Goal: Contribute content: Contribute content

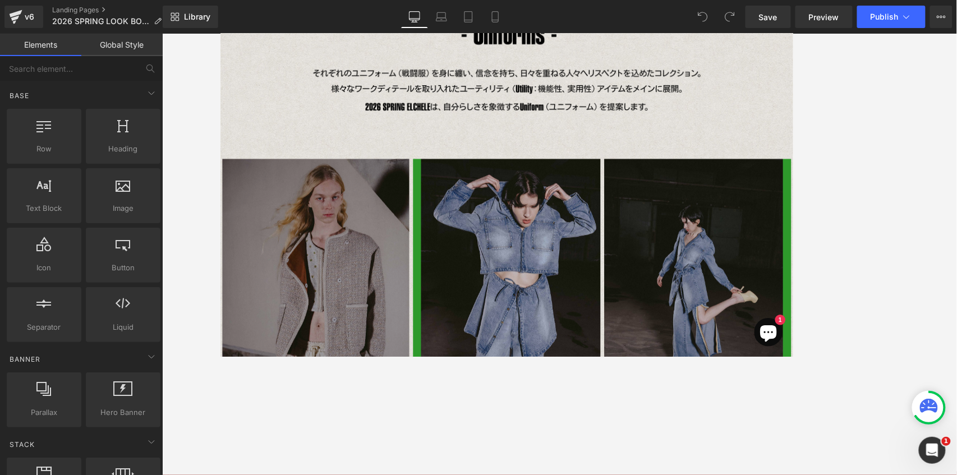
scroll to position [196, 0]
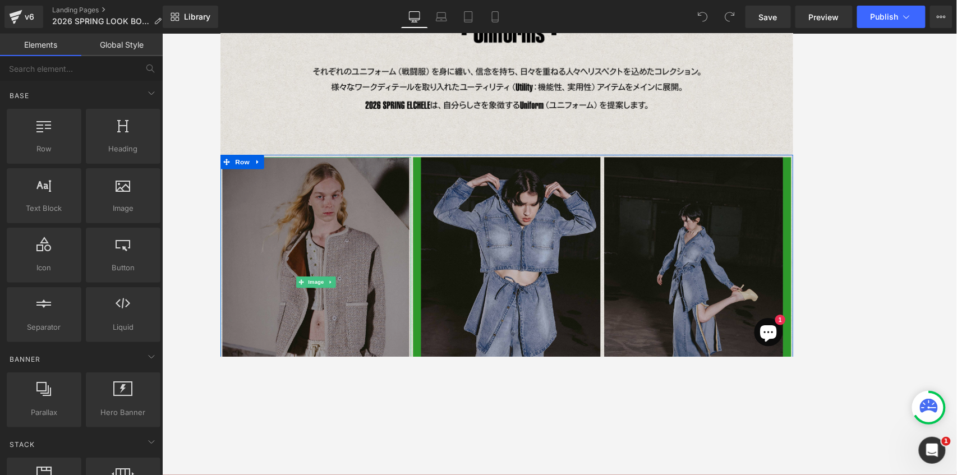
click at [341, 263] on img at bounding box center [333, 328] width 222 height 296
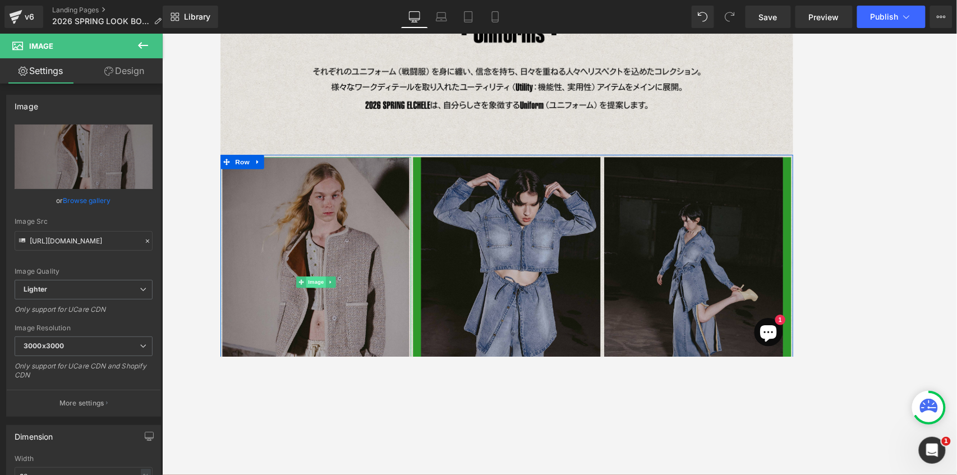
click at [336, 328] on span "Image" at bounding box center [333, 327] width 24 height 13
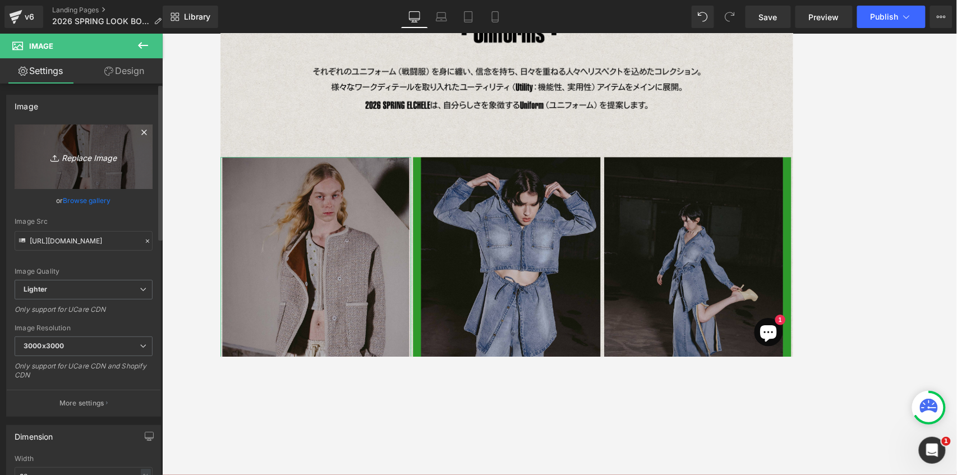
click at [87, 155] on icon "Replace Image" at bounding box center [84, 157] width 90 height 14
type input "C:\fakepath\[DATE]_Elchele1832.jpg"
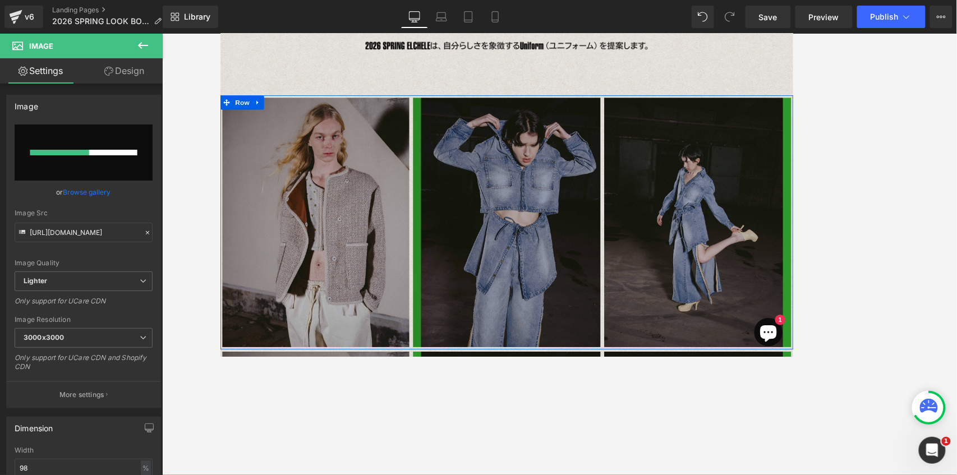
scroll to position [271, 0]
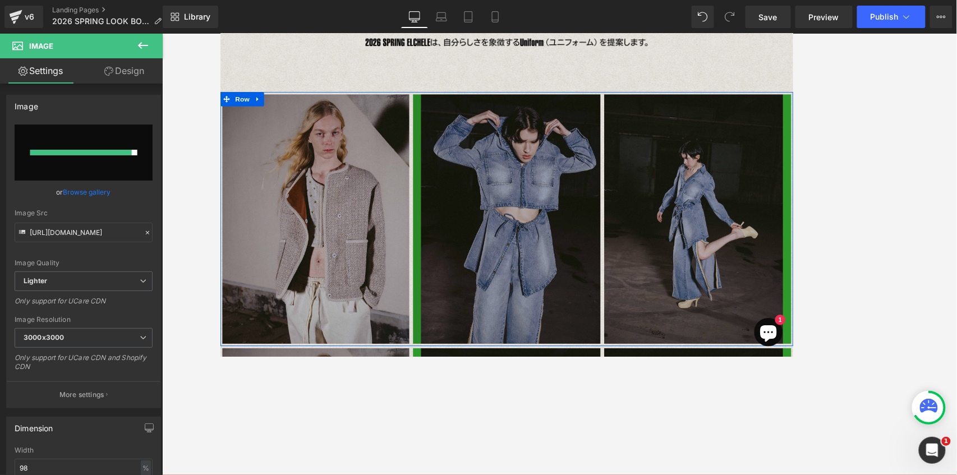
type input "[URL][DOMAIN_NAME]"
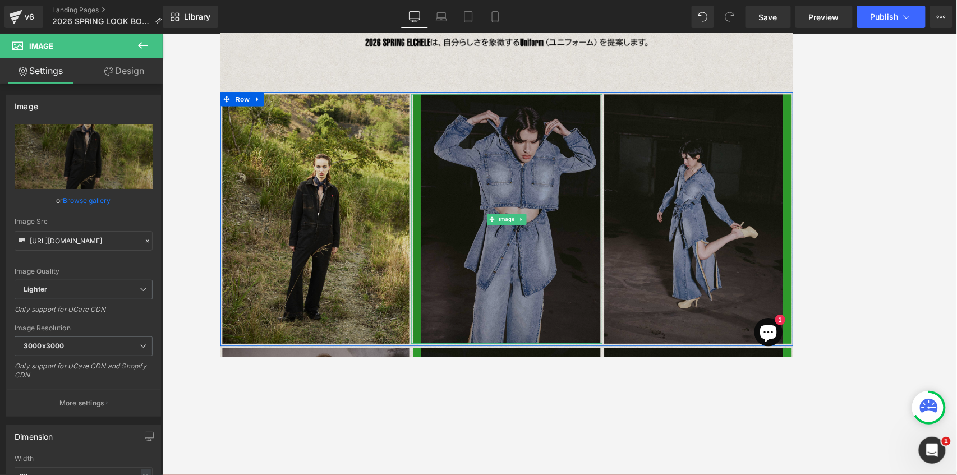
click at [578, 255] on div "Image" at bounding box center [559, 253] width 226 height 296
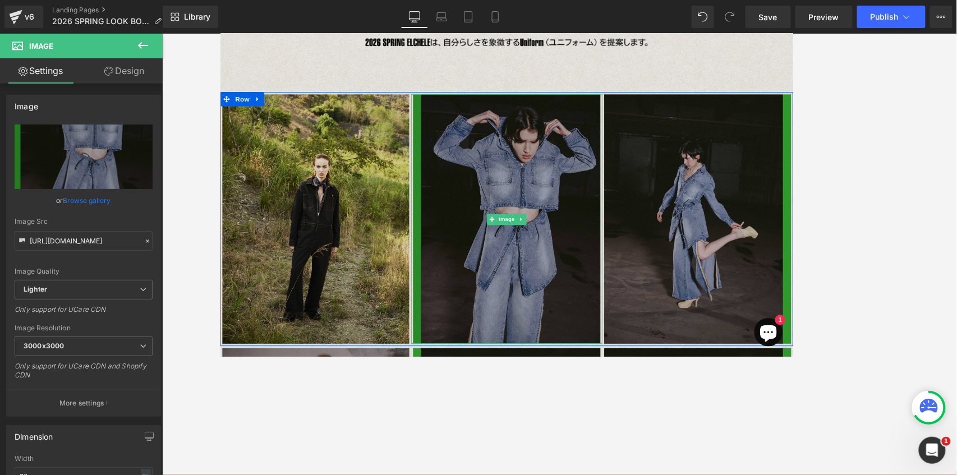
click at [553, 237] on img at bounding box center [559, 253] width 222 height 296
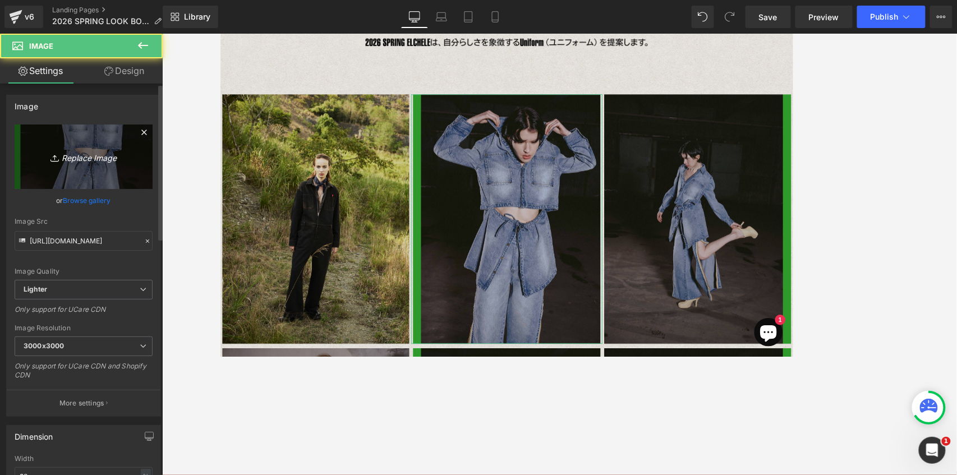
click at [94, 163] on icon "Replace Image" at bounding box center [84, 157] width 90 height 14
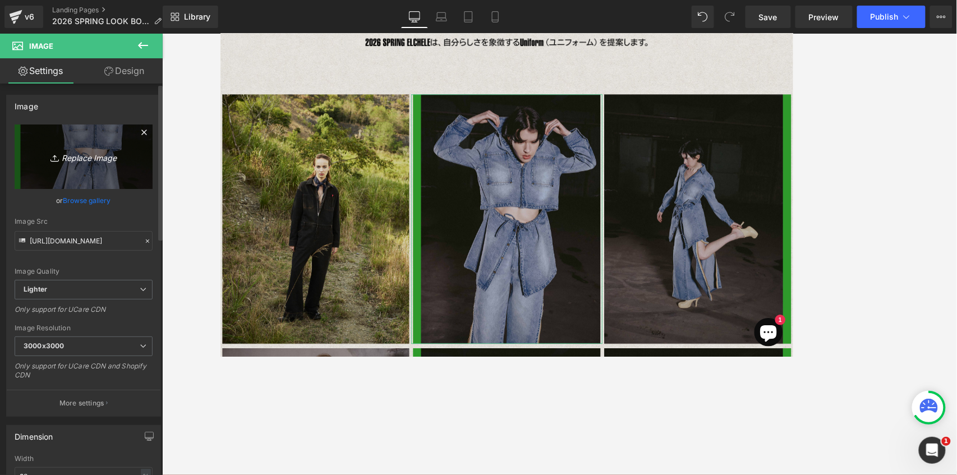
type input "C:\fakepath\[DATE]_Elchele568.jpg"
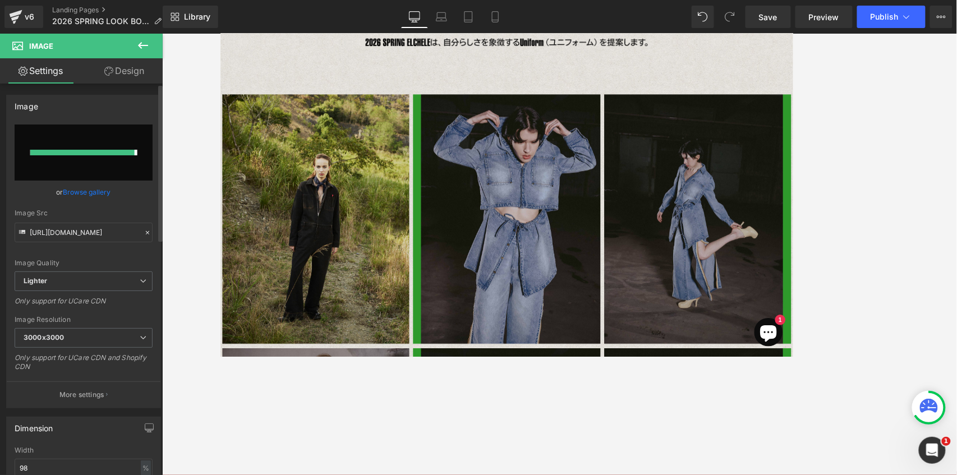
type input "[URL][DOMAIN_NAME]"
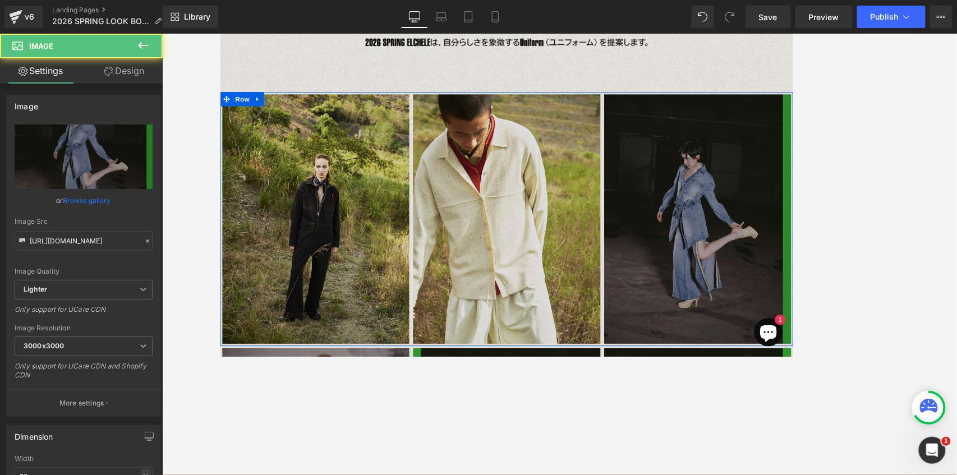
click at [718, 227] on img at bounding box center [786, 253] width 222 height 296
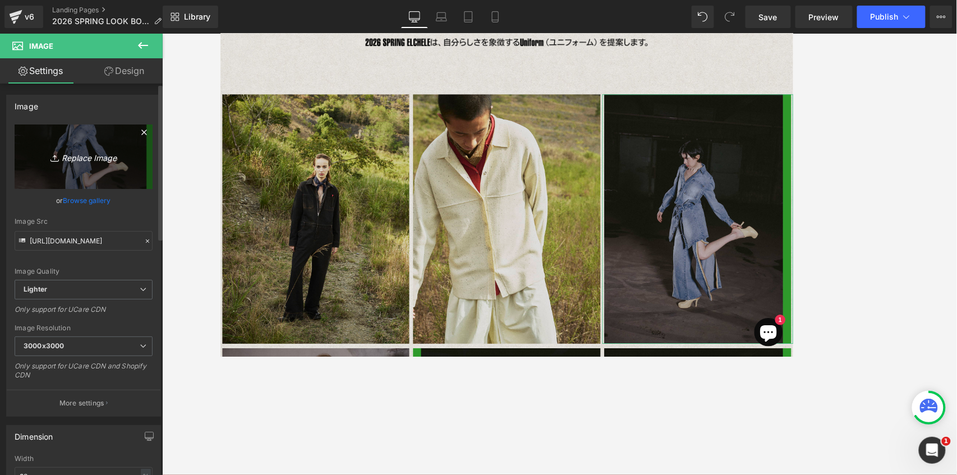
click at [94, 160] on icon "Replace Image" at bounding box center [84, 157] width 90 height 14
type input "C:\fakepath\[DATE]_Elchele773.jpg"
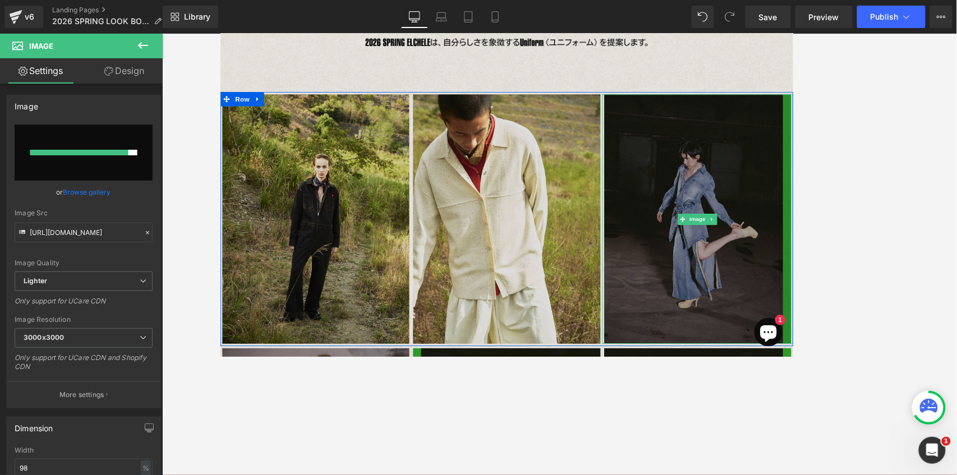
type input "[URL][DOMAIN_NAME]"
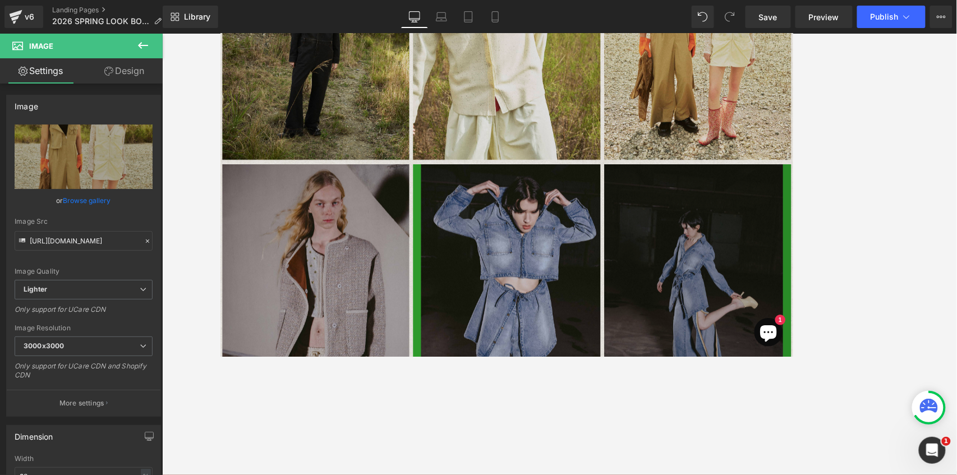
scroll to position [477, 0]
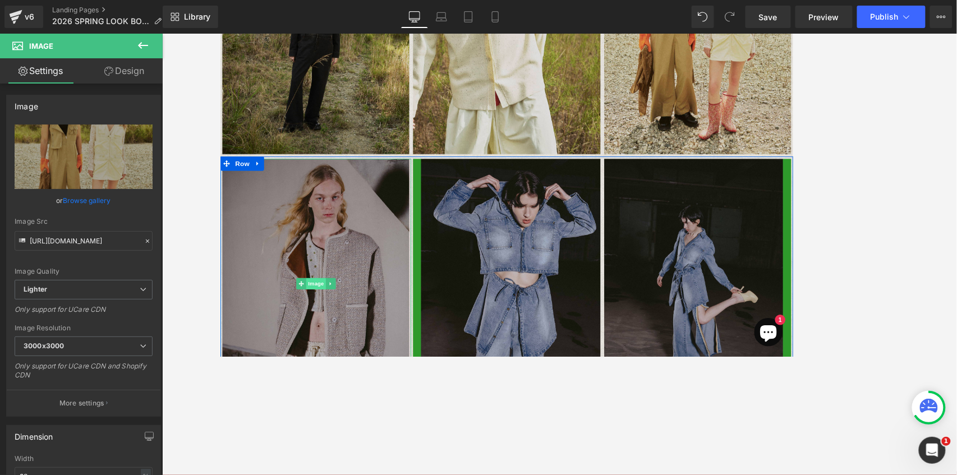
click at [327, 332] on span "Image" at bounding box center [333, 329] width 24 height 13
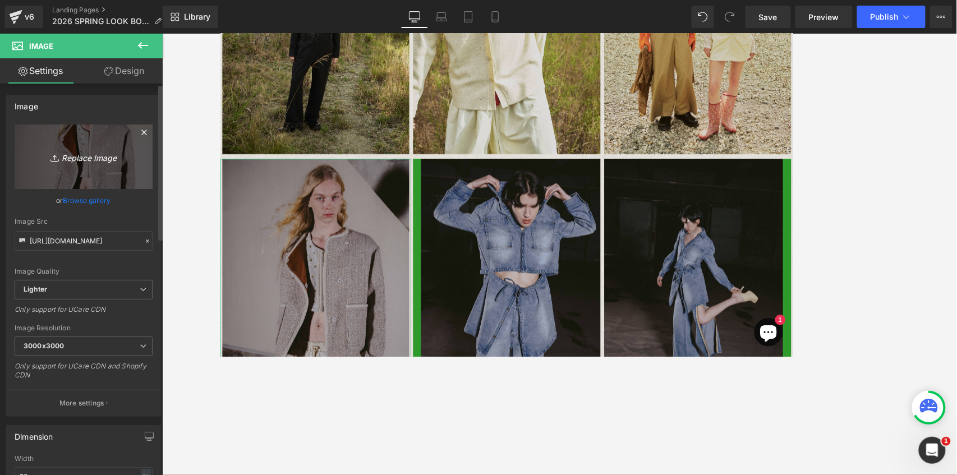
click at [88, 159] on icon "Replace Image" at bounding box center [84, 157] width 90 height 14
type input "C:\fakepath\[DATE]_Elchele418.jpg"
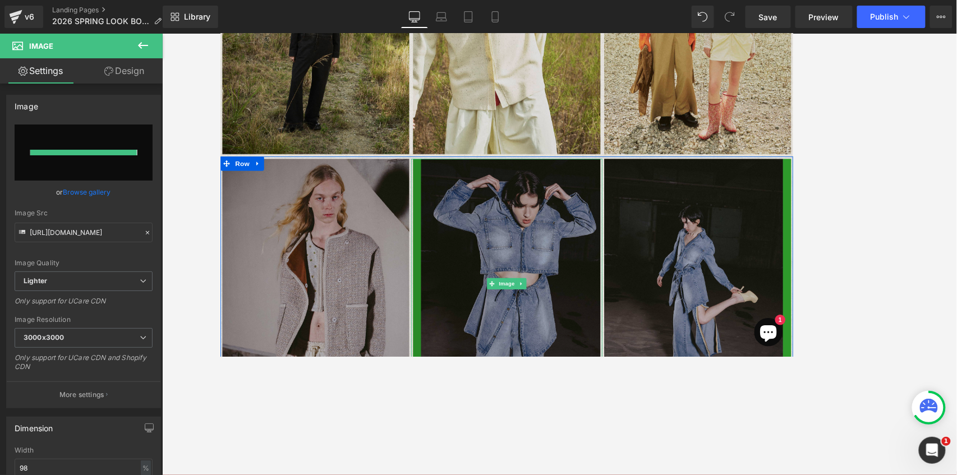
type input "[URL][DOMAIN_NAME]"
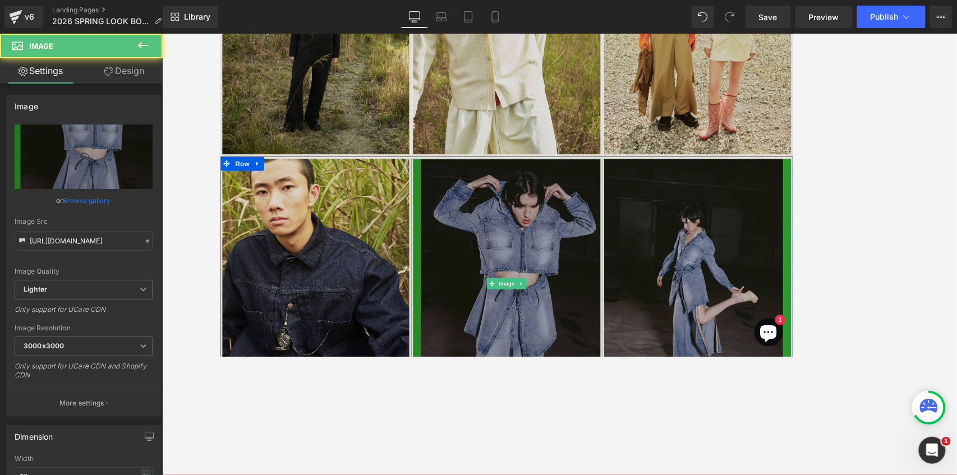
click at [564, 285] on img at bounding box center [559, 330] width 222 height 296
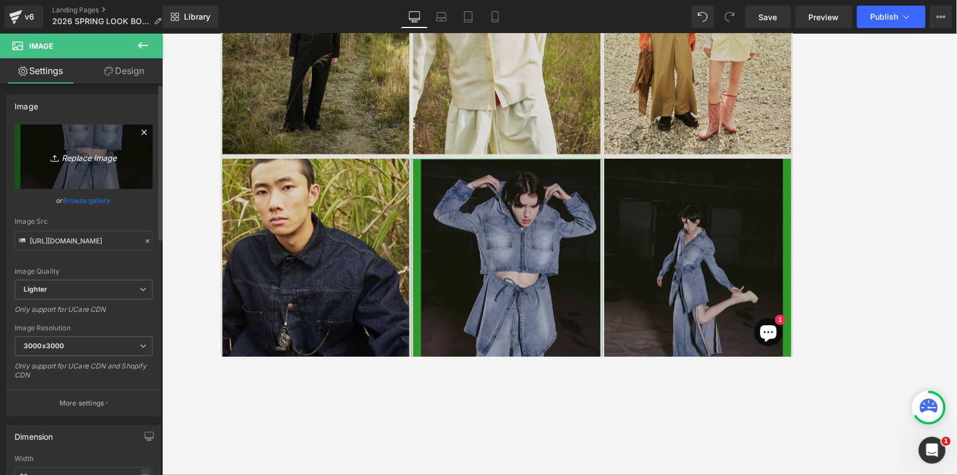
click at [88, 158] on icon "Replace Image" at bounding box center [84, 157] width 90 height 14
type input "C:\fakepath\[DATE]_Elchele233.jpg"
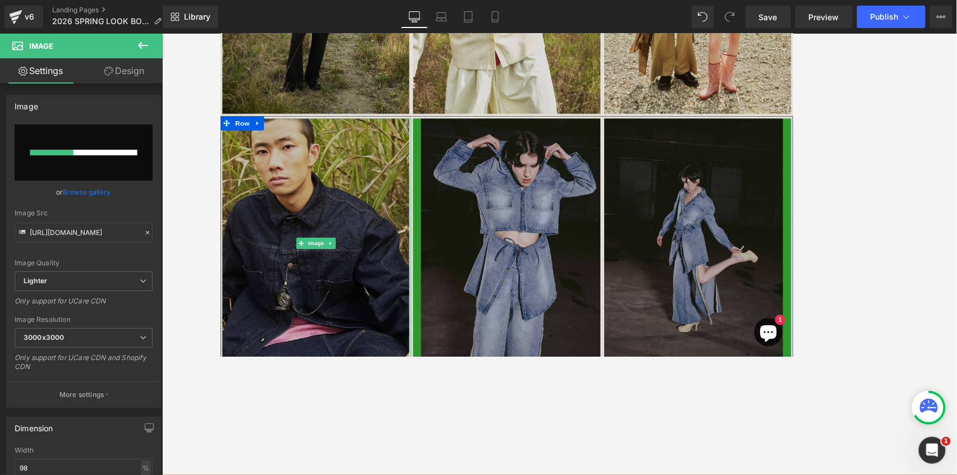
scroll to position [590, 0]
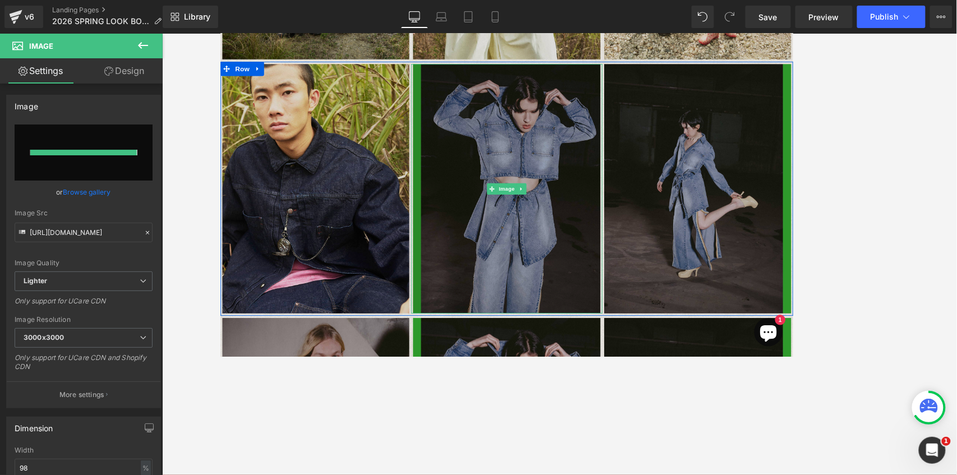
type input "[URL][DOMAIN_NAME]"
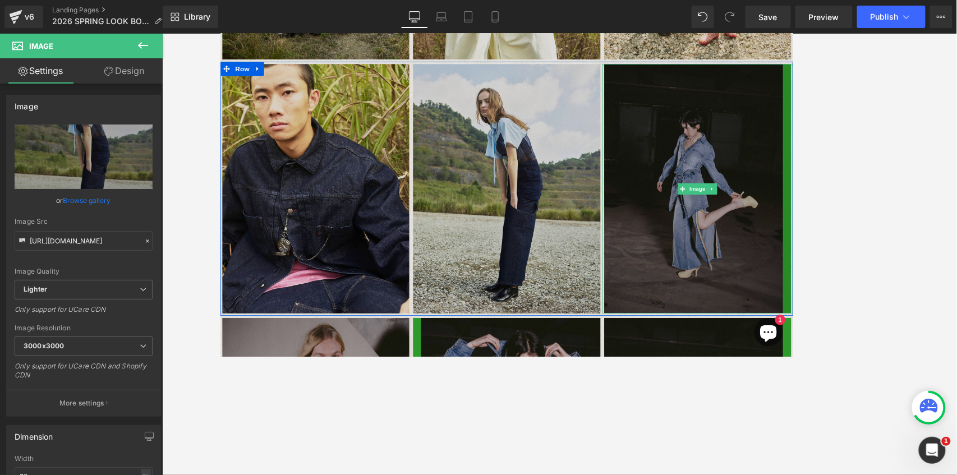
click at [718, 218] on img at bounding box center [786, 218] width 222 height 296
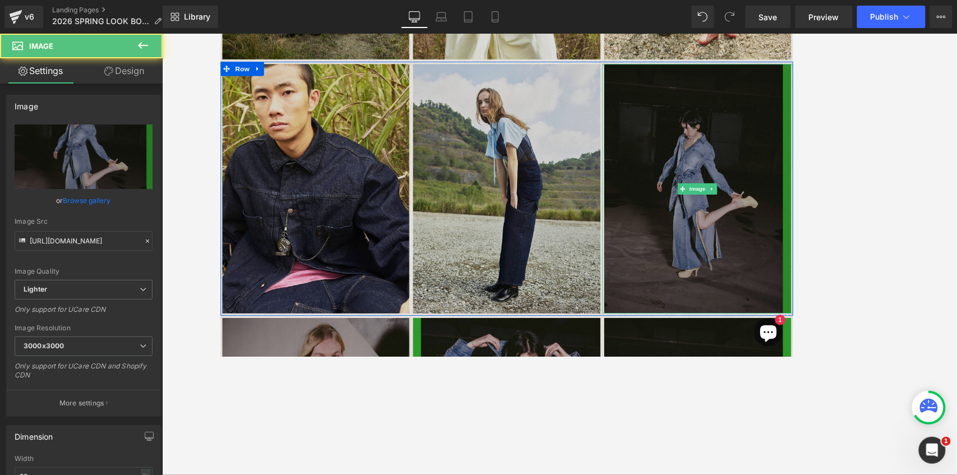
click at [718, 173] on img at bounding box center [786, 218] width 222 height 296
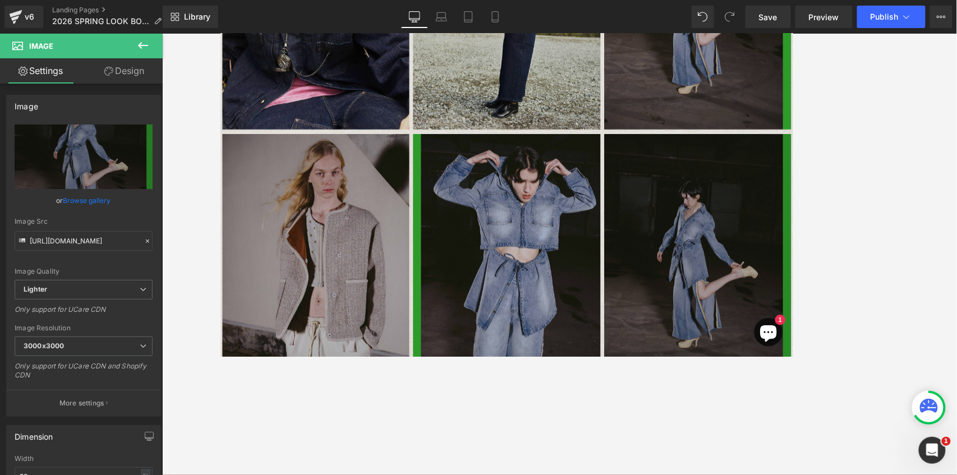
scroll to position [814, 0]
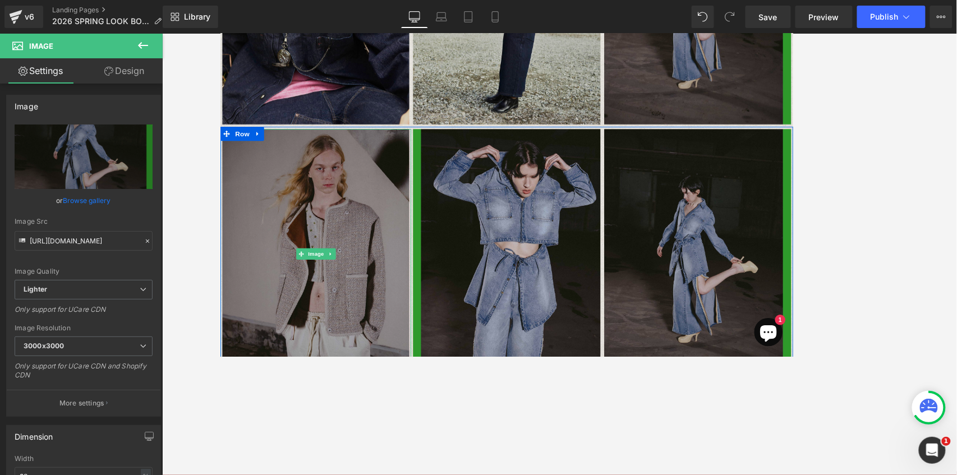
click at [278, 253] on img at bounding box center [333, 294] width 222 height 296
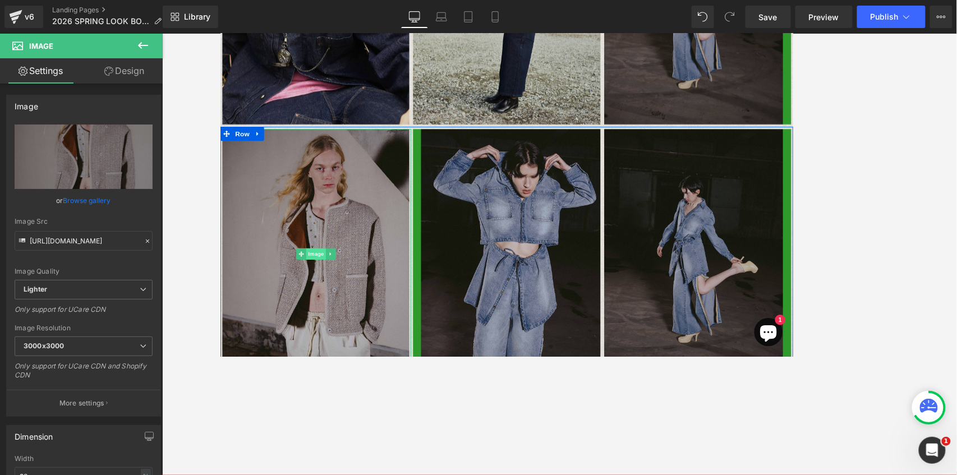
click at [330, 295] on span "Image" at bounding box center [333, 294] width 24 height 13
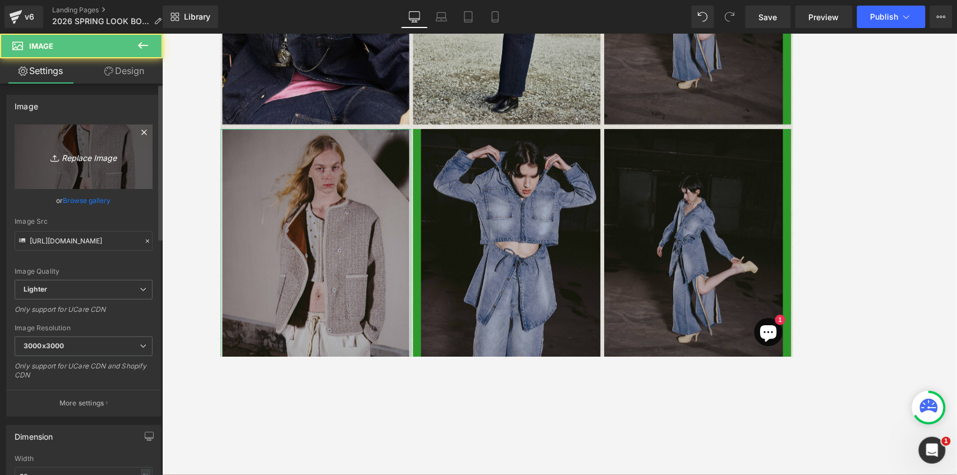
click at [81, 163] on icon "Replace Image" at bounding box center [84, 157] width 90 height 14
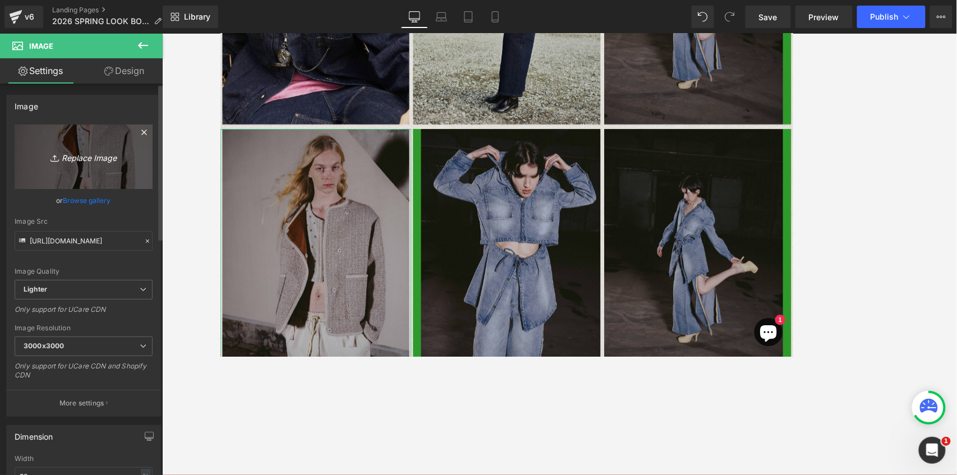
type input "C:\fakepath\[DATE]_Elchele443.jpg"
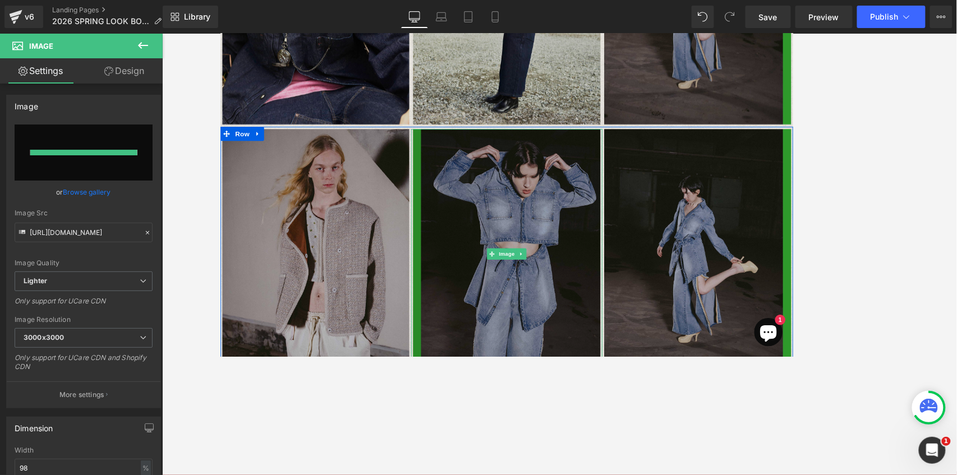
type input "[URL][DOMAIN_NAME]"
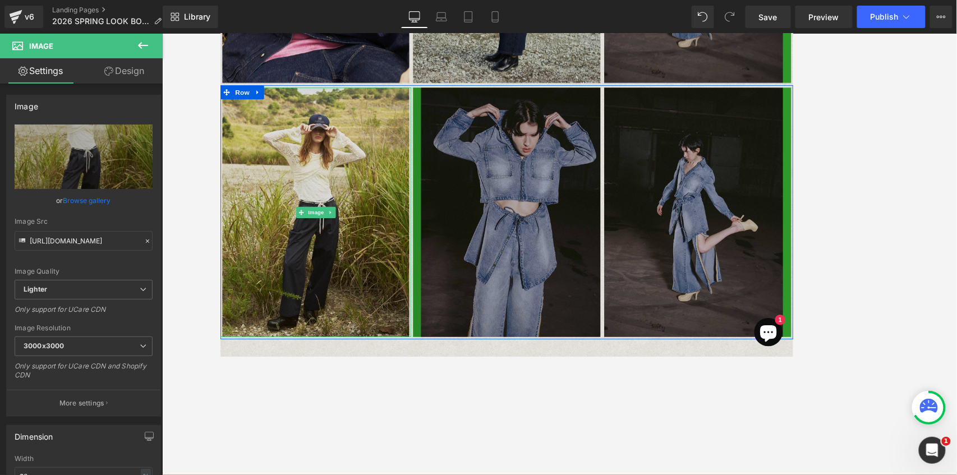
scroll to position [852, 0]
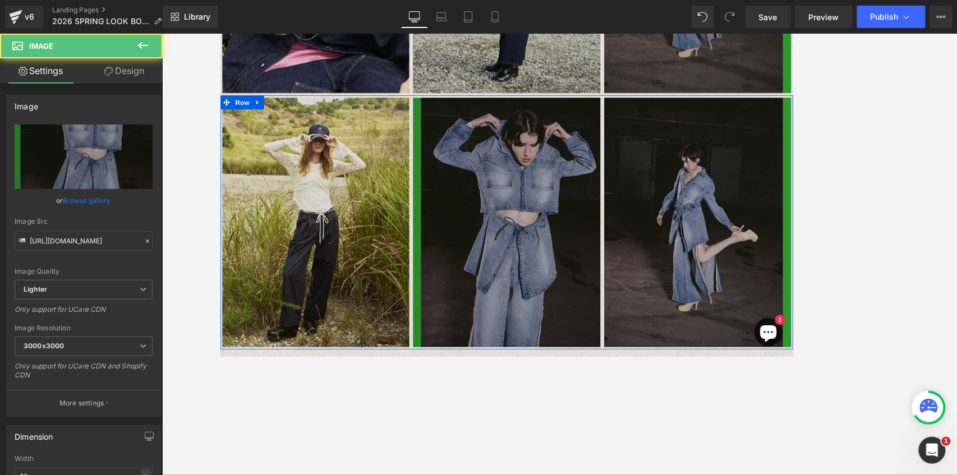
click at [570, 252] on div "Image" at bounding box center [559, 257] width 226 height 296
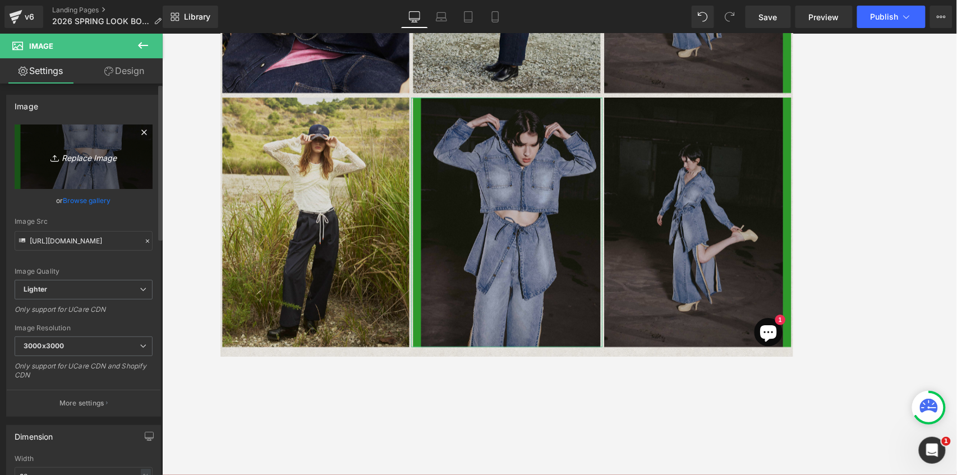
click at [81, 160] on icon "Replace Image" at bounding box center [84, 157] width 90 height 14
type input "C:\fakepath\[DATE]_Elchele1367.jpg"
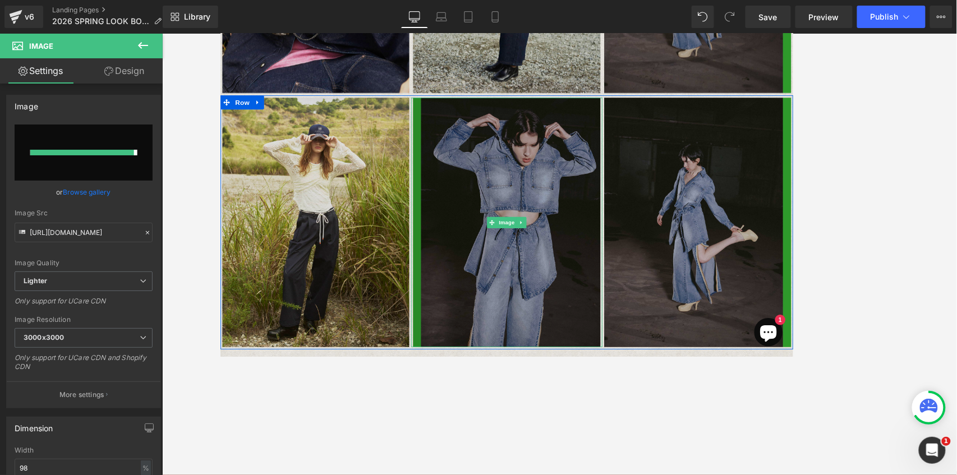
type input "[URL][DOMAIN_NAME]"
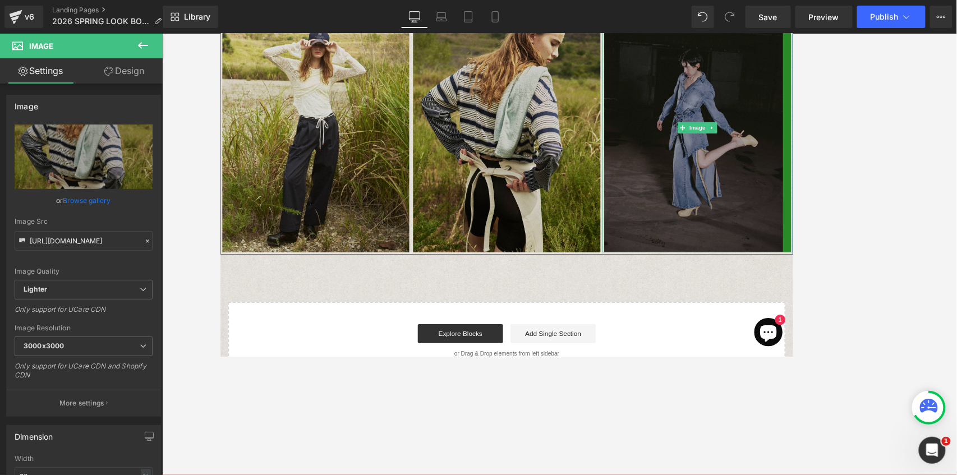
scroll to position [889, 0]
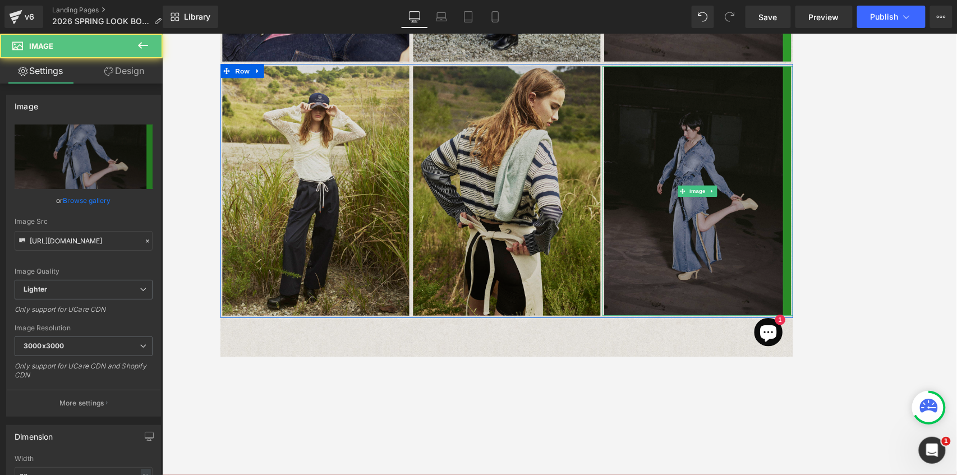
click at [706, 131] on img at bounding box center [786, 220] width 222 height 296
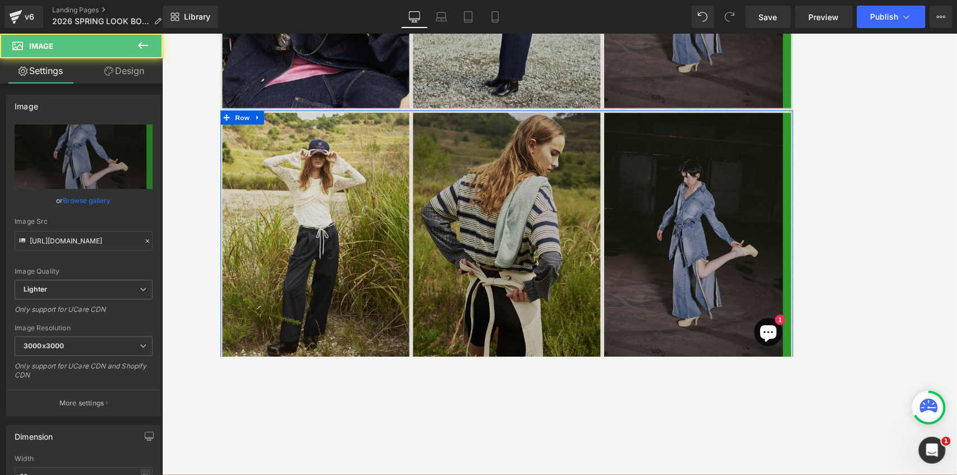
scroll to position [740, 0]
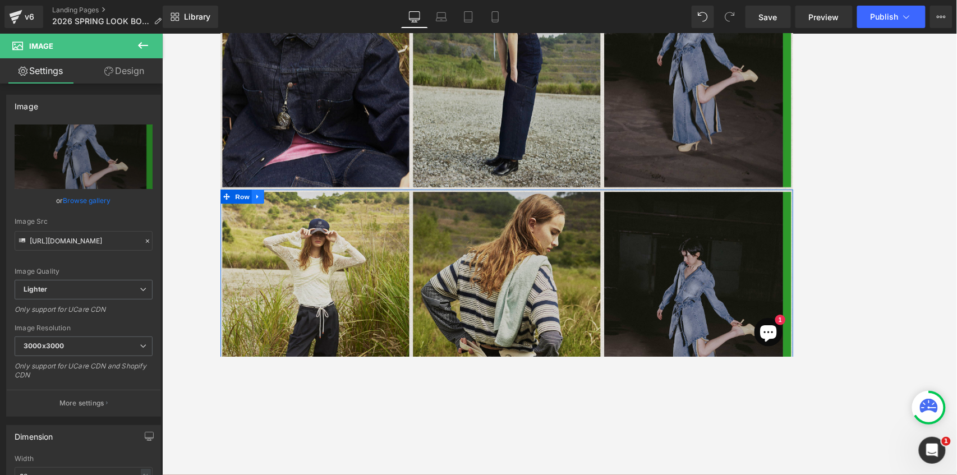
click at [264, 227] on icon at bounding box center [264, 227] width 8 height 8
click at [276, 227] on icon at bounding box center [279, 227] width 8 height 8
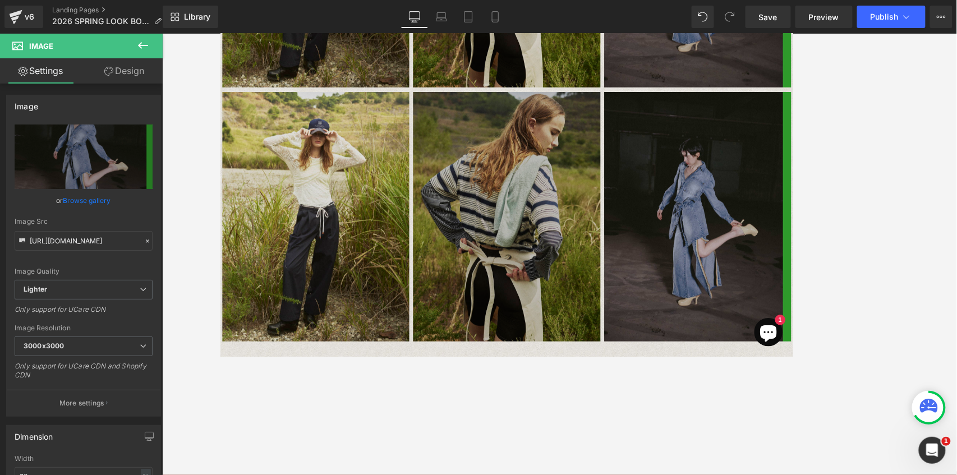
scroll to position [1181, 0]
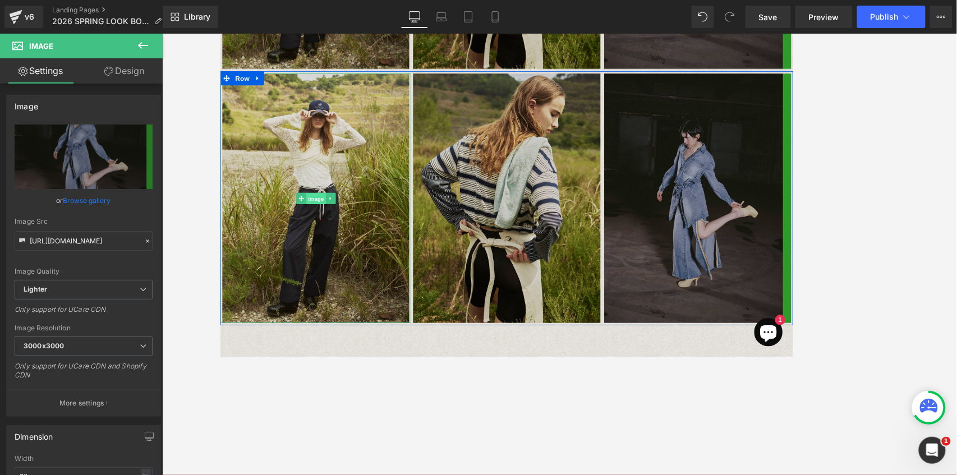
click at [321, 229] on span "Image" at bounding box center [333, 229] width 24 height 13
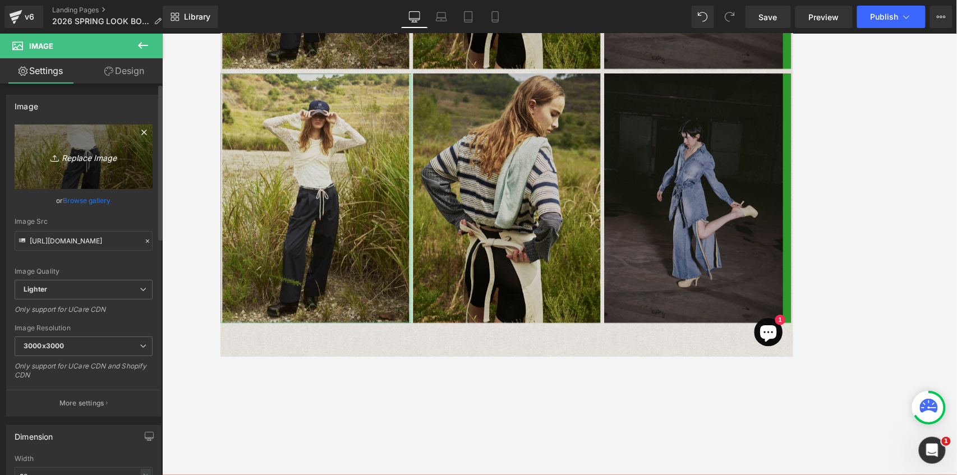
click at [122, 174] on link "Replace Image" at bounding box center [84, 157] width 138 height 65
type input "C:\fakepath\[DATE]_Elchele1816.jpg"
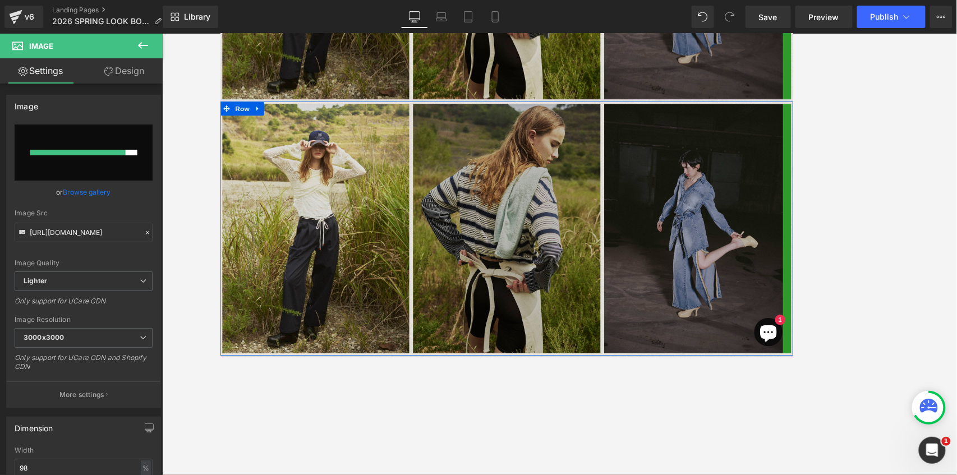
scroll to position [1144, 0]
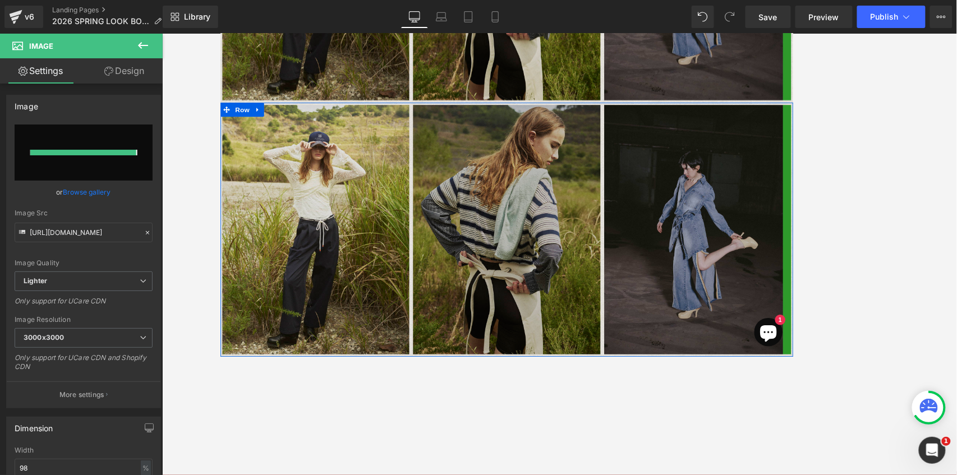
type input "[URL][DOMAIN_NAME]"
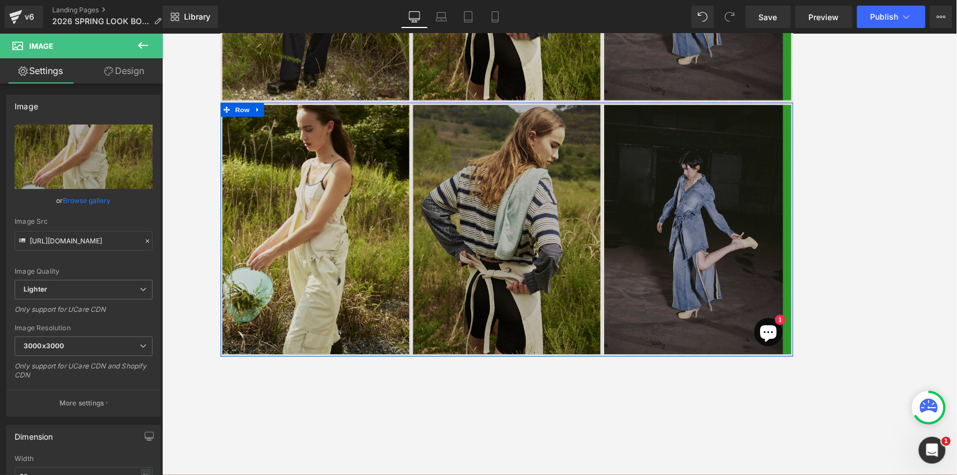
click at [544, 252] on img at bounding box center [559, 266] width 222 height 296
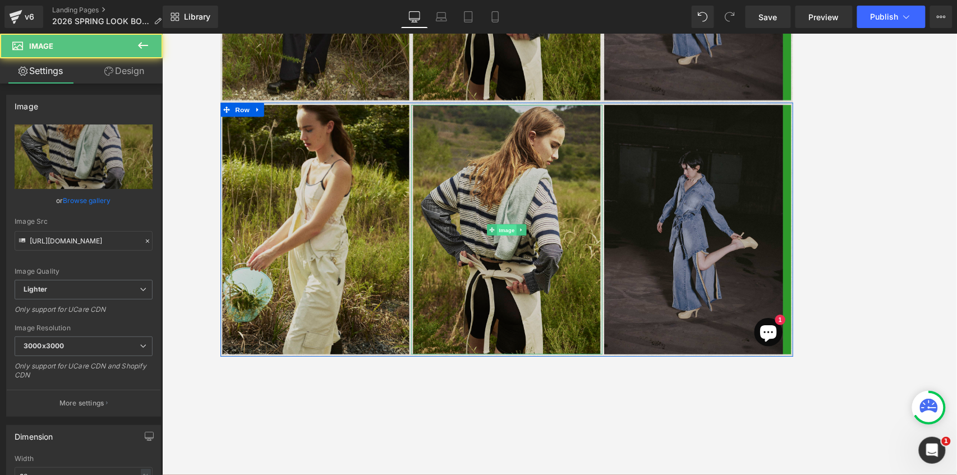
click at [558, 267] on span "Image" at bounding box center [560, 266] width 24 height 13
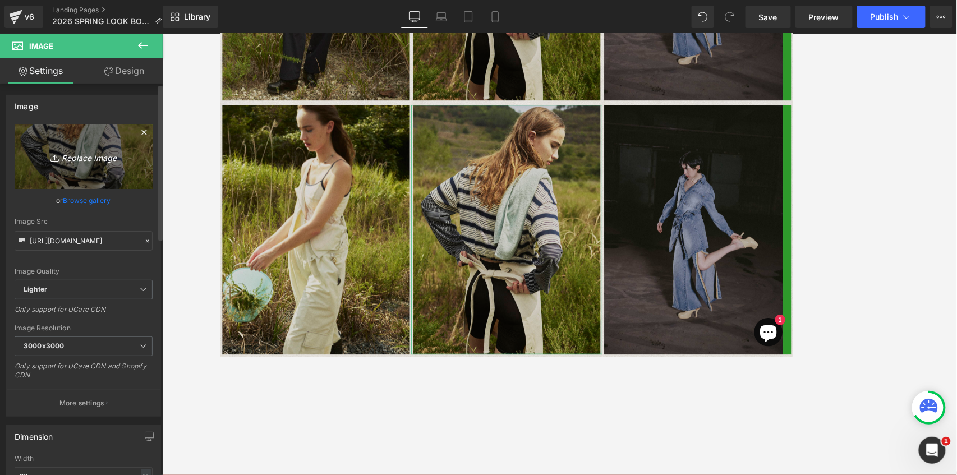
click at [58, 155] on icon "Replace Image" at bounding box center [84, 157] width 90 height 14
type input "C:\fakepath\[DATE]_Elchele1687.jpg"
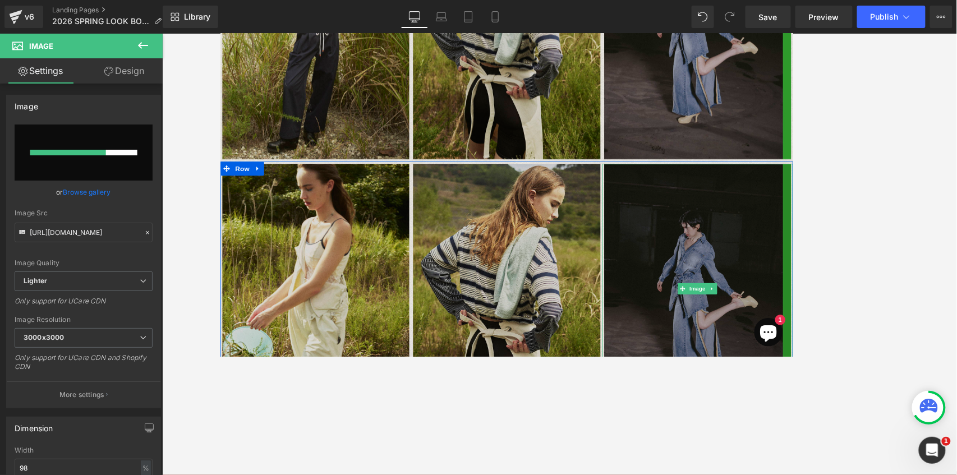
scroll to position [1106, 0]
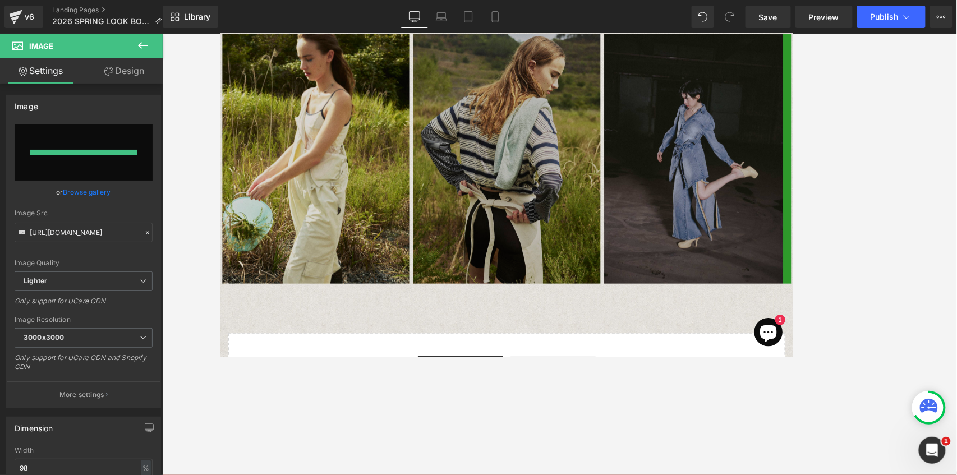
type input "[URL][DOMAIN_NAME]"
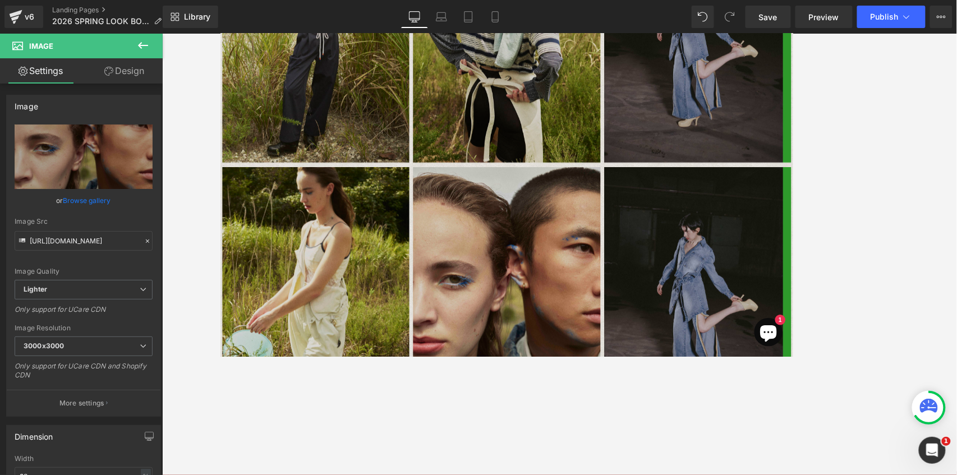
scroll to position [1069, 0]
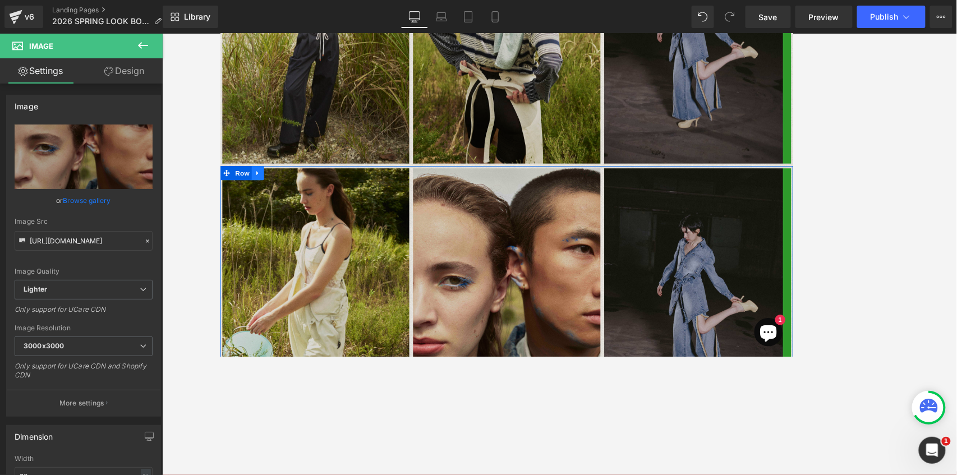
click at [263, 199] on icon at bounding box center [264, 199] width 8 height 8
click at [276, 200] on icon at bounding box center [279, 199] width 8 height 8
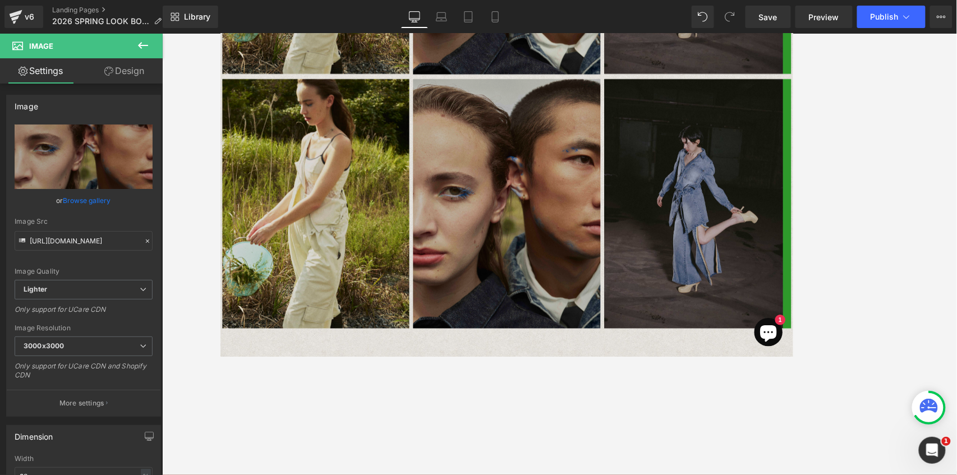
scroll to position [1483, 0]
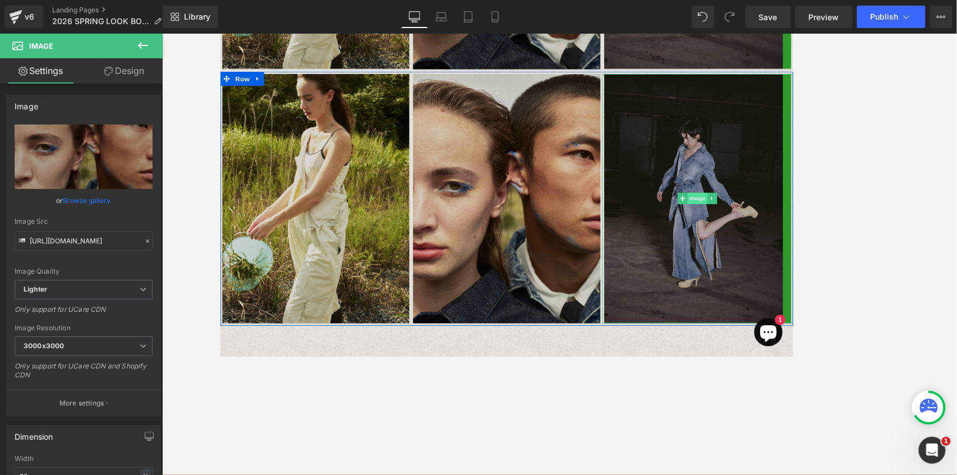
click at [718, 231] on span "Image" at bounding box center [786, 228] width 24 height 13
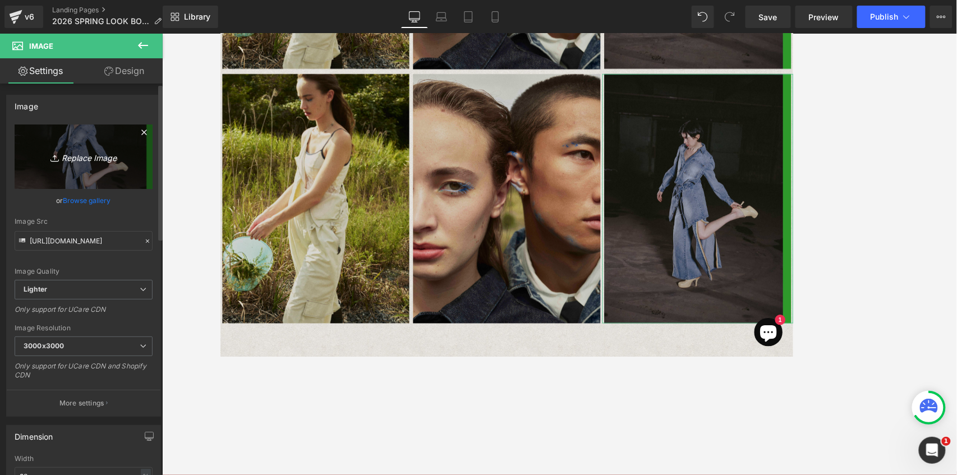
click at [91, 166] on link "Replace Image" at bounding box center [84, 157] width 138 height 65
type input "C:\fakepath\[DATE]_Elchele1286.jpg"
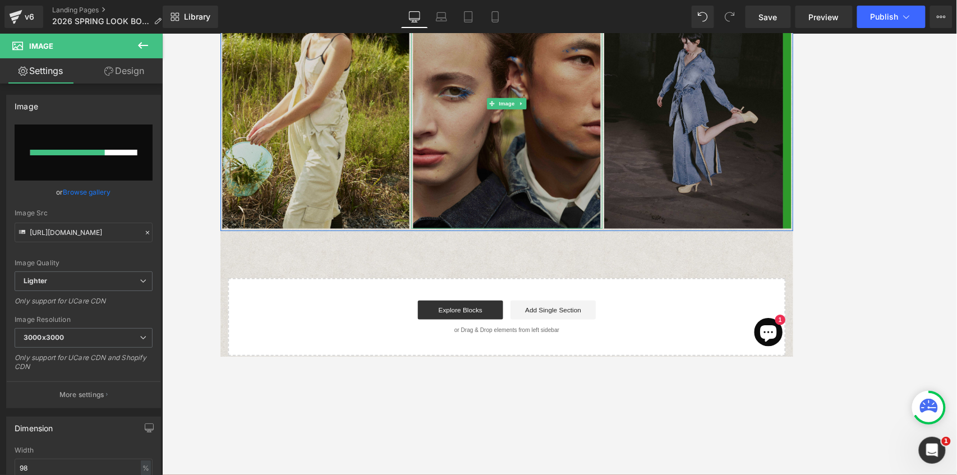
scroll to position [1520, 0]
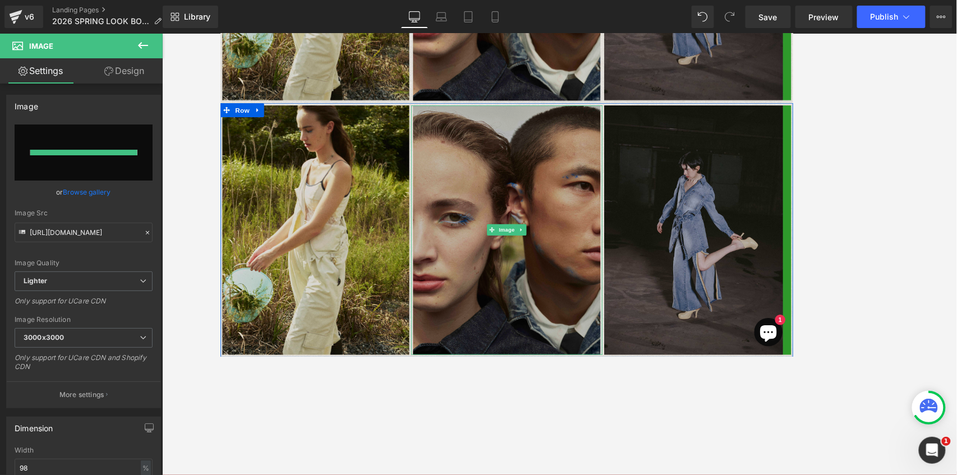
type input "[URL][DOMAIN_NAME]"
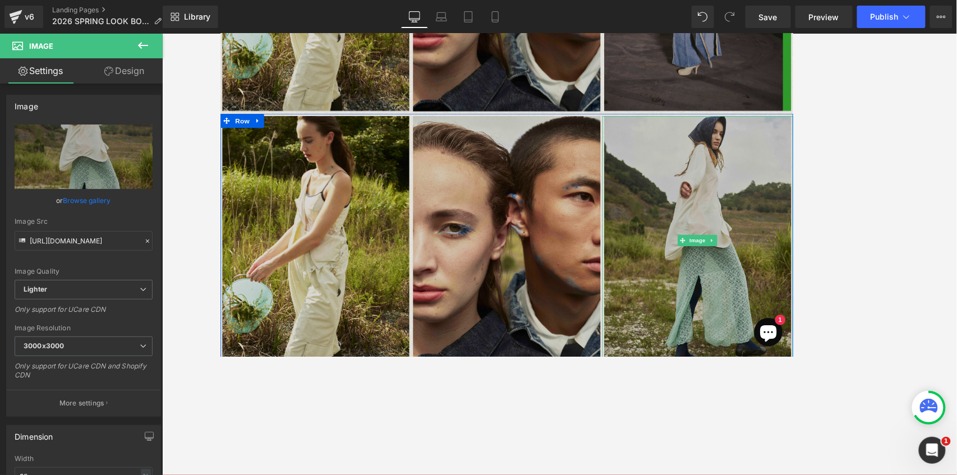
scroll to position [1483, 0]
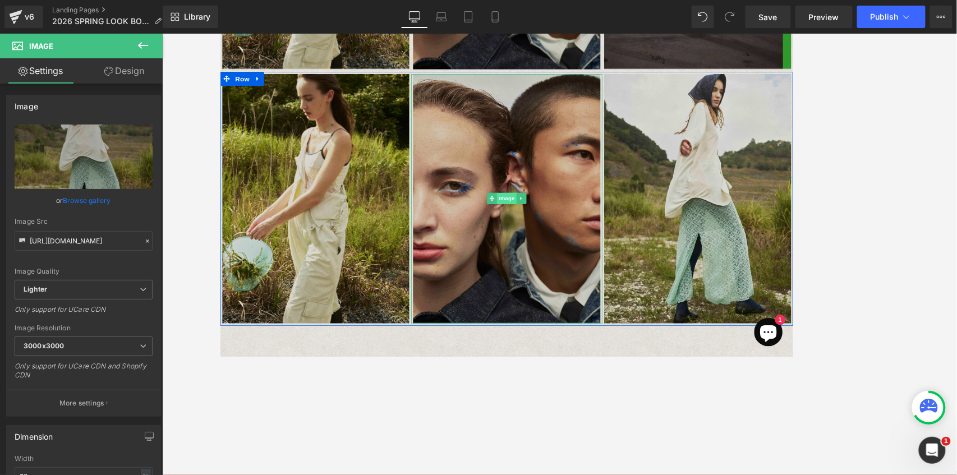
click at [557, 229] on span "Image" at bounding box center [560, 228] width 24 height 13
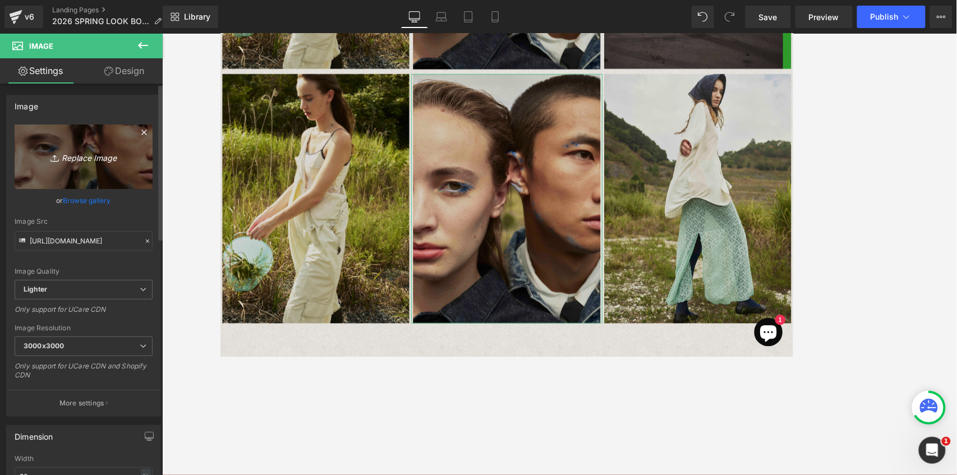
click at [82, 163] on icon "Replace Image" at bounding box center [84, 157] width 90 height 14
type input "C:\fakepath\[DATE]_Elchele98look.jpg"
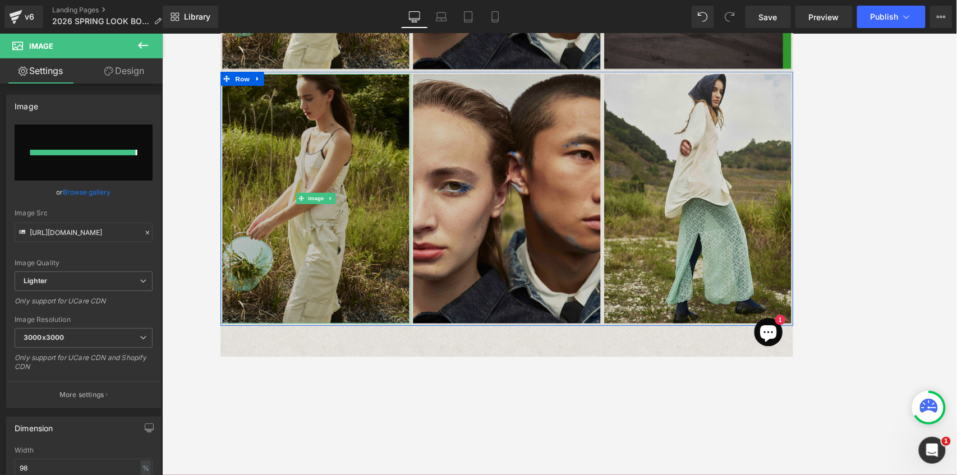
type input "[URL][DOMAIN_NAME]"
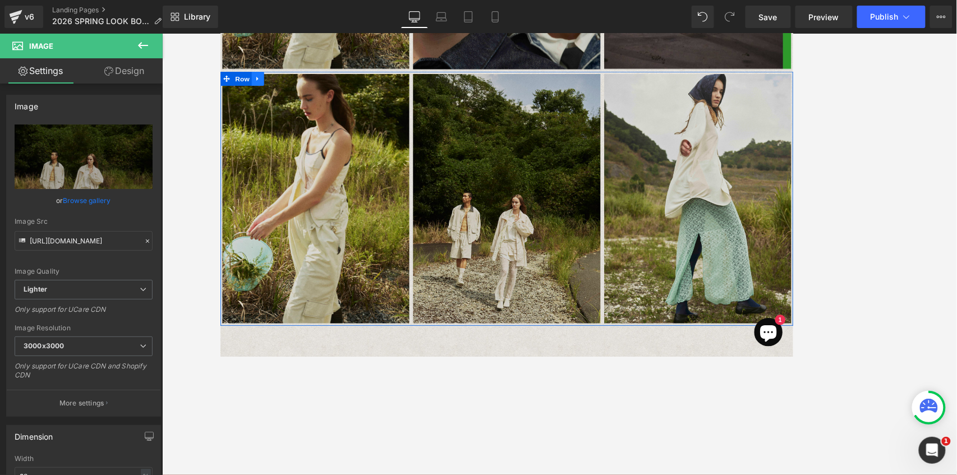
click at [260, 87] on icon at bounding box center [264, 86] width 8 height 8
click at [275, 88] on icon at bounding box center [279, 86] width 8 height 8
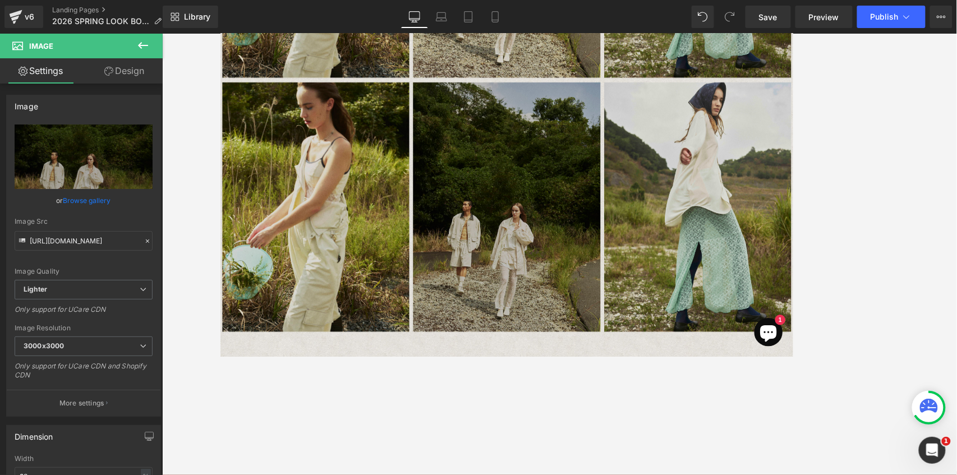
scroll to position [1784, 0]
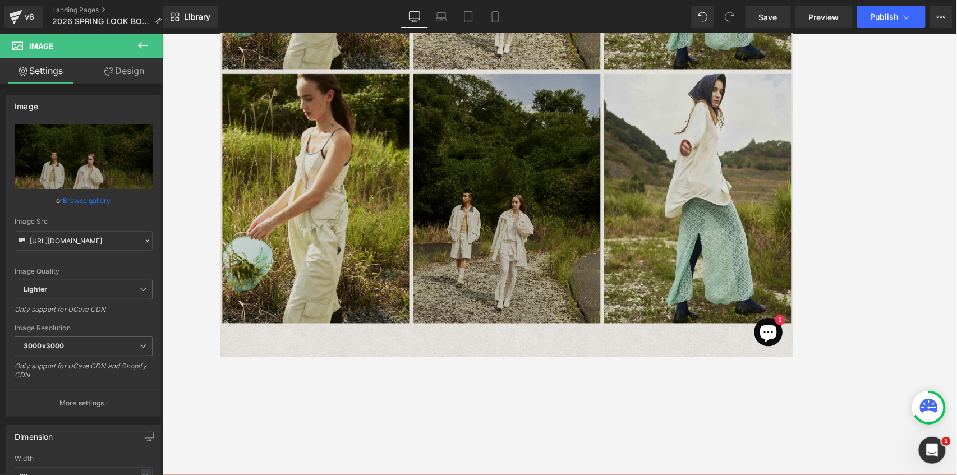
click at [540, 247] on img at bounding box center [559, 229] width 222 height 296
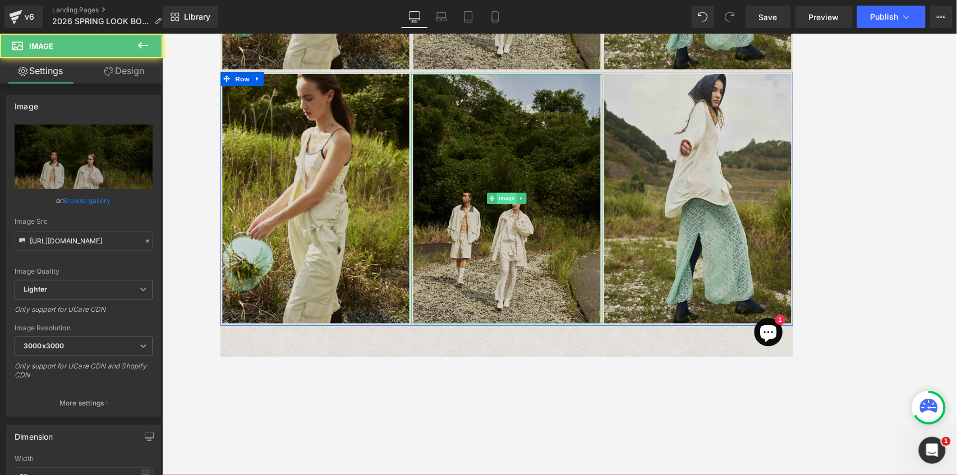
click at [551, 231] on span "Image" at bounding box center [560, 228] width 24 height 13
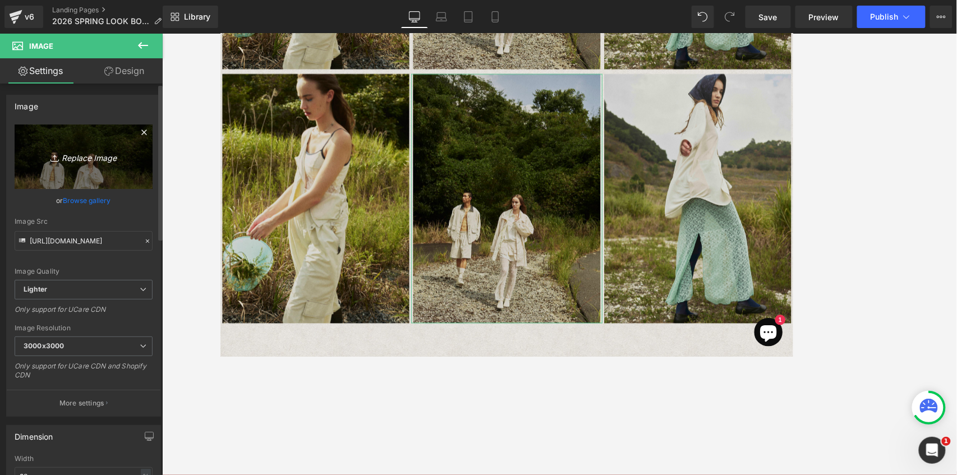
click at [99, 147] on link "Replace Image" at bounding box center [84, 157] width 138 height 65
type input "C:\fakepath\[DATE]_Elchele357.jpg"
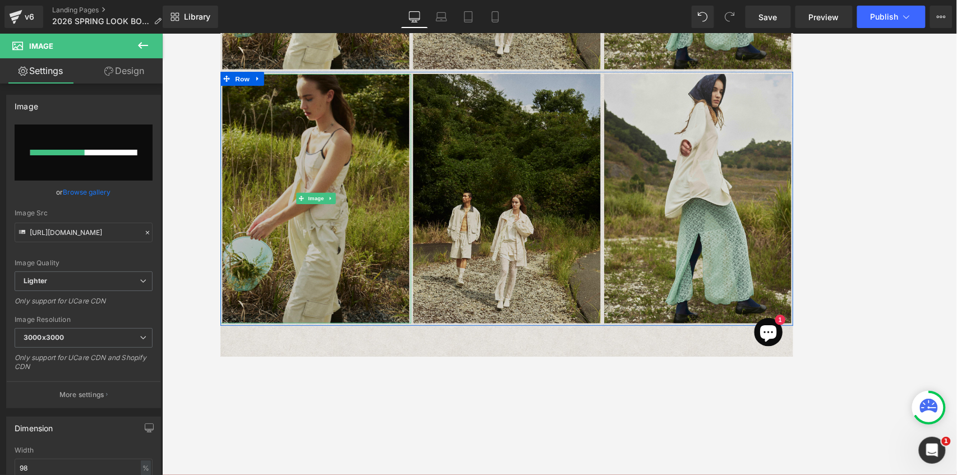
click at [326, 208] on img at bounding box center [333, 229] width 222 height 296
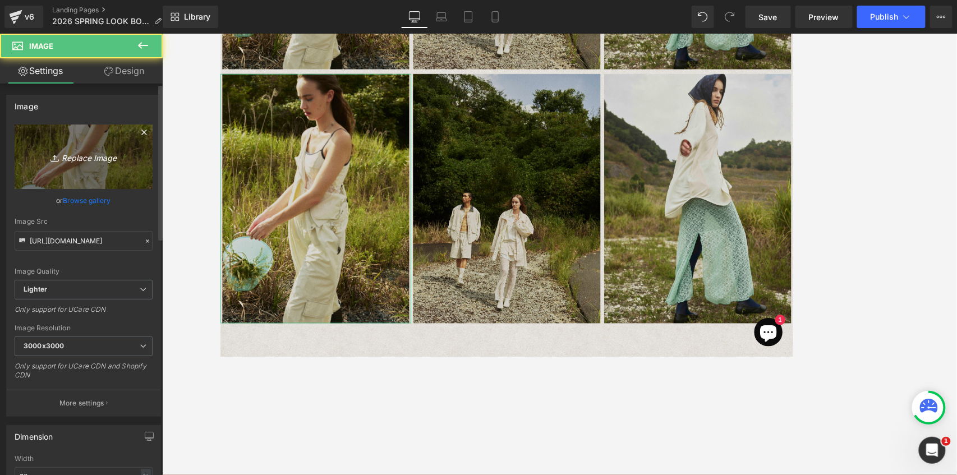
click at [128, 153] on link "Replace Image" at bounding box center [84, 157] width 138 height 65
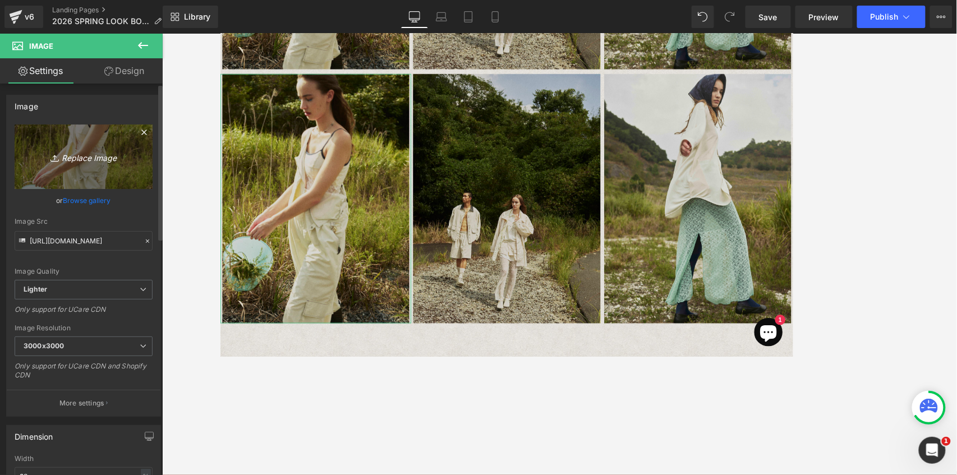
type input "C:\fakepath\[DATE]_Elchele209.jpg"
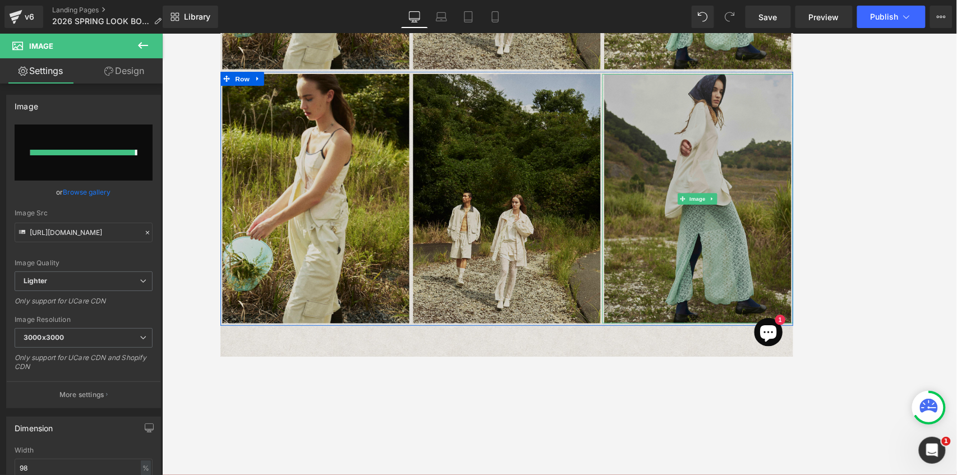
type input "[URL][DOMAIN_NAME]"
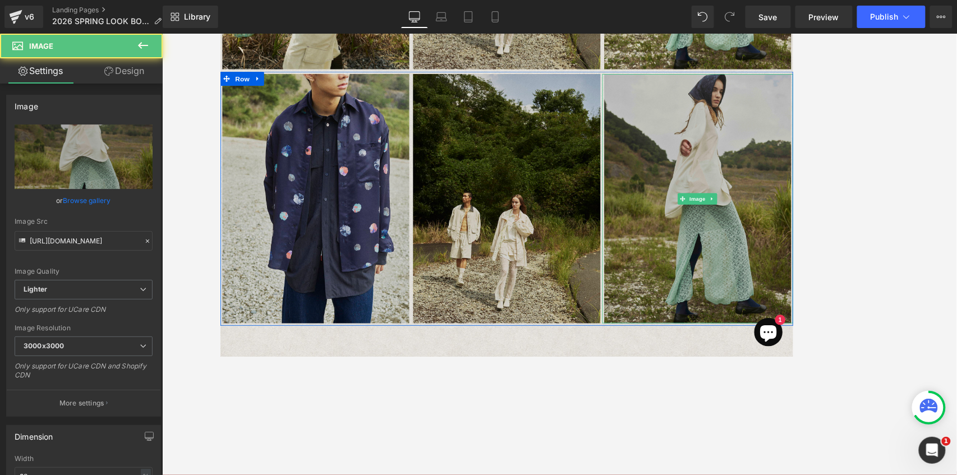
click at [718, 205] on img at bounding box center [786, 229] width 222 height 296
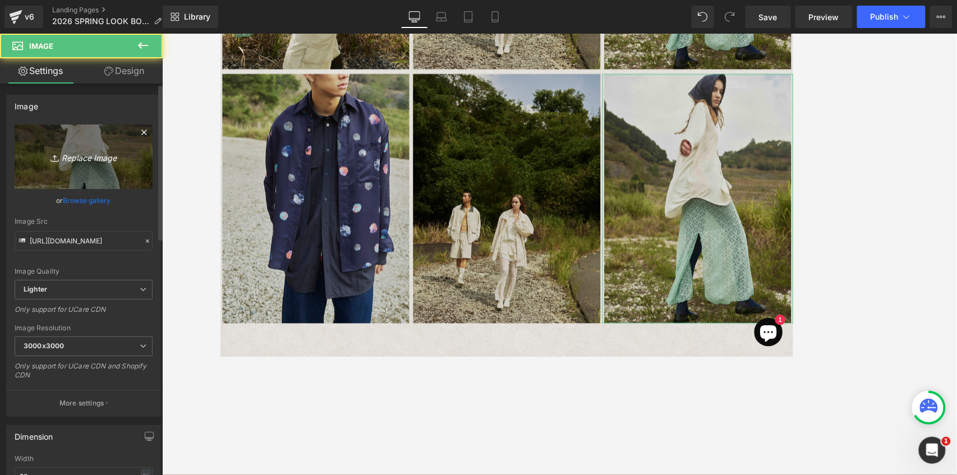
click at [86, 162] on icon "Replace Image" at bounding box center [84, 157] width 90 height 14
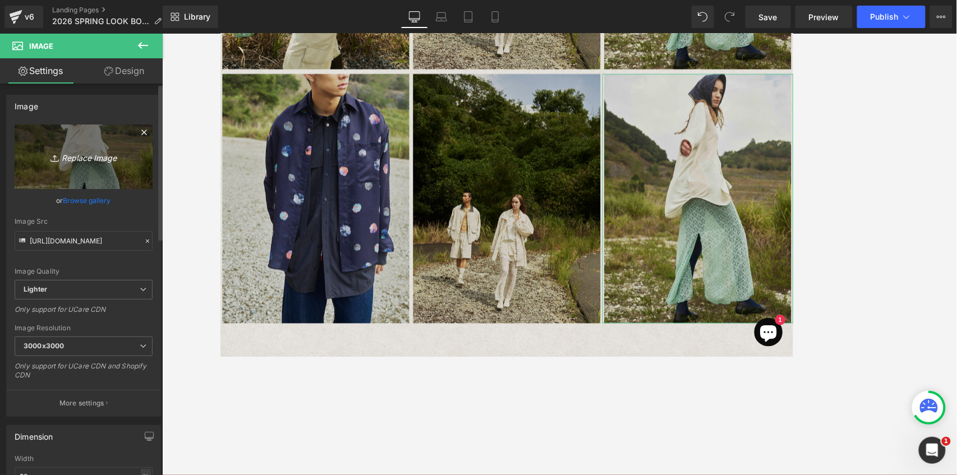
type input "C:\fakepath\[DATE]_Elchele1244.jpg"
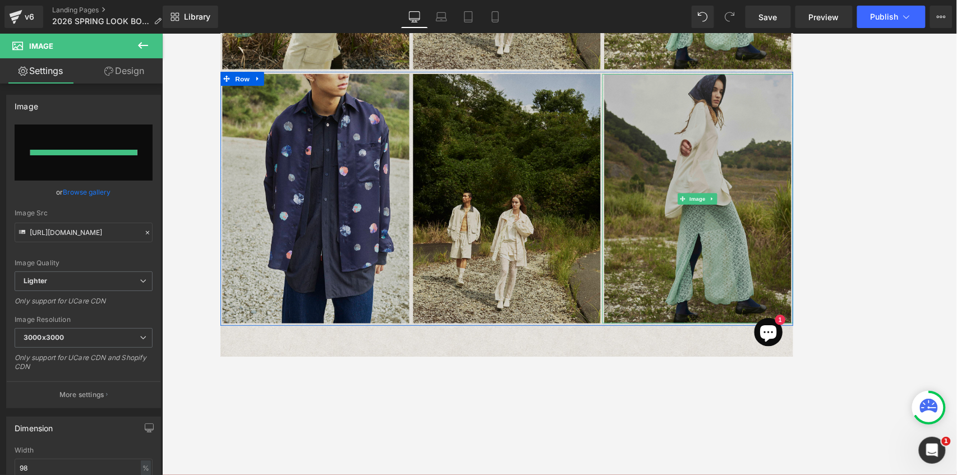
type input "[URL][DOMAIN_NAME]"
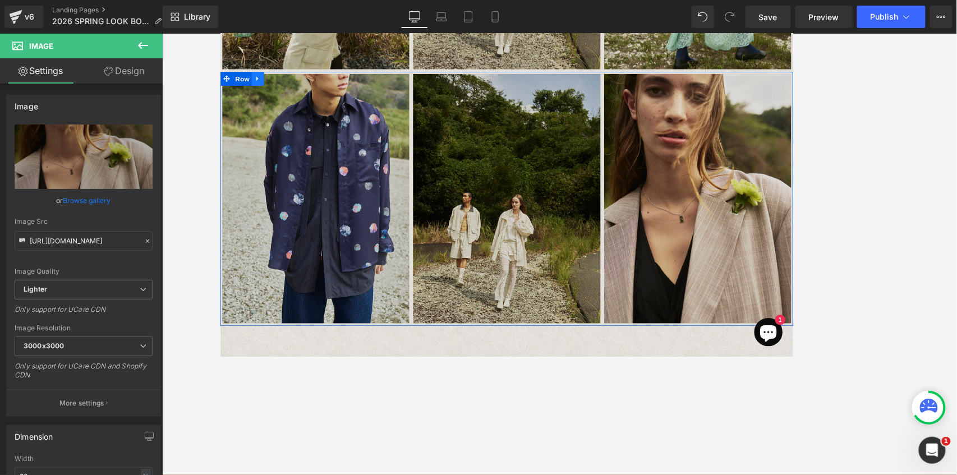
click at [261, 88] on icon at bounding box center [264, 86] width 8 height 8
click at [277, 89] on icon at bounding box center [279, 86] width 8 height 8
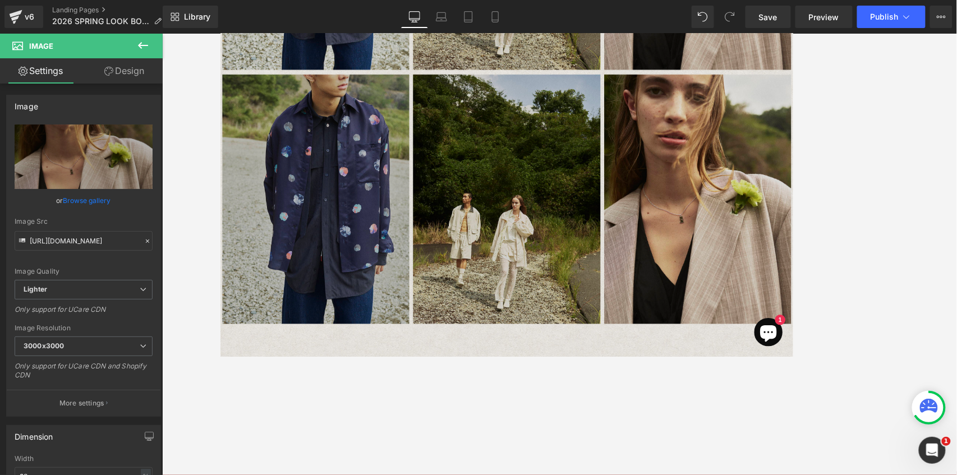
scroll to position [2086, 0]
click at [378, 203] on img at bounding box center [333, 229] width 222 height 296
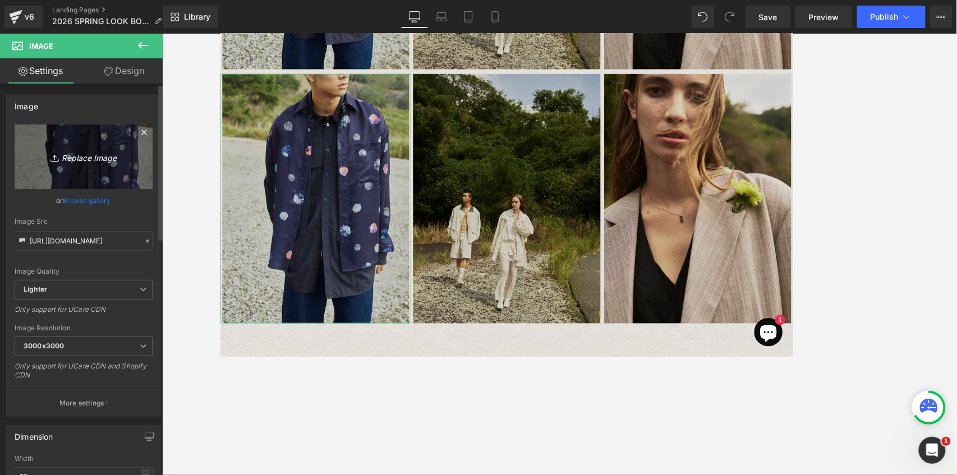
click at [89, 160] on icon "Replace Image" at bounding box center [84, 157] width 90 height 14
type input "C:\fakepath\[DATE]_Elchele2053.jpg"
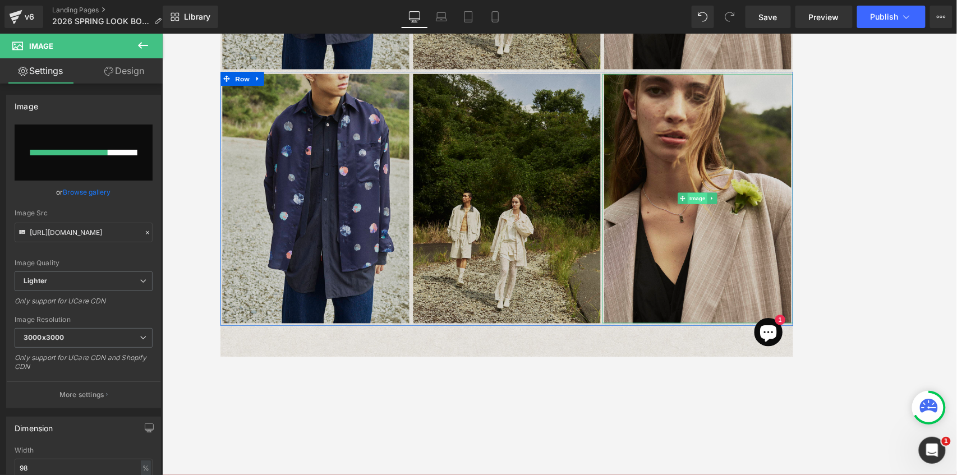
click at [718, 229] on span "Image" at bounding box center [786, 228] width 24 height 13
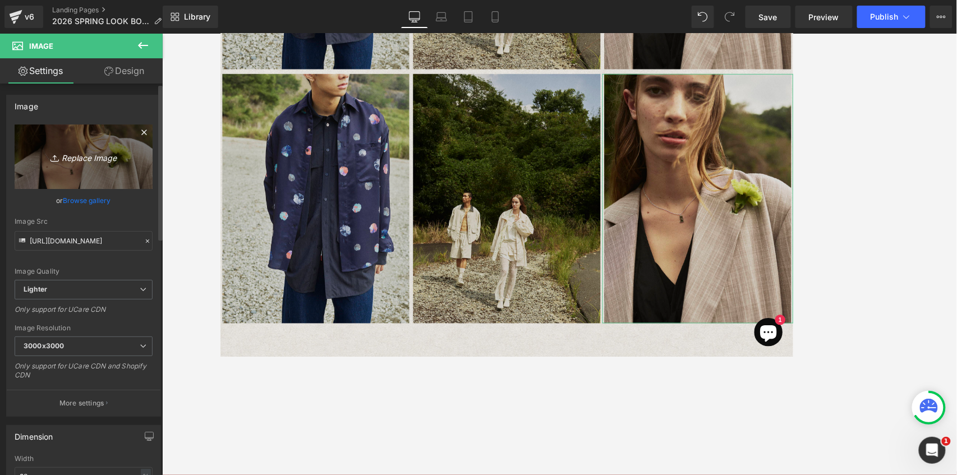
click at [76, 157] on icon "Replace Image" at bounding box center [84, 157] width 90 height 14
type input "C:\fakepath\[DATE]_Elchele121.jpg"
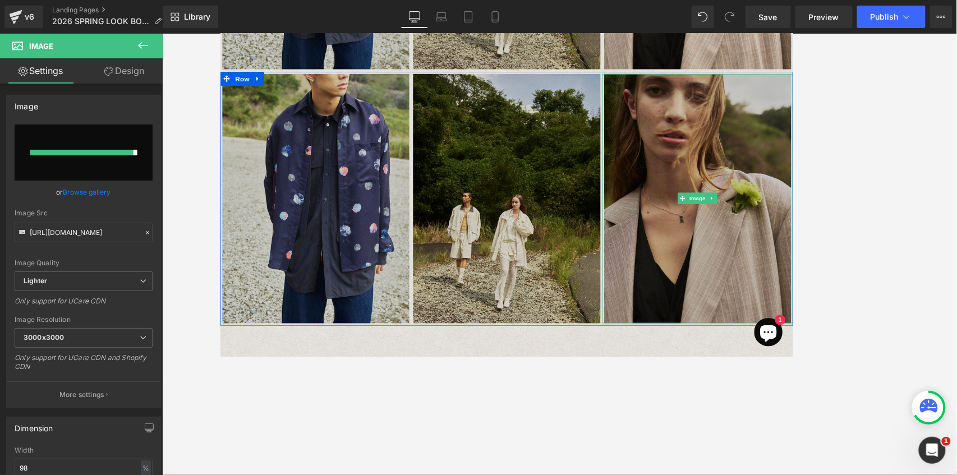
type input "[URL][DOMAIN_NAME]"
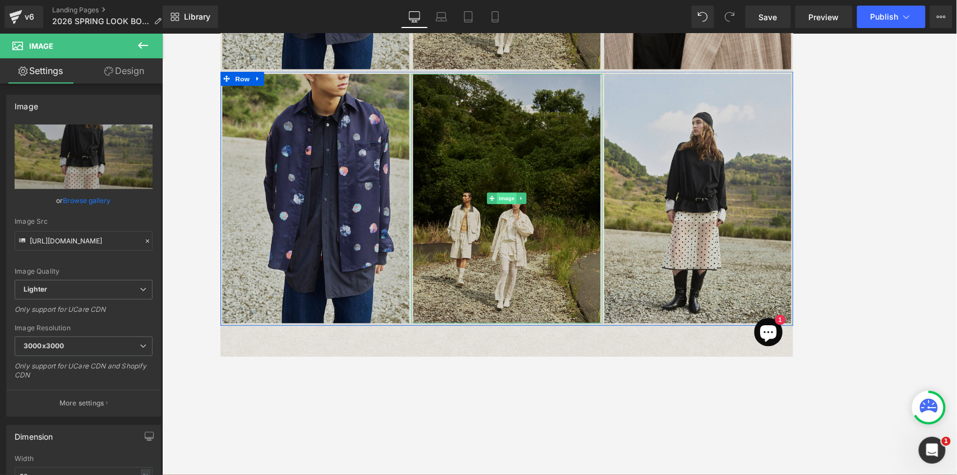
click at [554, 227] on span "Image" at bounding box center [560, 228] width 24 height 13
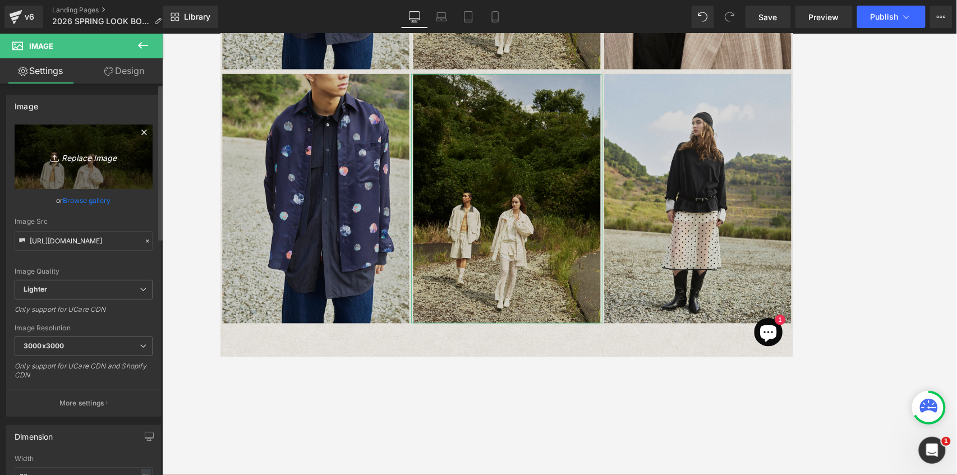
click at [75, 163] on icon "Replace Image" at bounding box center [84, 157] width 90 height 14
type input "C:\fakepath\[DATE]_Elchele1449.jpg"
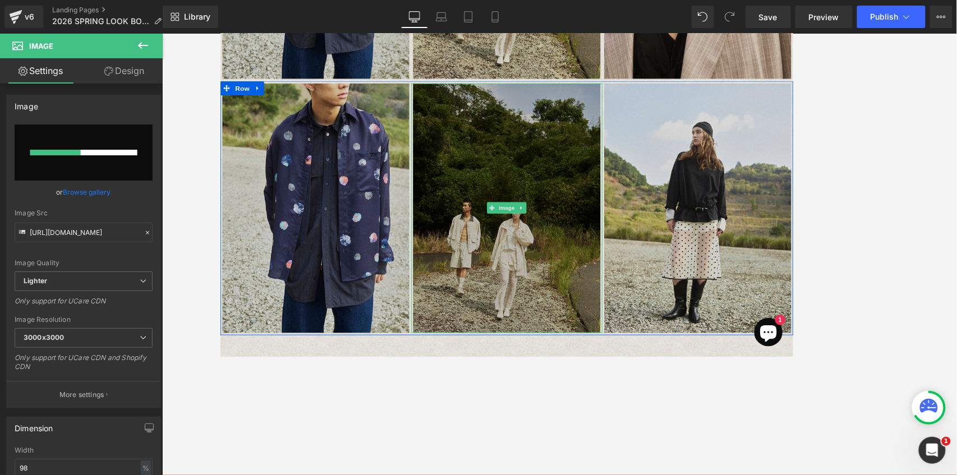
scroll to position [2161, 0]
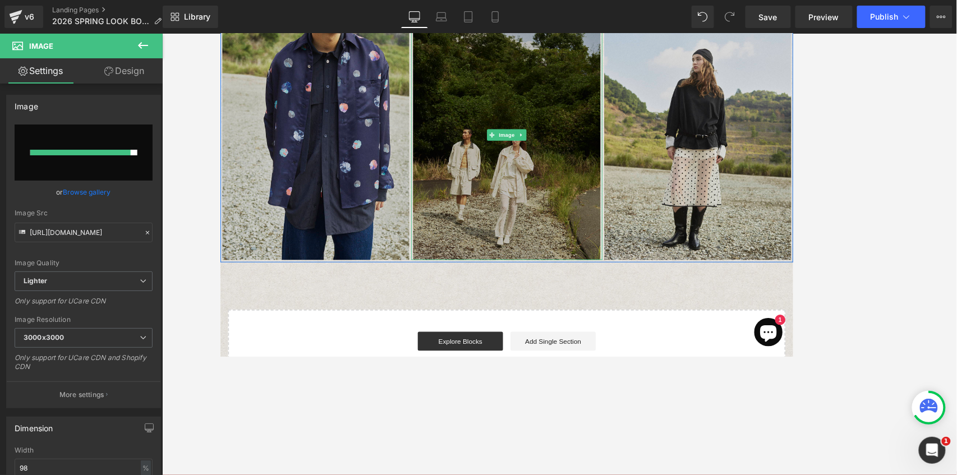
type input "[URL][DOMAIN_NAME]"
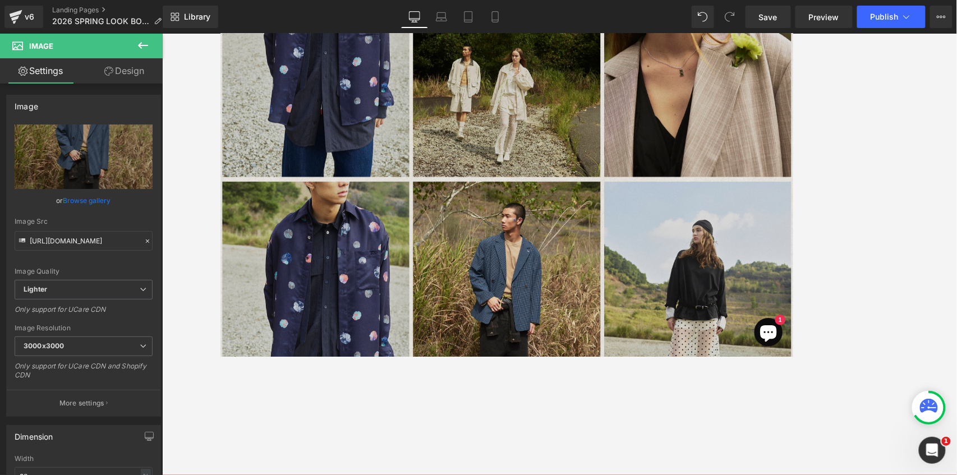
scroll to position [2086, 0]
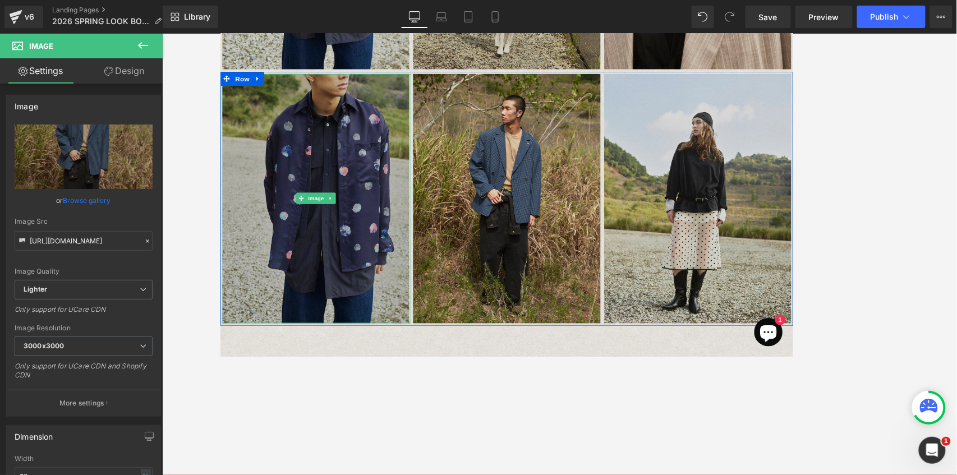
click at [311, 195] on img at bounding box center [333, 229] width 222 height 296
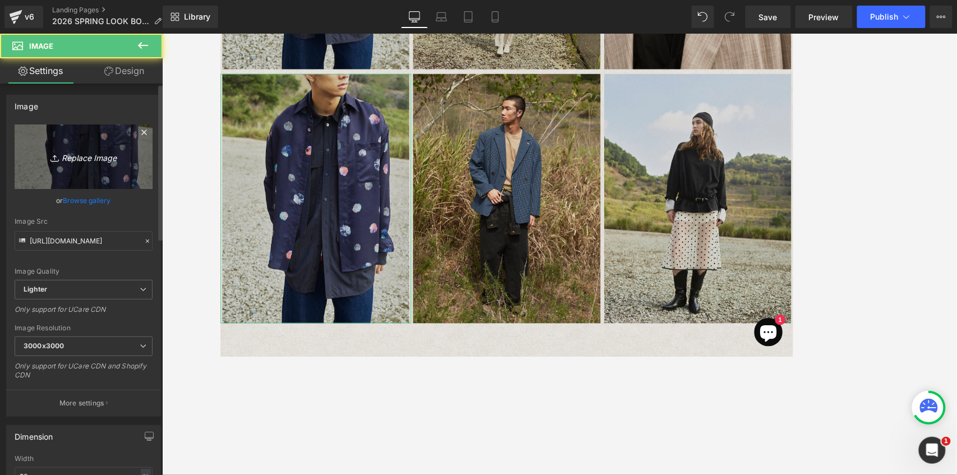
click at [86, 153] on icon "Replace Image" at bounding box center [84, 157] width 90 height 14
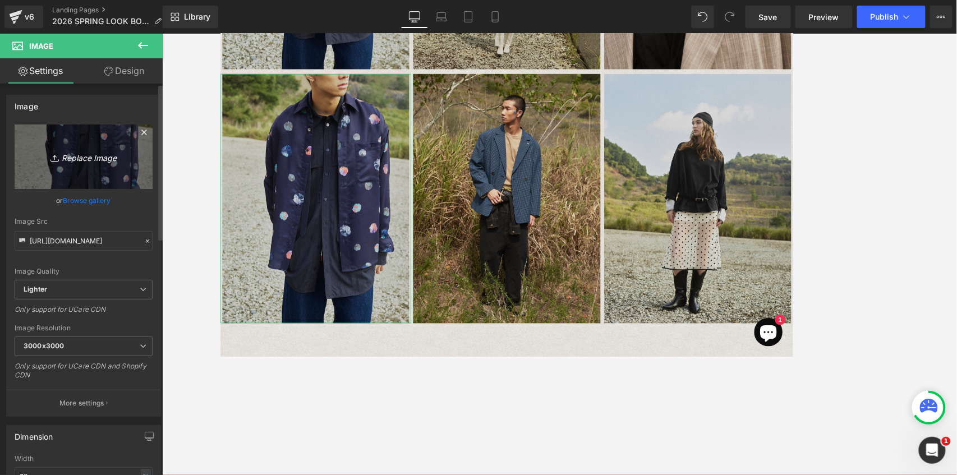
type input "C:\fakepath\[DATE]_Elchele2053.jpg"
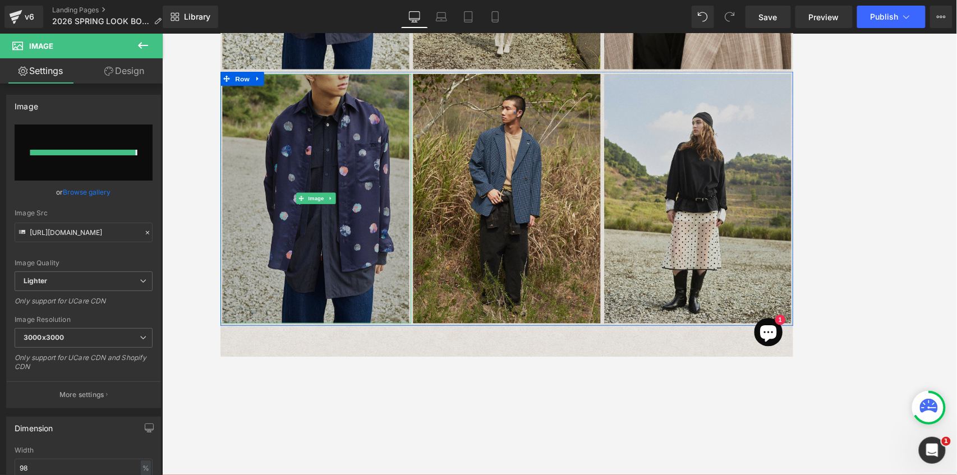
type input "[URL][DOMAIN_NAME]"
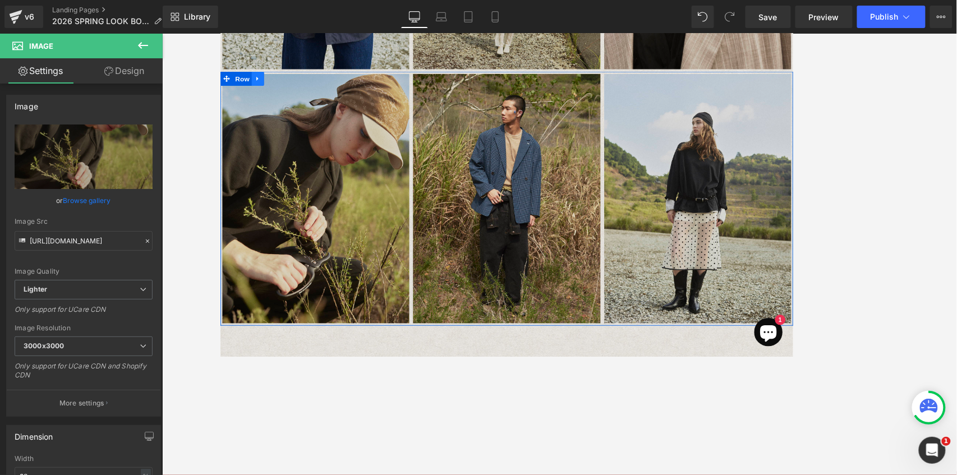
click at [267, 89] on link at bounding box center [264, 86] width 15 height 17
click at [276, 87] on icon at bounding box center [279, 86] width 8 height 8
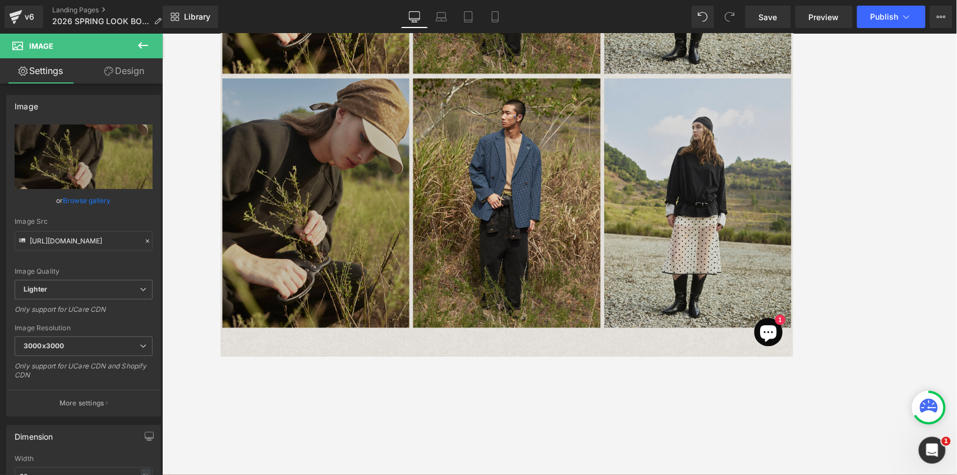
scroll to position [2387, 0]
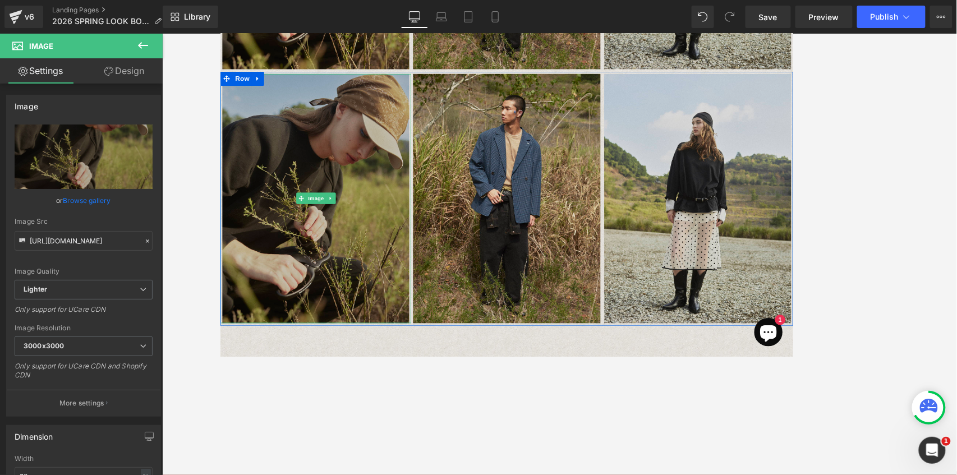
click at [336, 215] on img at bounding box center [333, 229] width 222 height 296
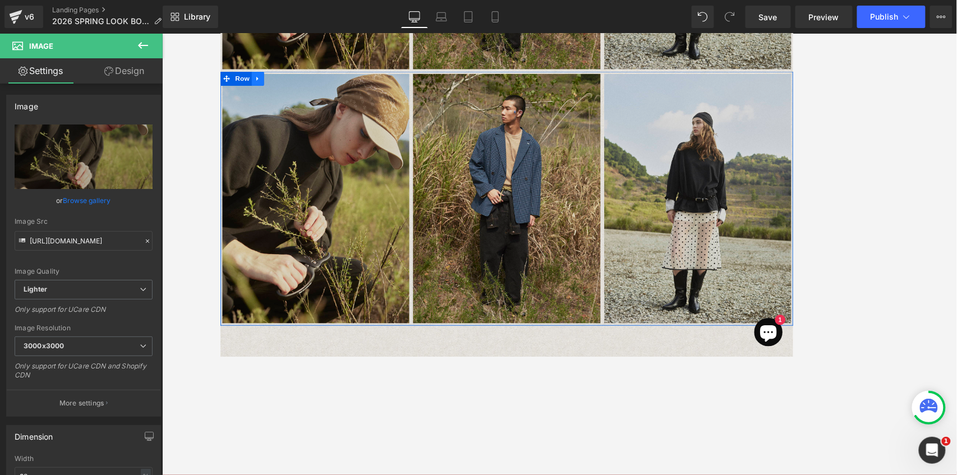
click at [264, 87] on icon at bounding box center [264, 86] width 8 height 8
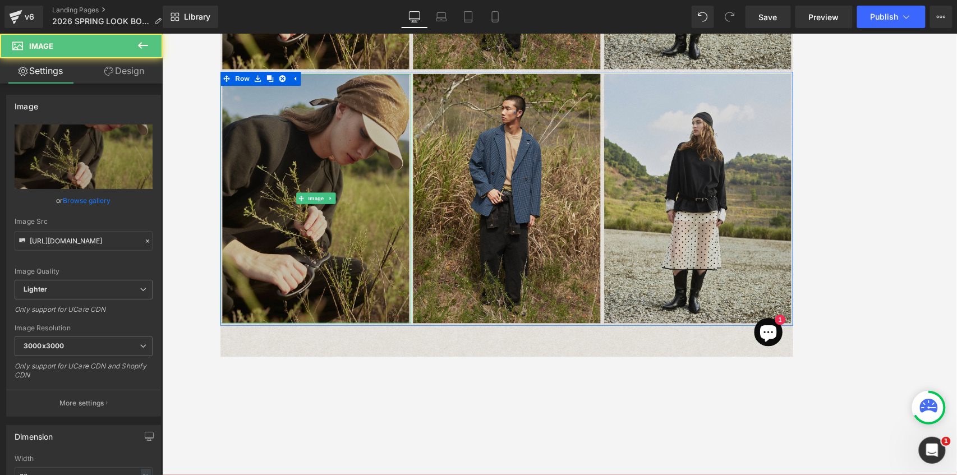
click at [345, 173] on img at bounding box center [333, 229] width 222 height 296
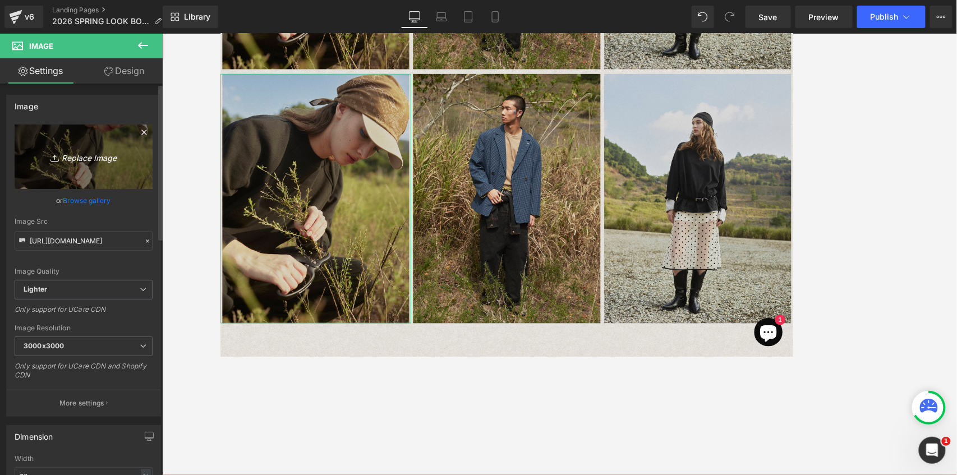
click at [52, 154] on icon at bounding box center [55, 158] width 11 height 11
type input "C:\fakepath\[DATE]_Elchele1099.jpg"
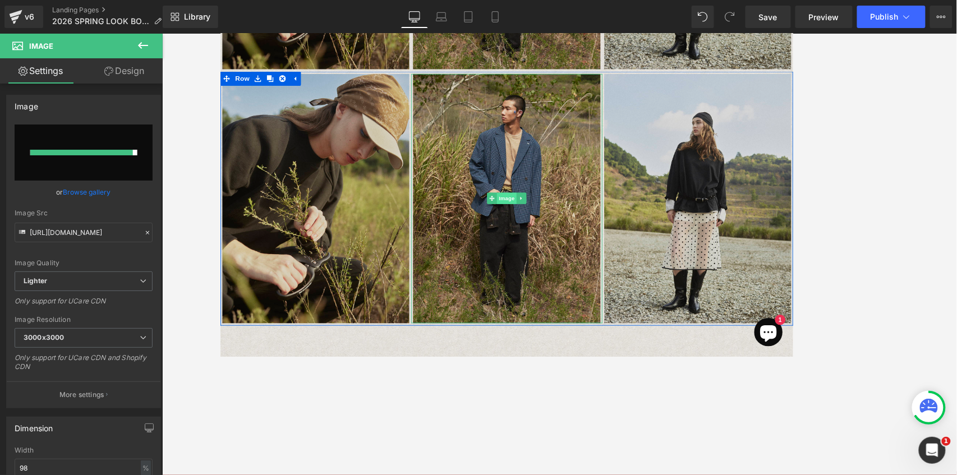
type input "[URL][DOMAIN_NAME]"
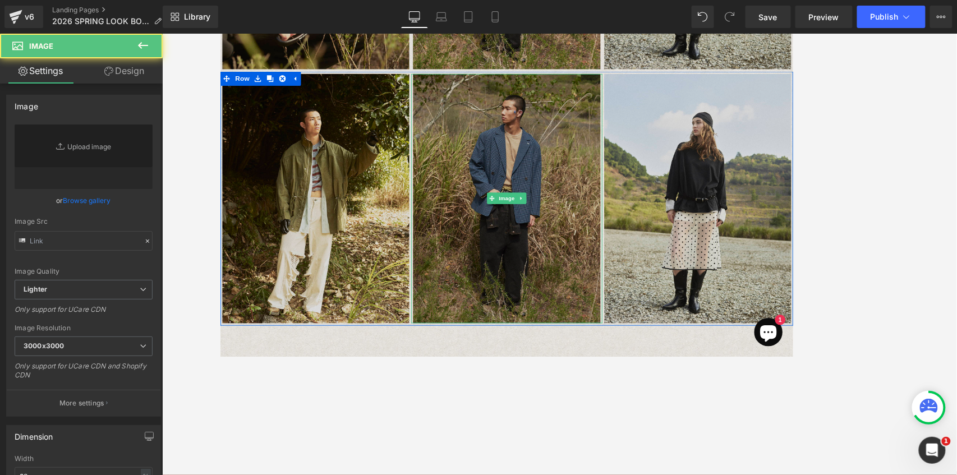
click at [557, 193] on img at bounding box center [559, 229] width 222 height 296
type input "[URL][DOMAIN_NAME]"
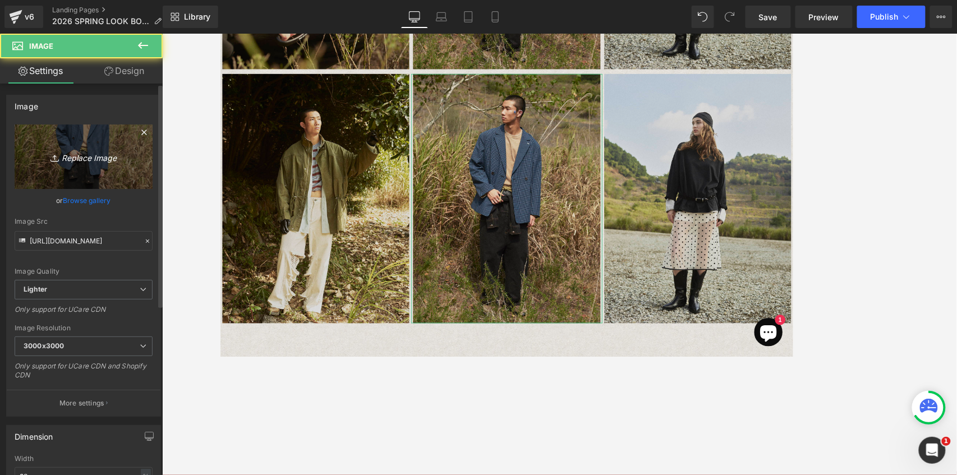
click at [82, 154] on icon "Replace Image" at bounding box center [84, 157] width 90 height 14
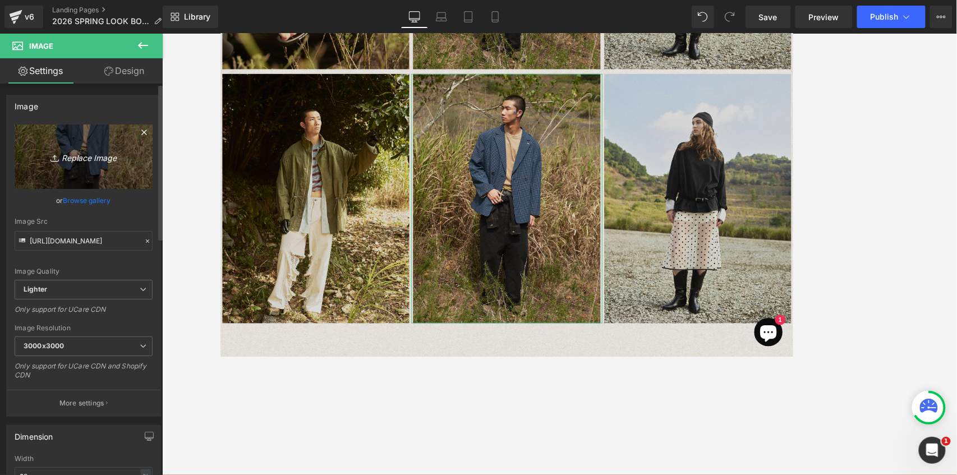
type input "C:\fakepath\[DATE]_Elchele911.jpg"
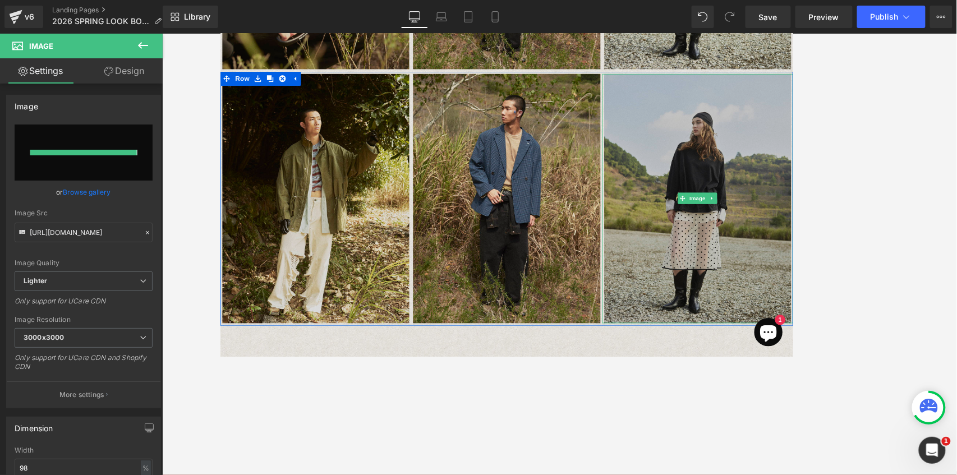
type input "[URL][DOMAIN_NAME]"
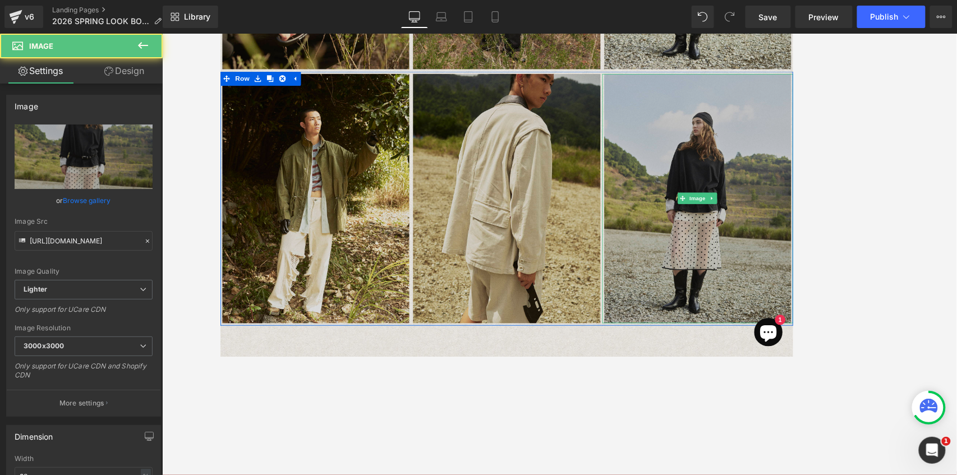
click at [718, 185] on img at bounding box center [786, 229] width 222 height 296
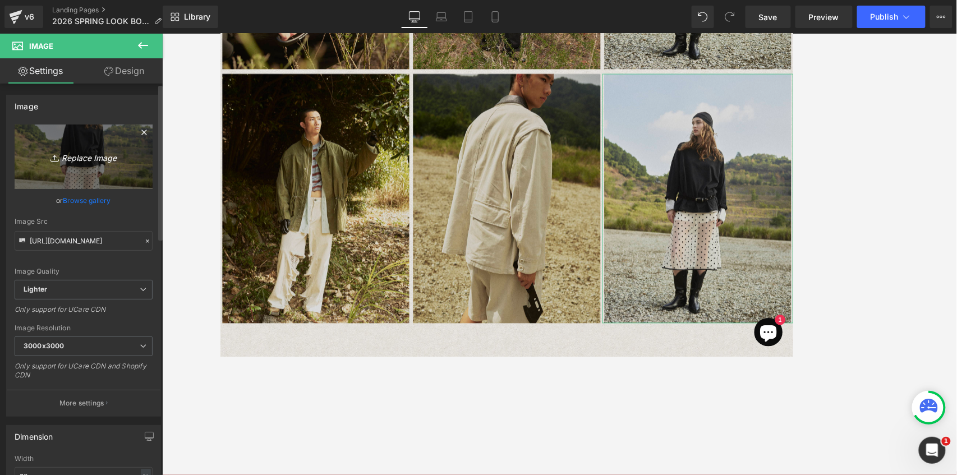
click at [72, 165] on link "Replace Image" at bounding box center [84, 157] width 138 height 65
type input "C:\fakepath\[DATE]_Elchele6242.jpg"
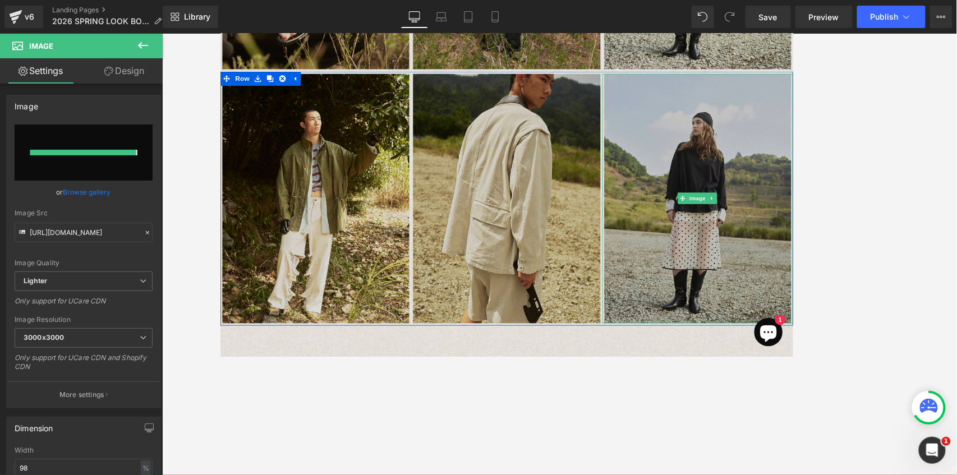
type input "[URL][DOMAIN_NAME]"
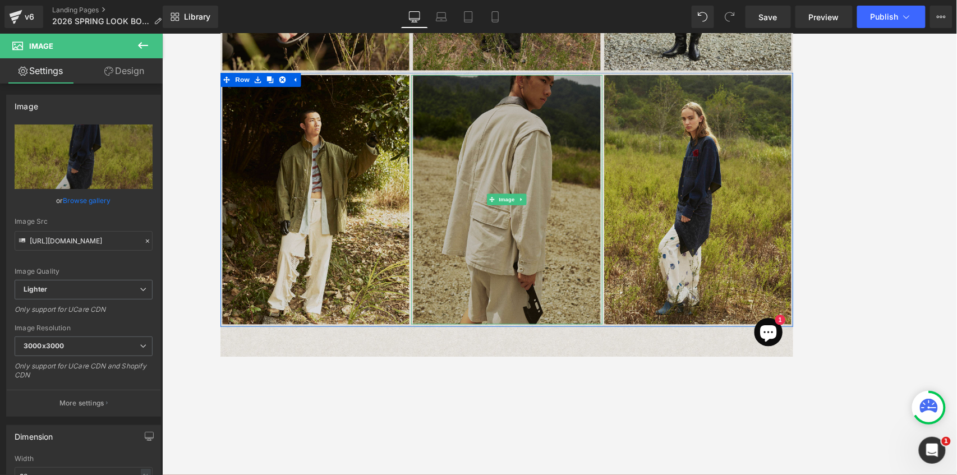
scroll to position [2350, 0]
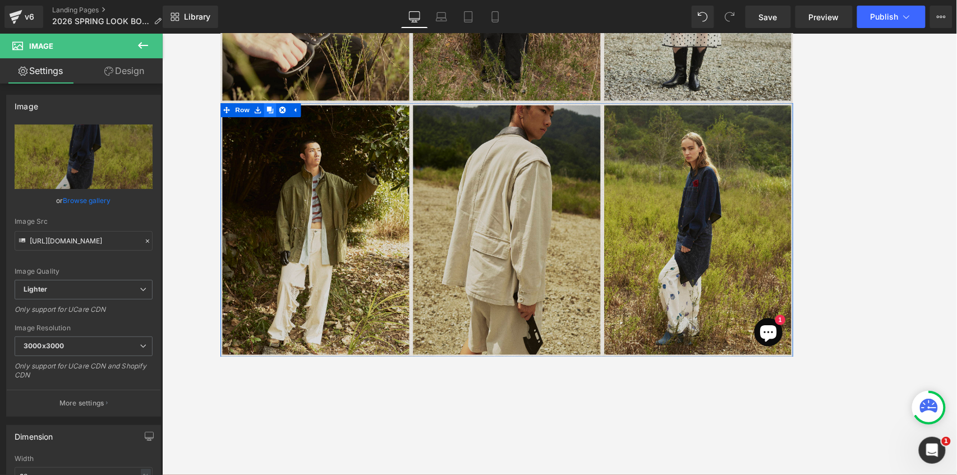
click at [275, 123] on icon at bounding box center [279, 124] width 8 height 8
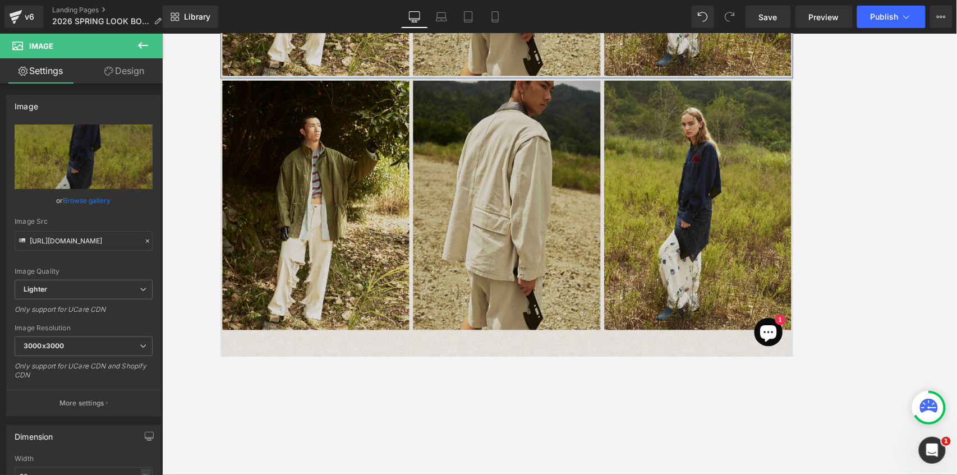
scroll to position [2689, 0]
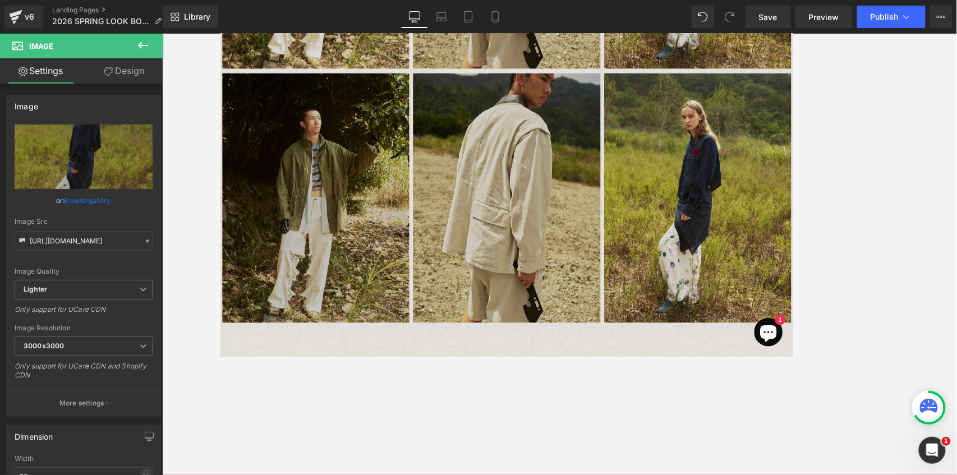
click at [346, 249] on img at bounding box center [333, 228] width 222 height 296
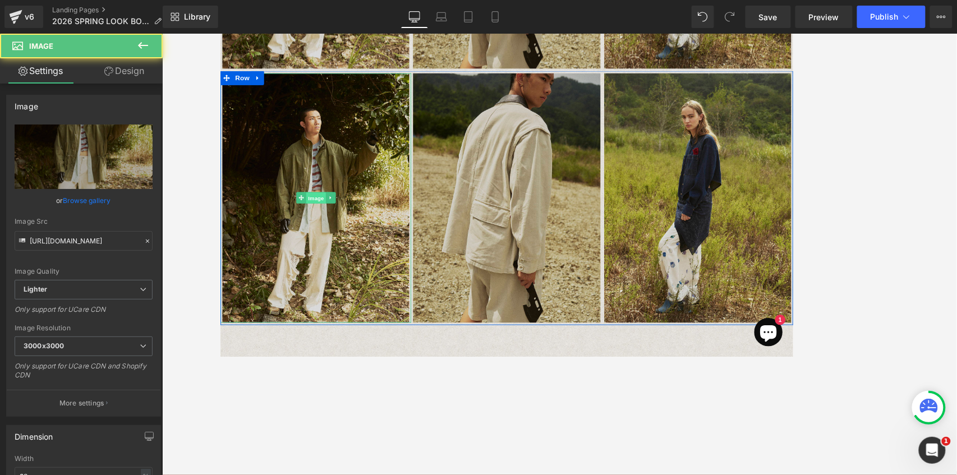
click at [324, 228] on span "Image" at bounding box center [333, 228] width 24 height 13
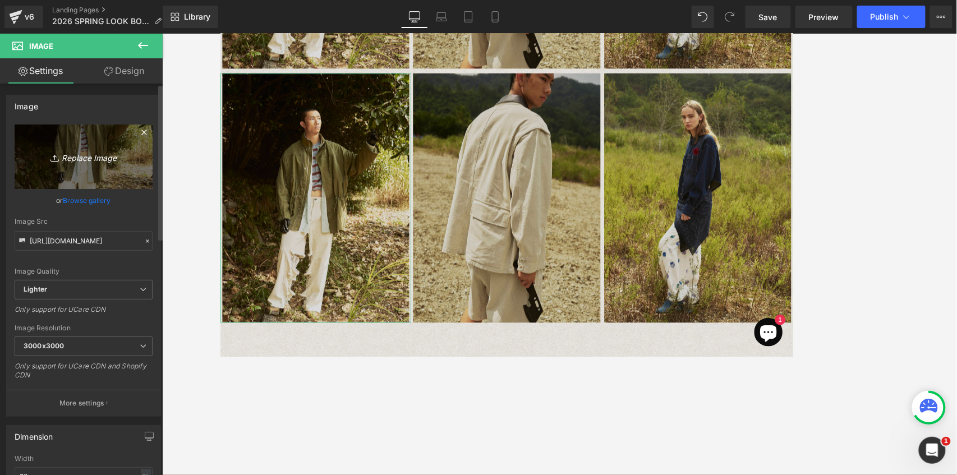
click at [91, 161] on icon "Replace Image" at bounding box center [84, 157] width 90 height 14
type input "C:\fakepath\[DATE]_Elchele690.jpg"
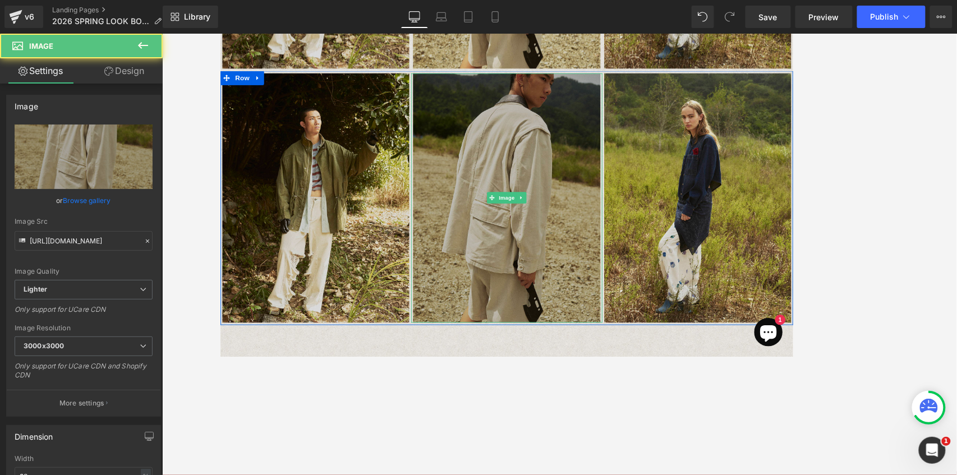
click at [557, 204] on img at bounding box center [559, 228] width 222 height 296
click at [557, 201] on img at bounding box center [559, 228] width 222 height 296
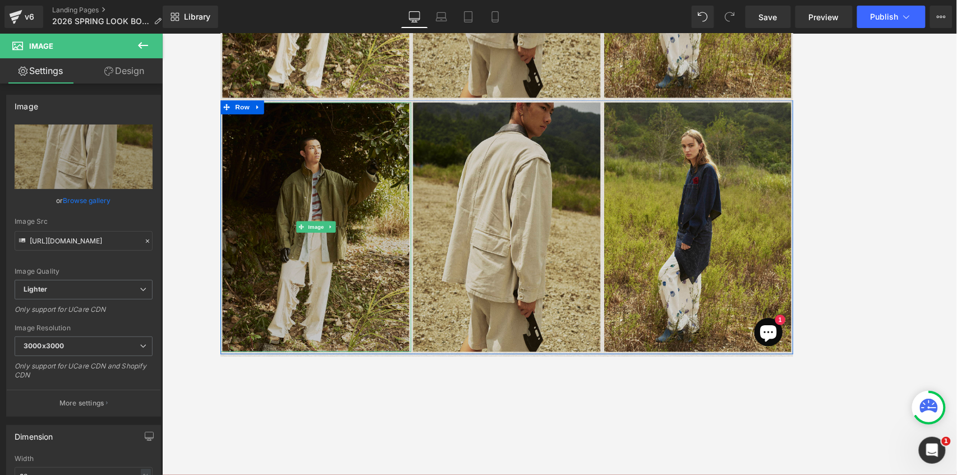
scroll to position [2613, 0]
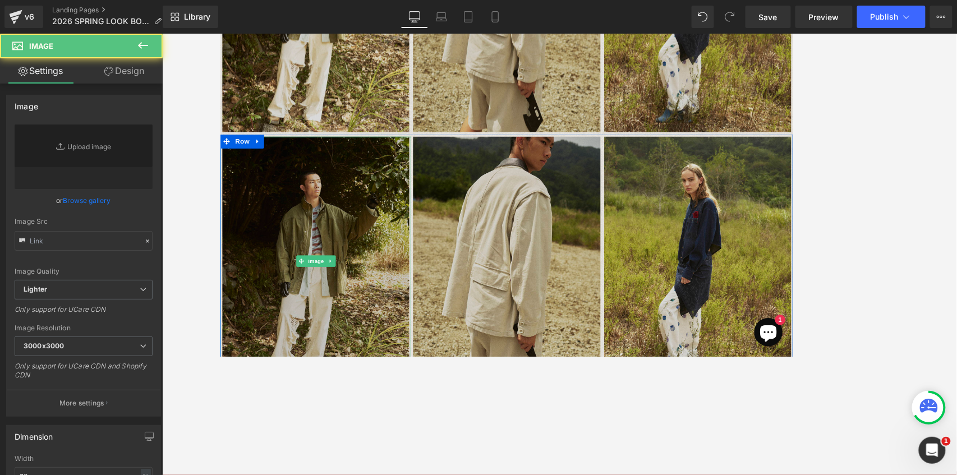
type input "[URL][DOMAIN_NAME]"
click at [369, 239] on img at bounding box center [333, 303] width 222 height 296
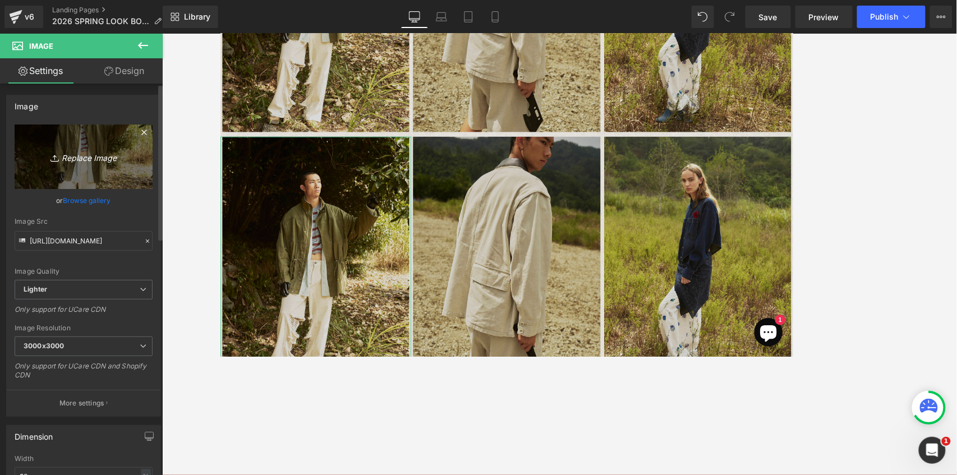
click at [81, 157] on icon "Replace Image" at bounding box center [84, 157] width 90 height 14
type input "C:\fakepath\[DATE]_Elchele690.jpg"
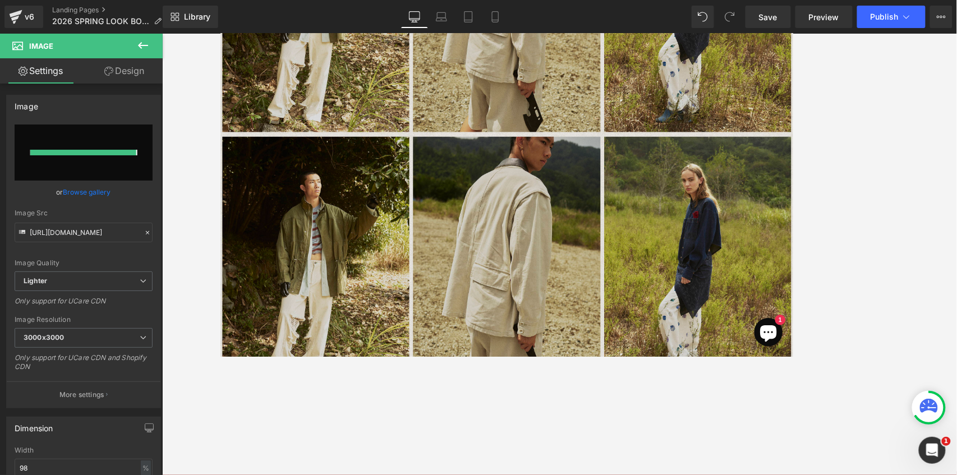
type input "[URL][DOMAIN_NAME]"
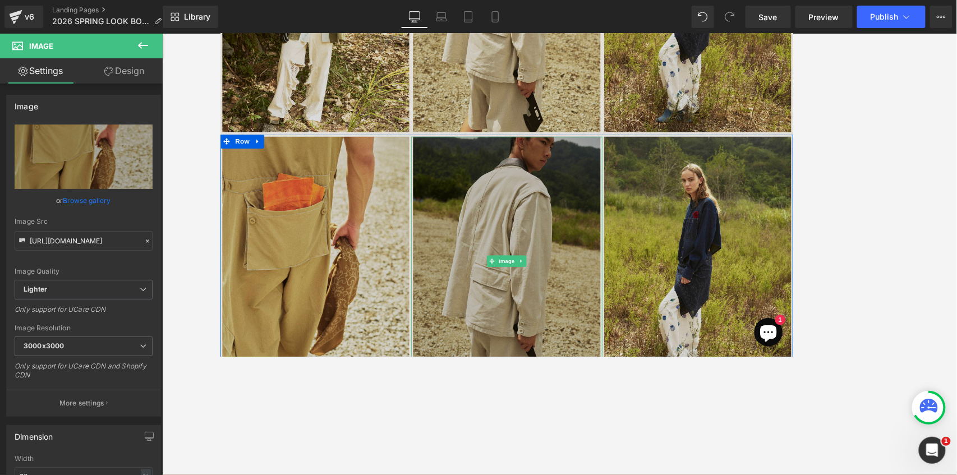
click at [557, 256] on img at bounding box center [559, 303] width 222 height 296
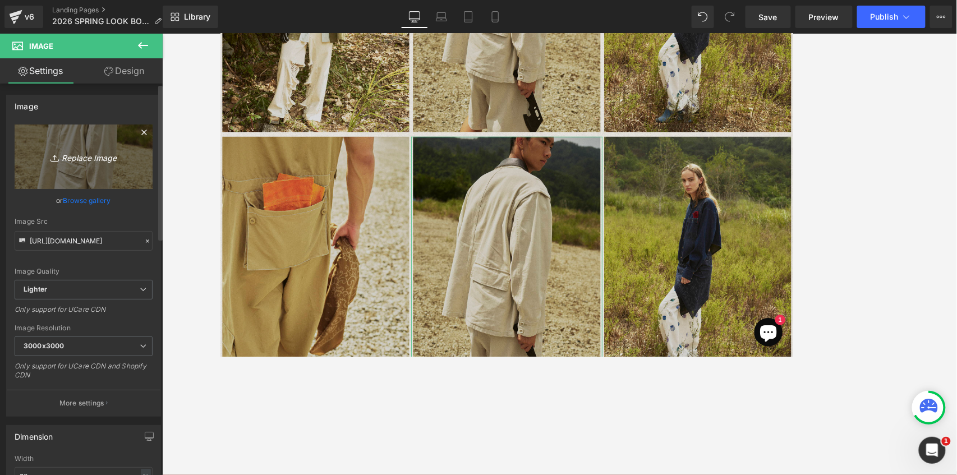
click at [93, 160] on icon "Replace Image" at bounding box center [84, 157] width 90 height 14
type input "C:\fakepath\[DATE]_Elchele070.jpg"
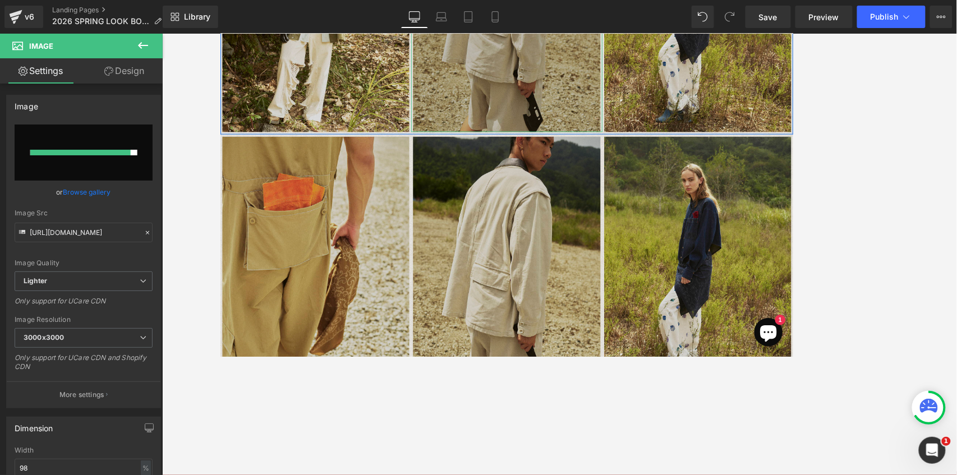
type input "[URL][DOMAIN_NAME]"
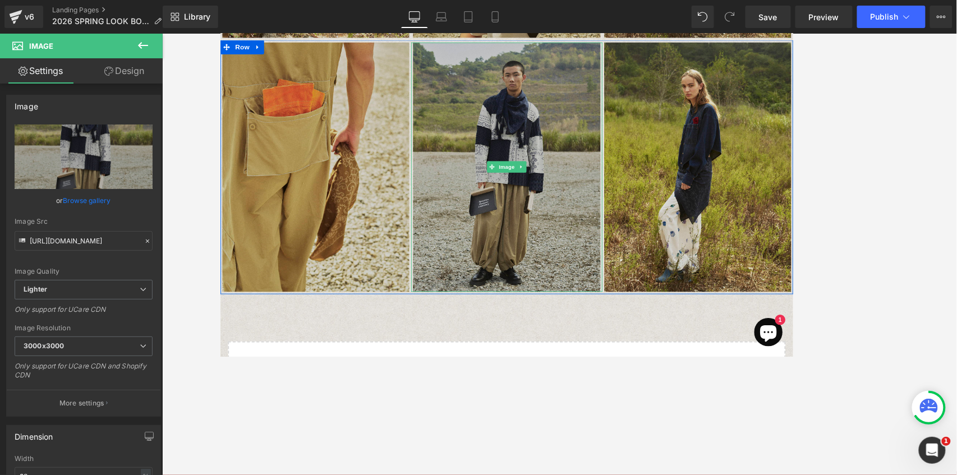
scroll to position [2726, 0]
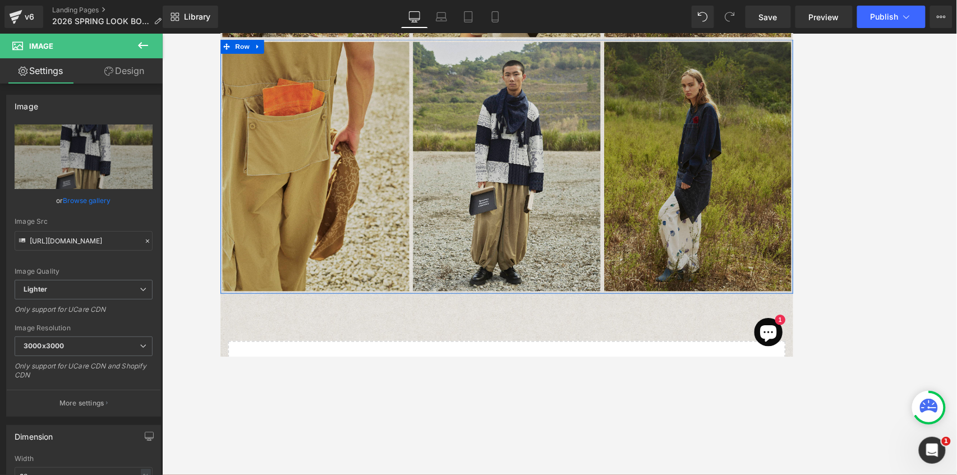
click at [718, 208] on img at bounding box center [786, 191] width 222 height 296
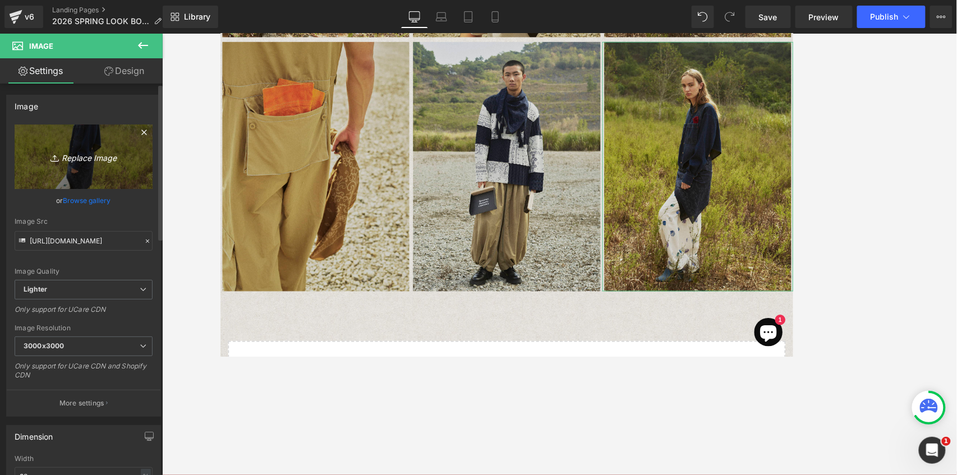
click at [83, 158] on icon "Replace Image" at bounding box center [84, 157] width 90 height 14
type input "C:\fakepath\[DATE]_Elchele1956.jpg"
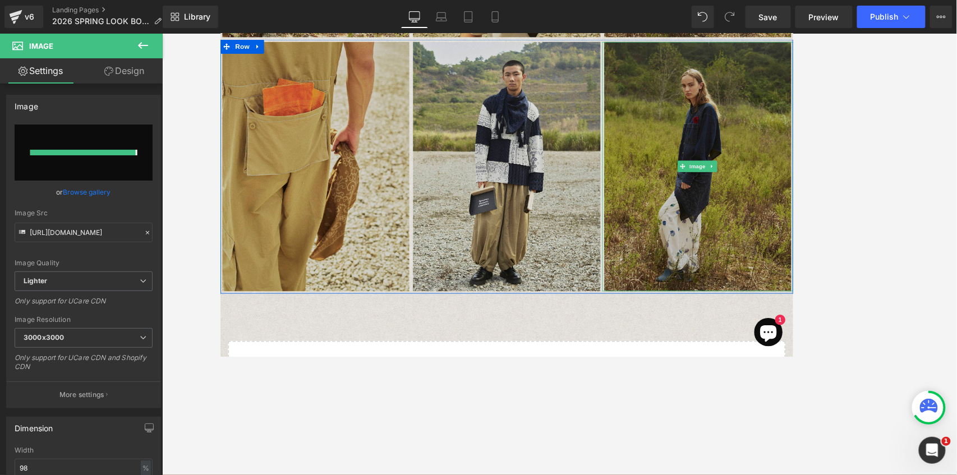
type input "[URL][DOMAIN_NAME]"
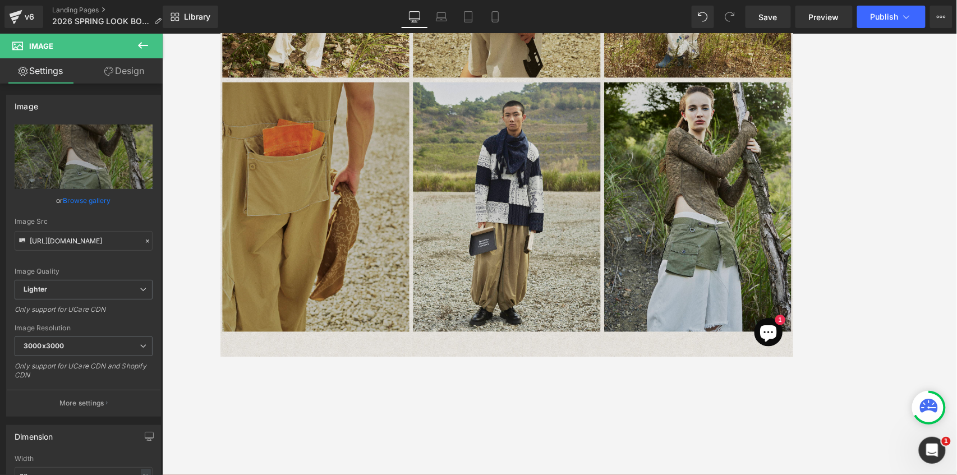
scroll to position [2651, 0]
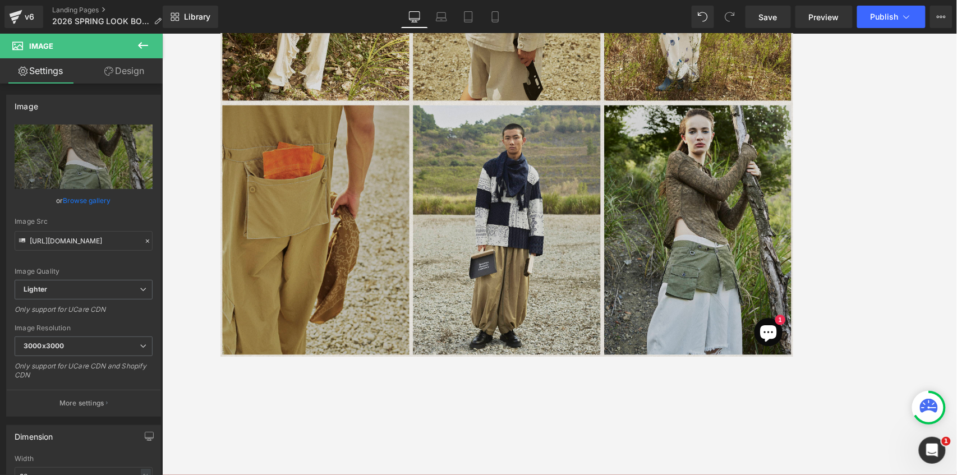
click at [390, 148] on img at bounding box center [333, 266] width 222 height 296
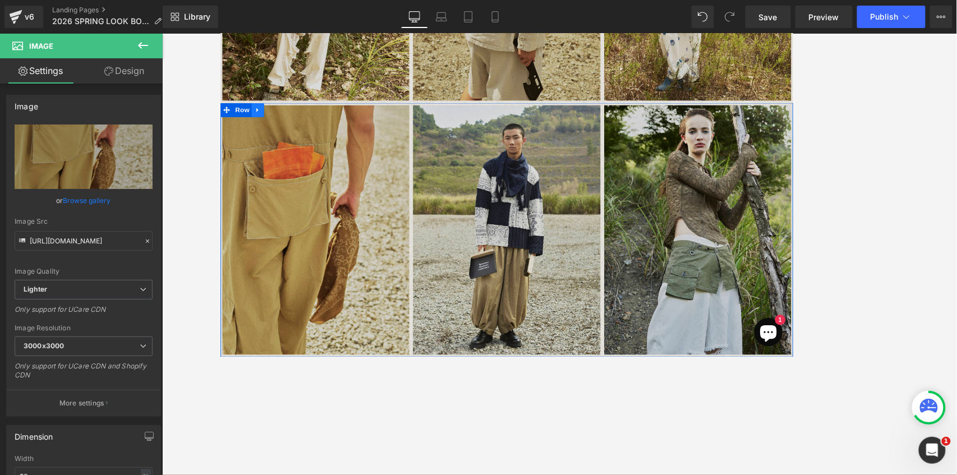
click at [265, 124] on icon at bounding box center [264, 123] width 8 height 8
click at [275, 121] on icon at bounding box center [279, 124] width 8 height 8
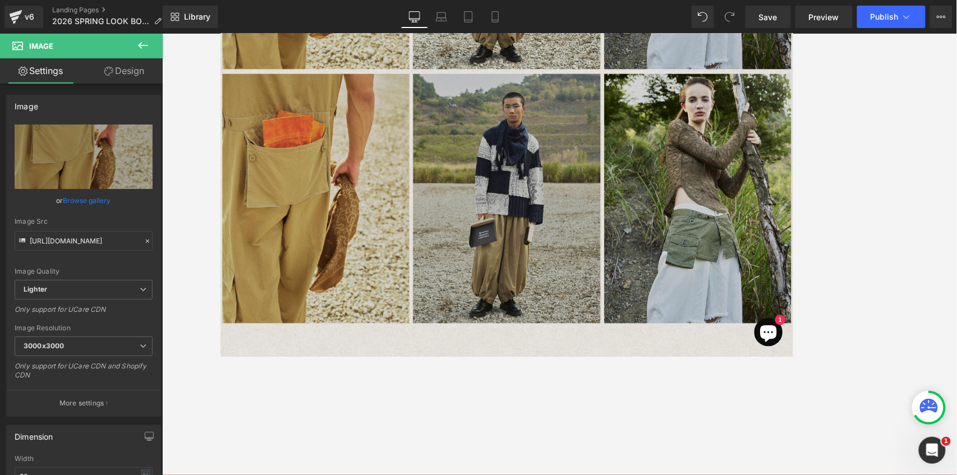
scroll to position [2989, 0]
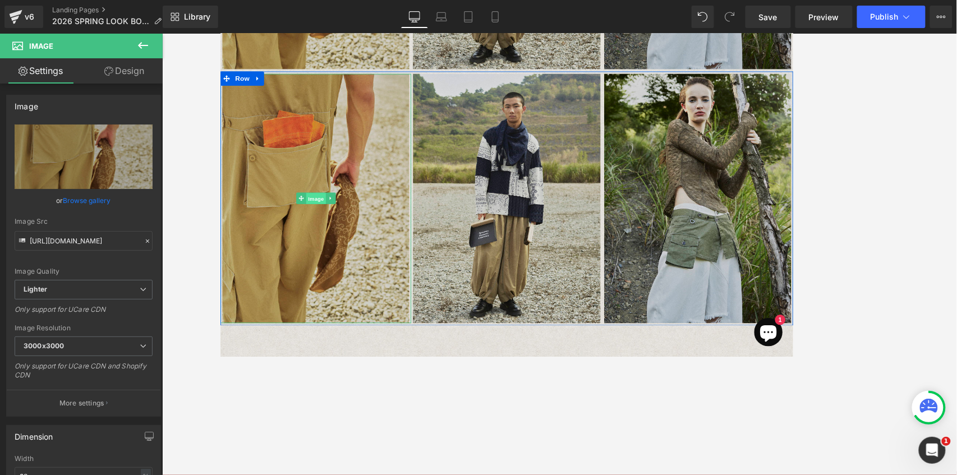
click at [329, 229] on span "Image" at bounding box center [333, 228] width 24 height 13
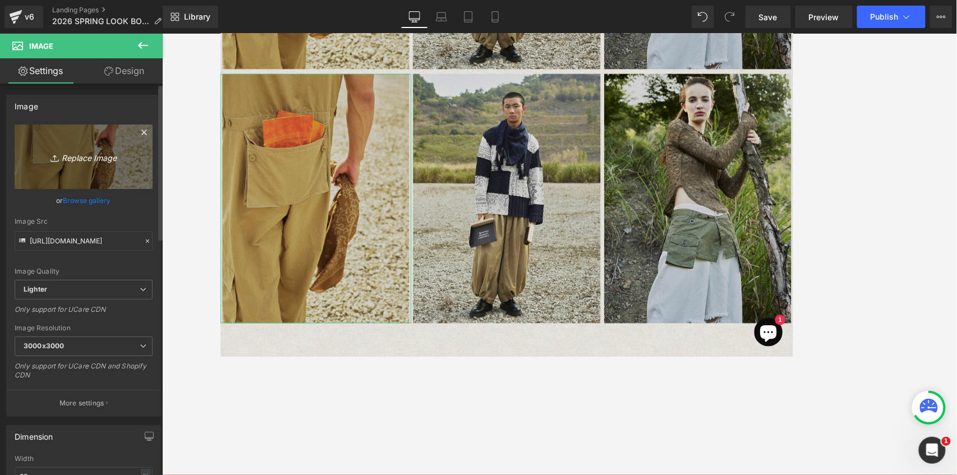
click at [112, 168] on link "Replace Image" at bounding box center [84, 157] width 138 height 65
type input "C:\fakepath\[DATE]_Elchele737.jpg"
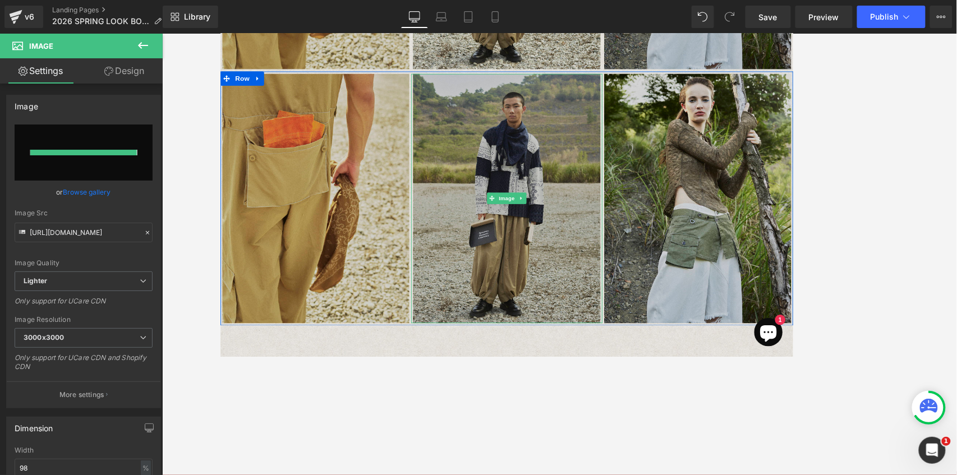
type input "[URL][DOMAIN_NAME]"
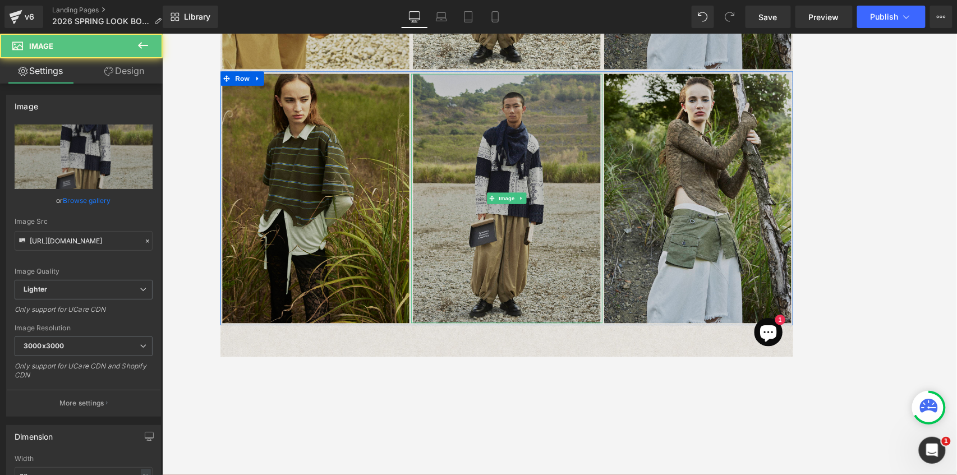
click at [567, 196] on img at bounding box center [559, 229] width 222 height 296
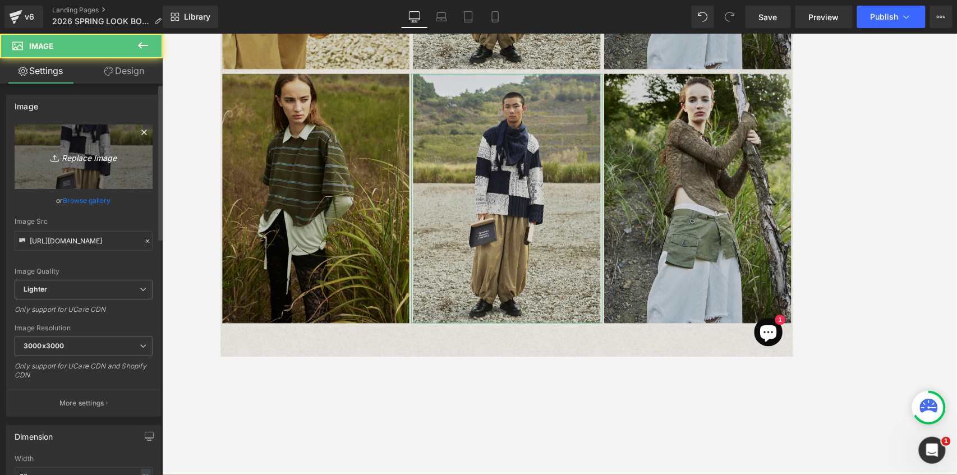
click at [63, 159] on icon "Replace Image" at bounding box center [84, 157] width 90 height 14
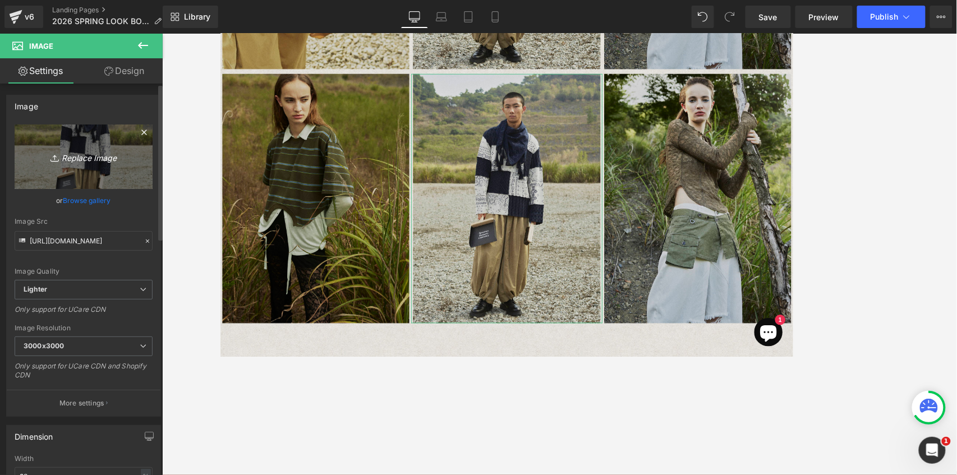
type input "C:\fakepath\[DATE]_Elchele327.jpg"
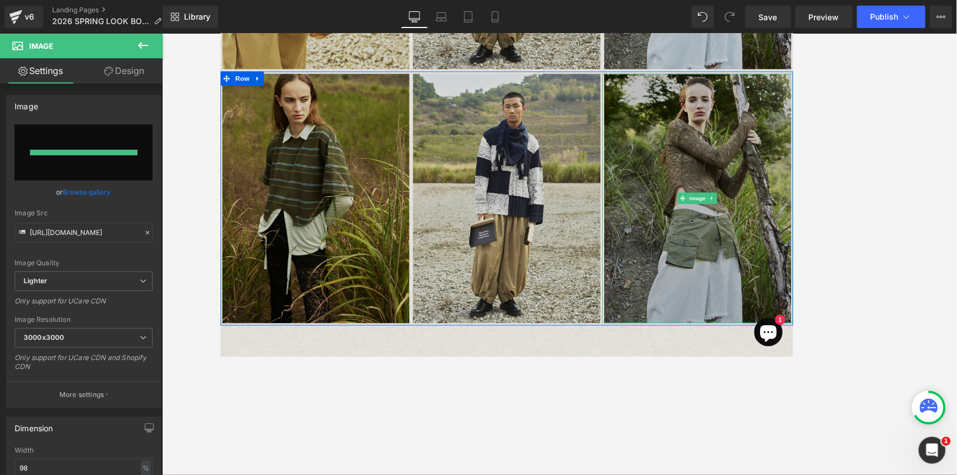
type input "[URL][DOMAIN_NAME]"
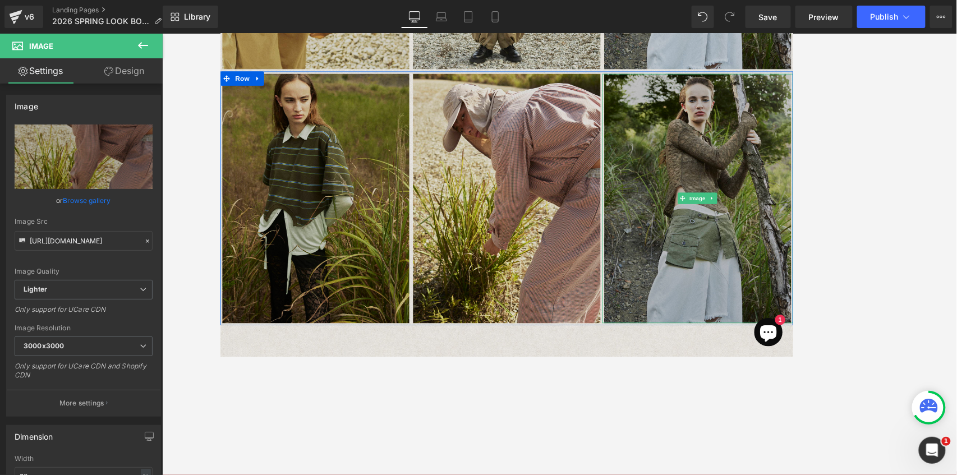
click at [718, 201] on img at bounding box center [786, 229] width 222 height 296
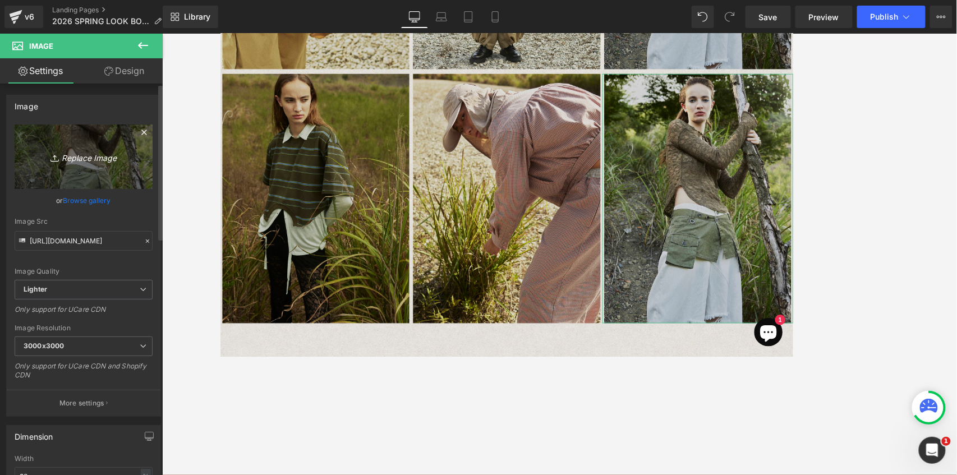
click at [81, 154] on icon "Replace Image" at bounding box center [84, 157] width 90 height 14
type input "C:\fakepath\[DATE]_Elchele1087.jpg"
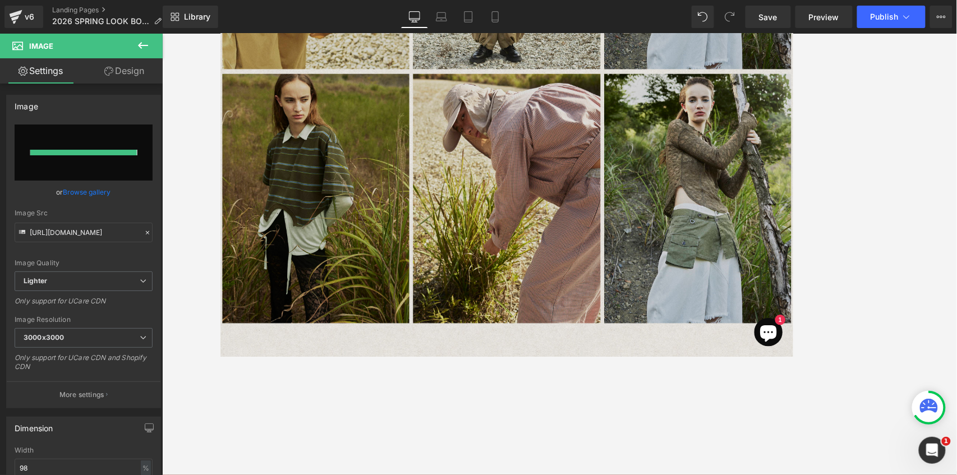
type input "[URL][DOMAIN_NAME]"
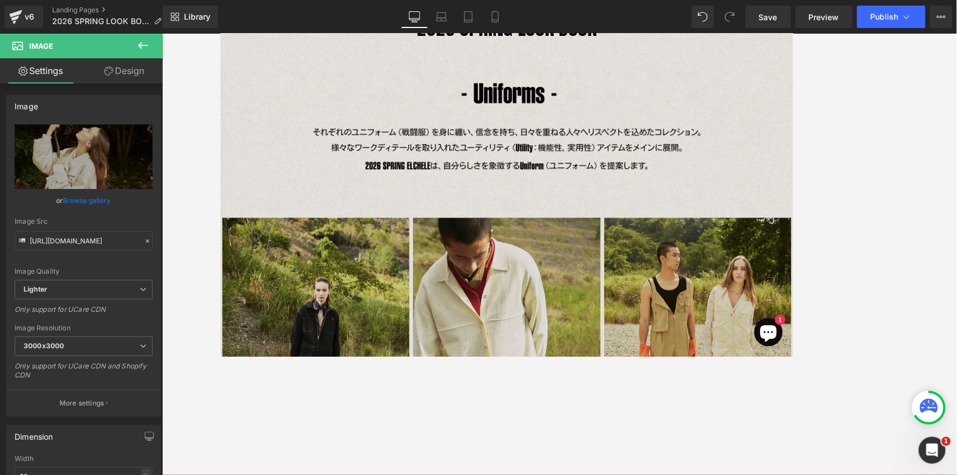
scroll to position [127, 0]
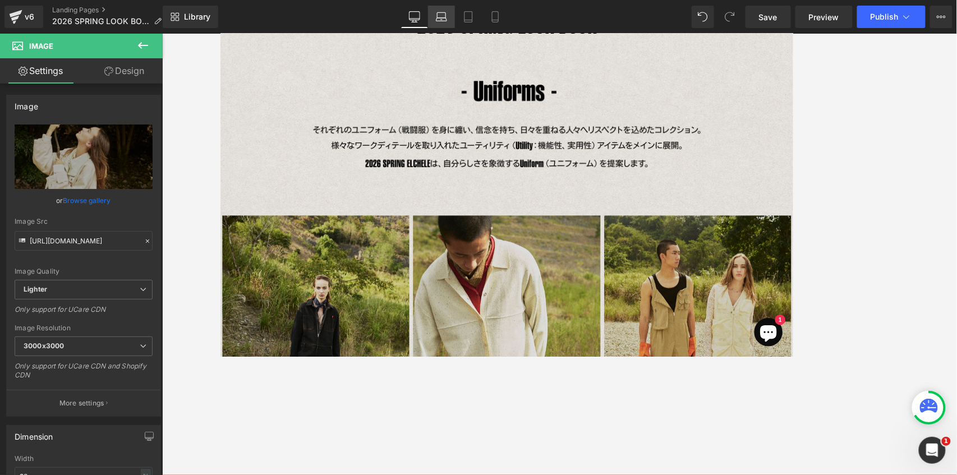
click at [449, 19] on link "Laptop" at bounding box center [441, 17] width 27 height 22
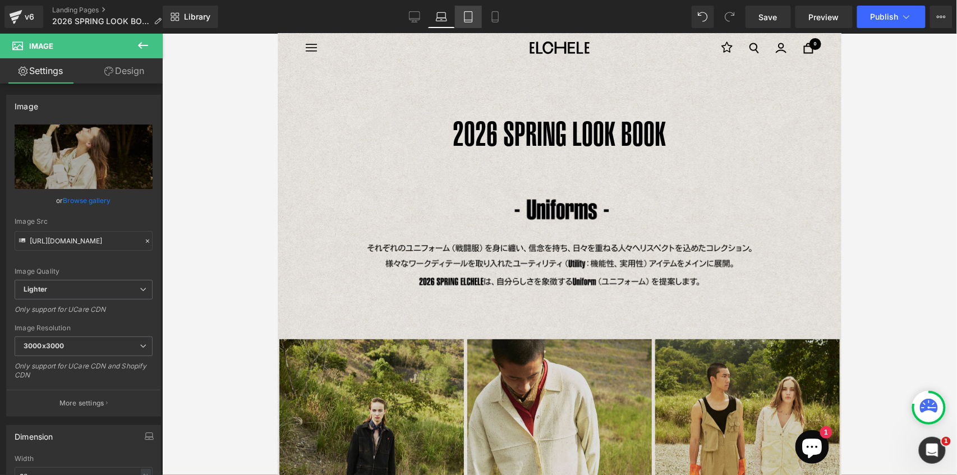
scroll to position [0, 0]
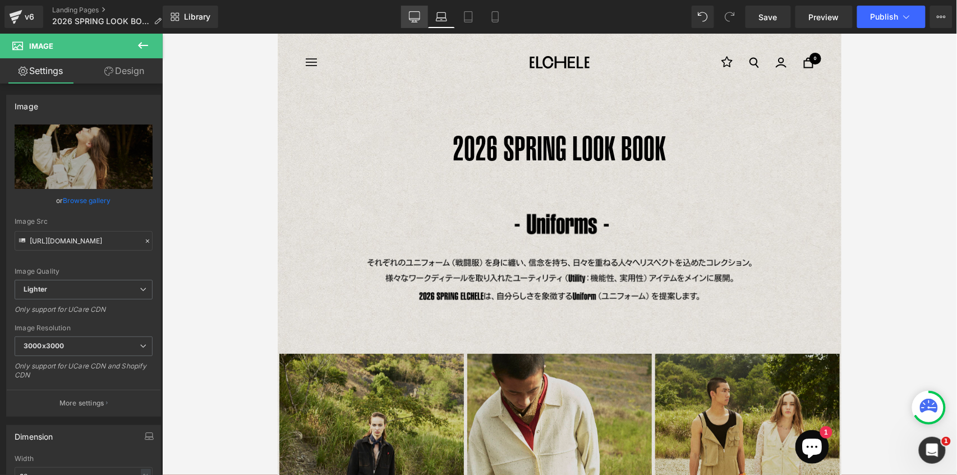
click at [416, 20] on icon at bounding box center [414, 16] width 11 height 11
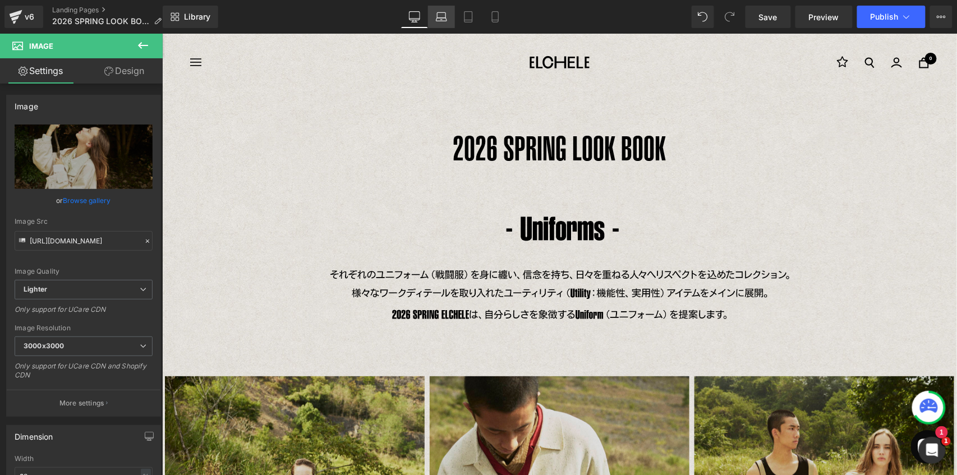
click at [444, 15] on icon at bounding box center [441, 16] width 11 height 11
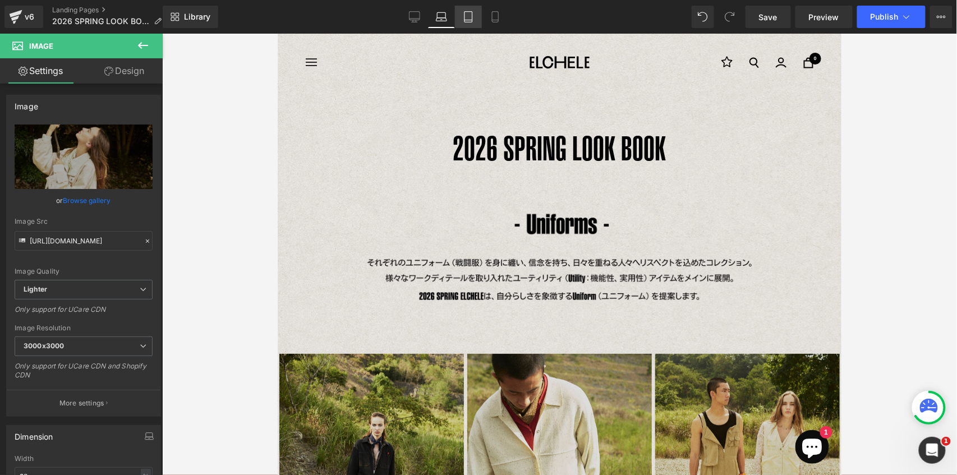
click at [468, 18] on icon at bounding box center [468, 16] width 11 height 11
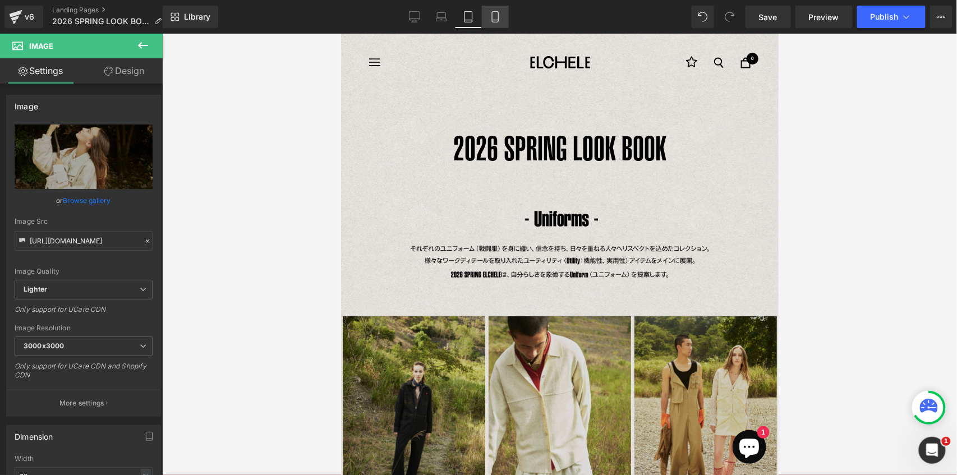
click at [500, 20] on icon at bounding box center [495, 16] width 11 height 11
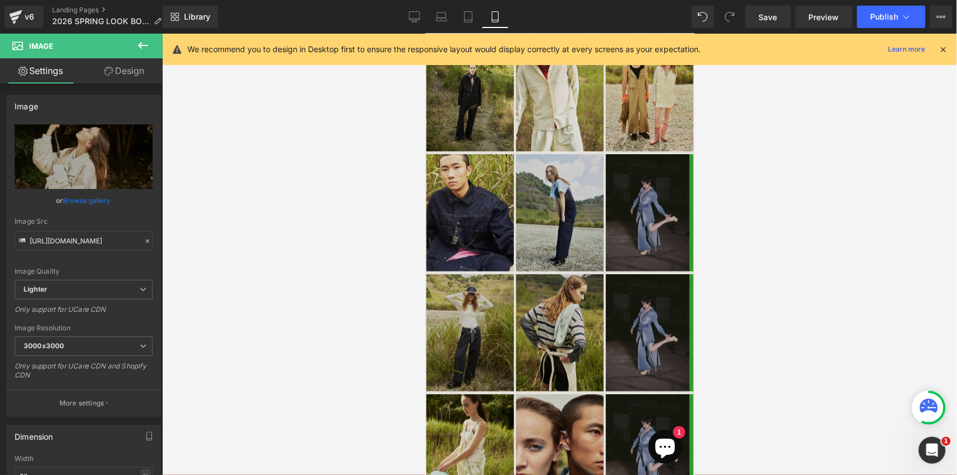
scroll to position [186, 0]
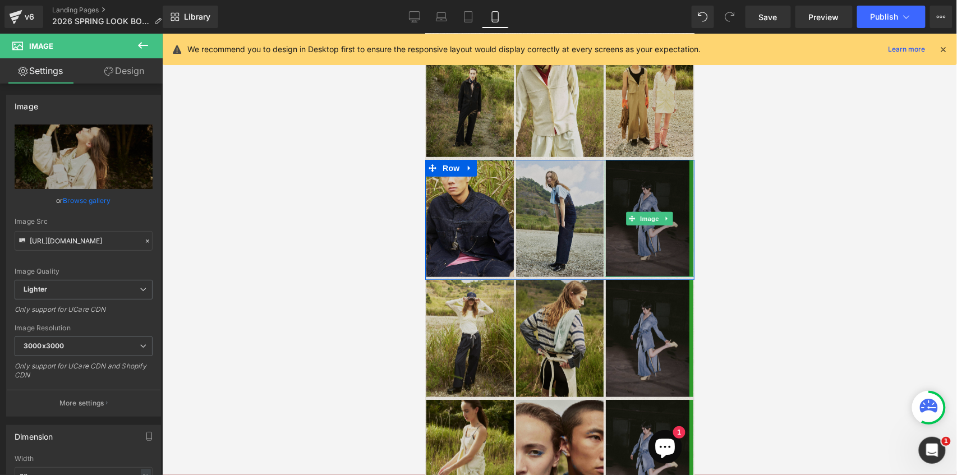
click at [645, 241] on img at bounding box center [649, 217] width 88 height 117
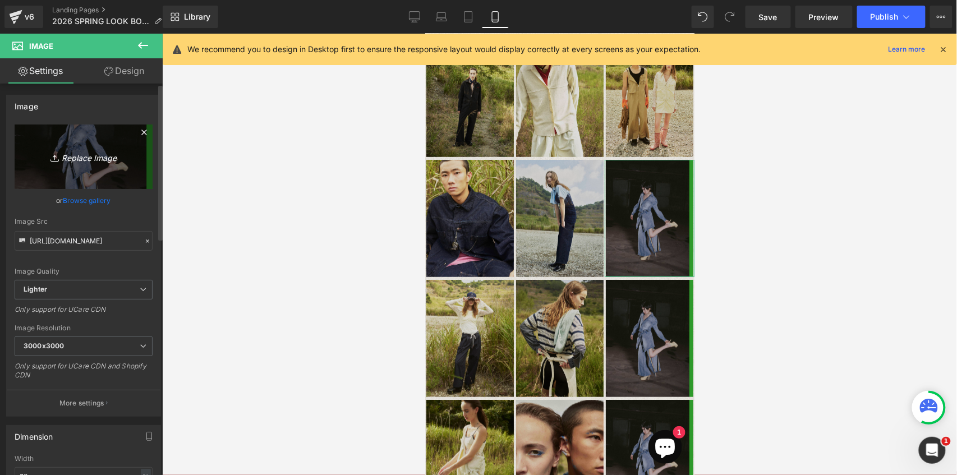
click at [79, 163] on icon "Replace Image" at bounding box center [84, 157] width 90 height 14
type input "C:\fakepath\[DATE]_Elchele859.jpg"
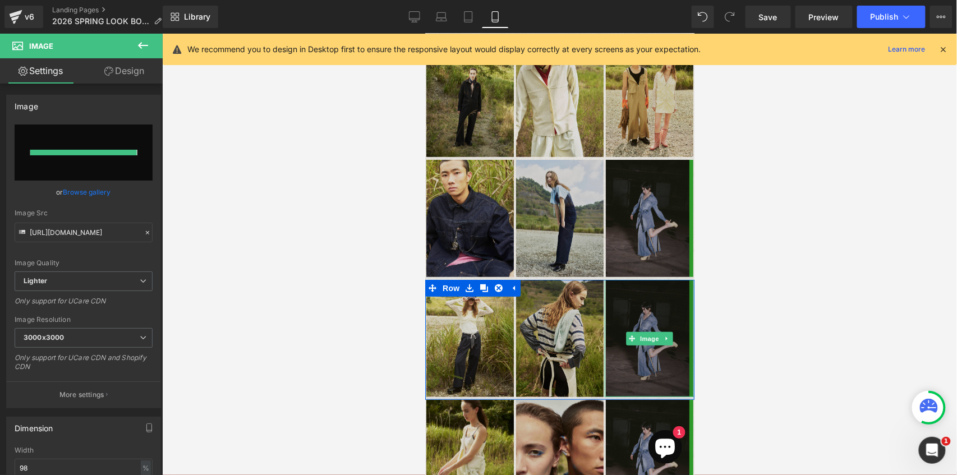
type input "[URL][DOMAIN_NAME]"
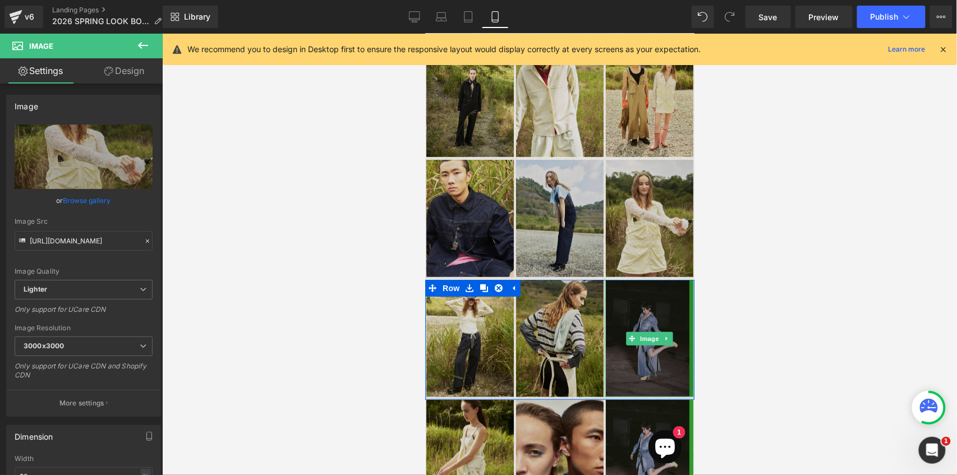
click at [649, 356] on img at bounding box center [649, 337] width 88 height 117
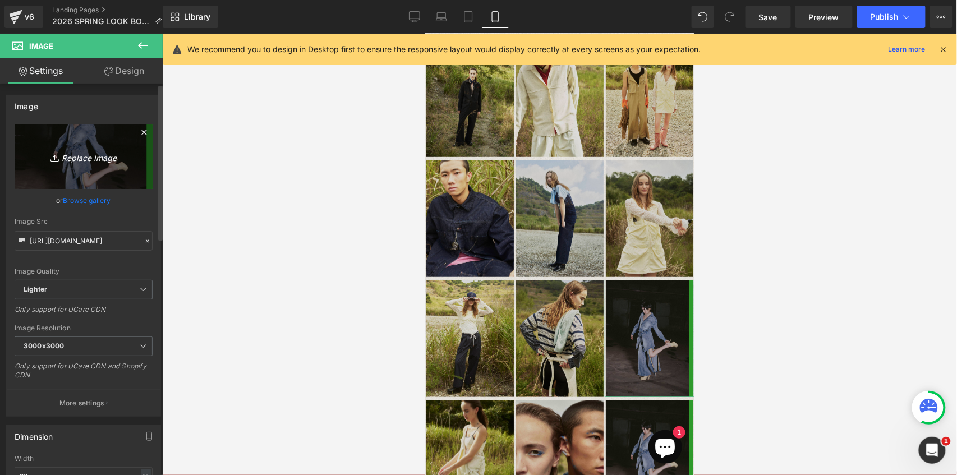
click at [88, 162] on icon "Replace Image" at bounding box center [84, 157] width 90 height 14
type input "C:\fakepath\[DATE]_Elchele1509.jpg"
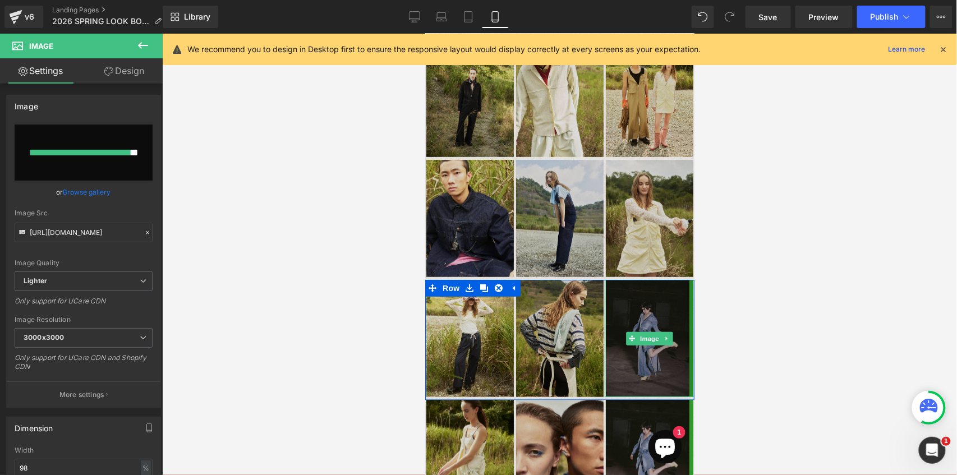
type input "[URL][DOMAIN_NAME]"
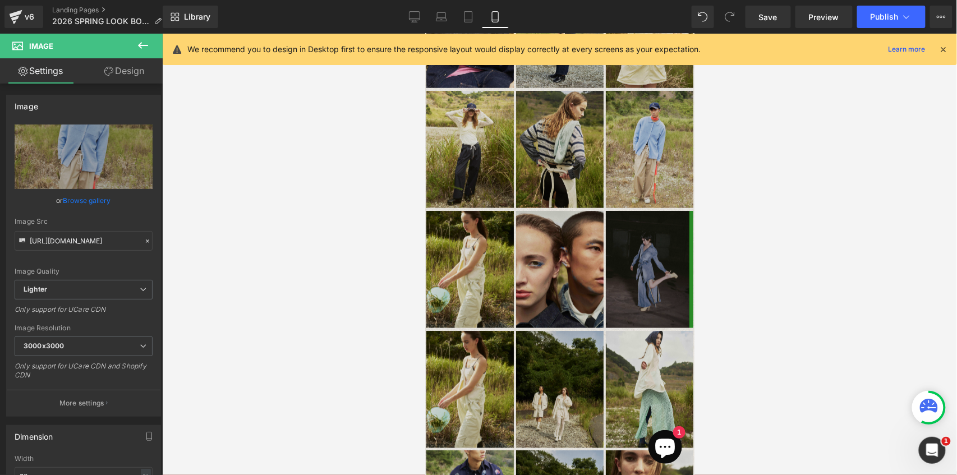
scroll to position [367, 0]
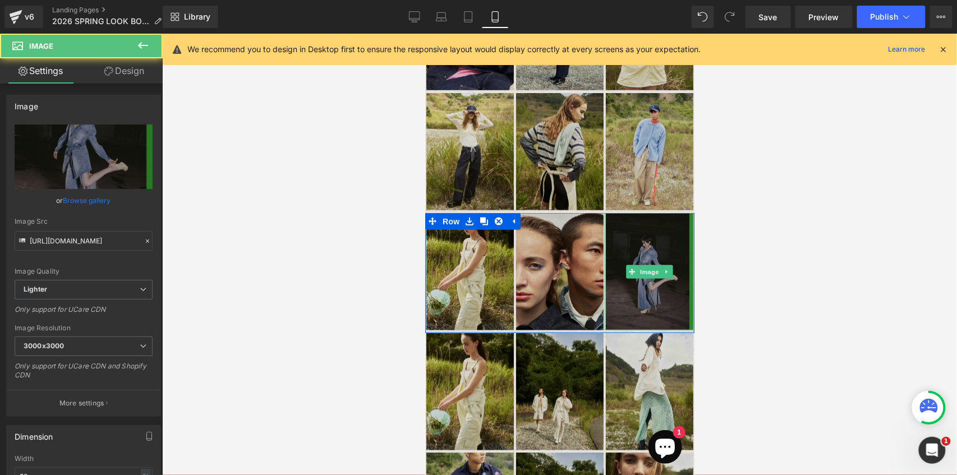
click at [655, 301] on img at bounding box center [649, 271] width 88 height 117
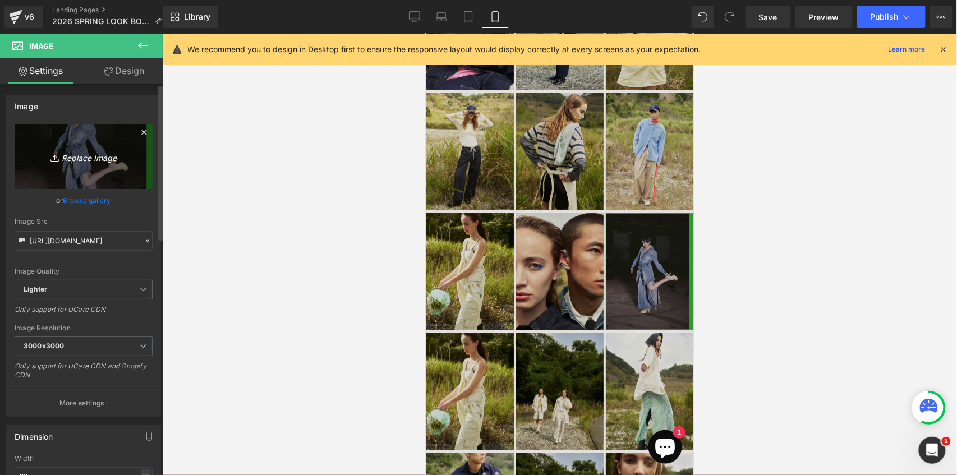
click at [76, 154] on icon "Replace Image" at bounding box center [84, 157] width 90 height 14
type input "C:\fakepath\[DATE]_Elchele1599.jpg"
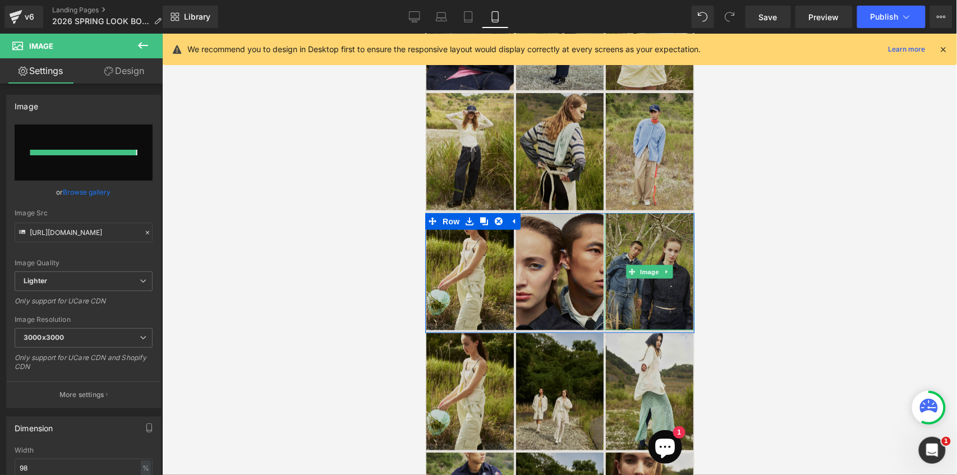
type input "[URL][DOMAIN_NAME]"
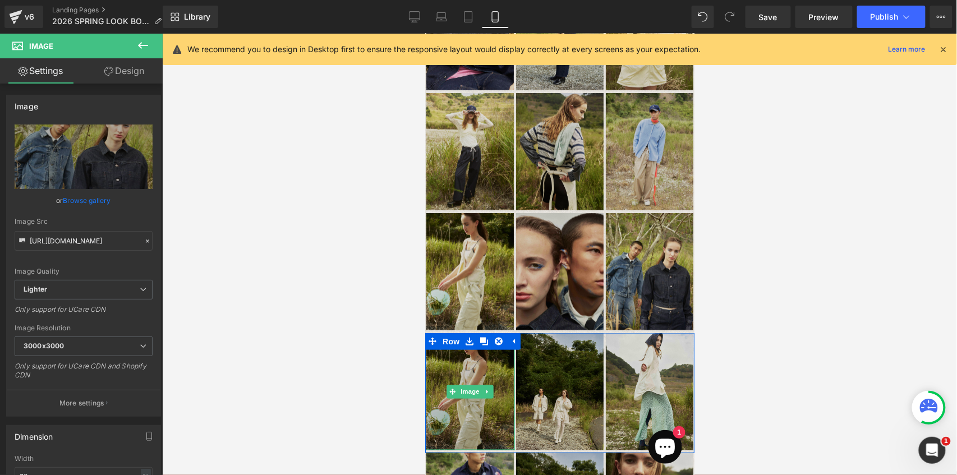
click at [490, 356] on img at bounding box center [470, 391] width 88 height 117
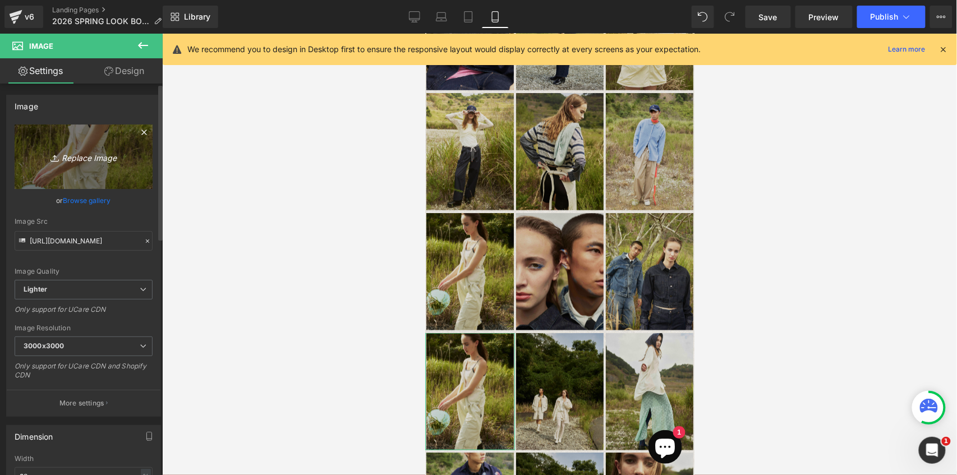
click at [81, 154] on icon "Replace Image" at bounding box center [84, 157] width 90 height 14
type input "C:\fakepath\[DATE]_Elchele1145.jpg"
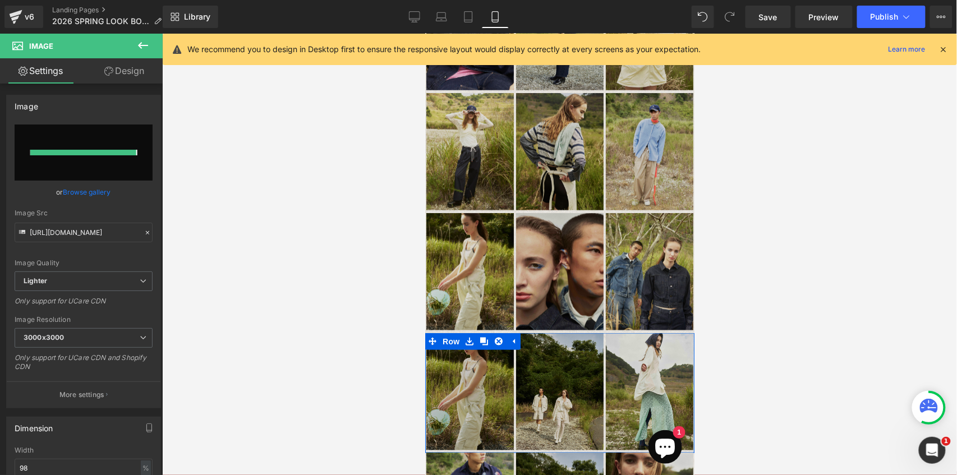
type input "[URL][DOMAIN_NAME]"
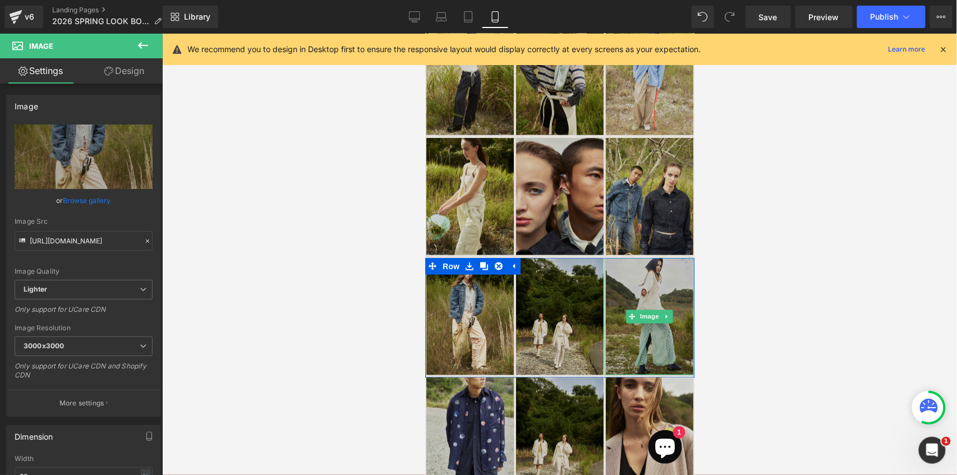
scroll to position [554, 0]
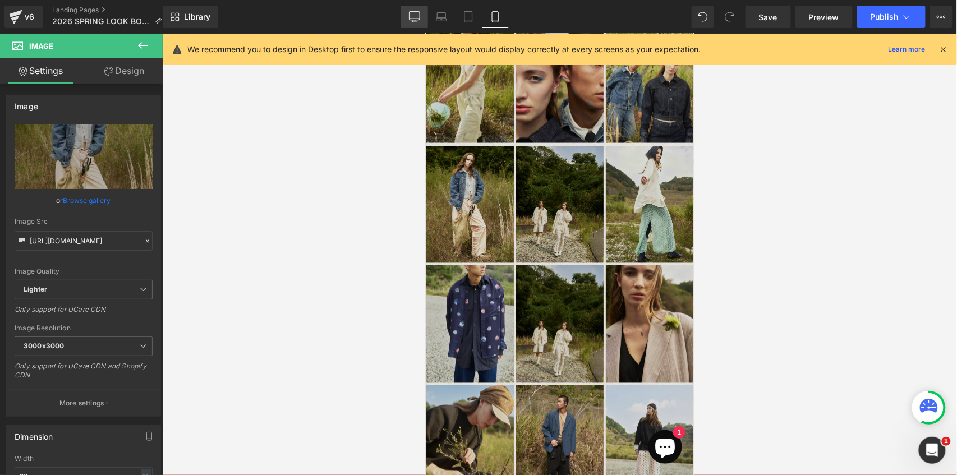
click at [420, 14] on icon at bounding box center [414, 16] width 11 height 11
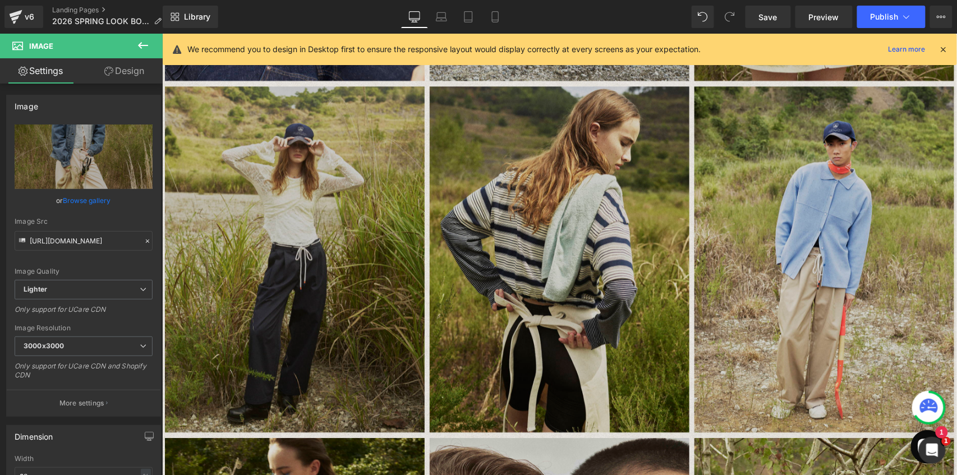
scroll to position [1019, 0]
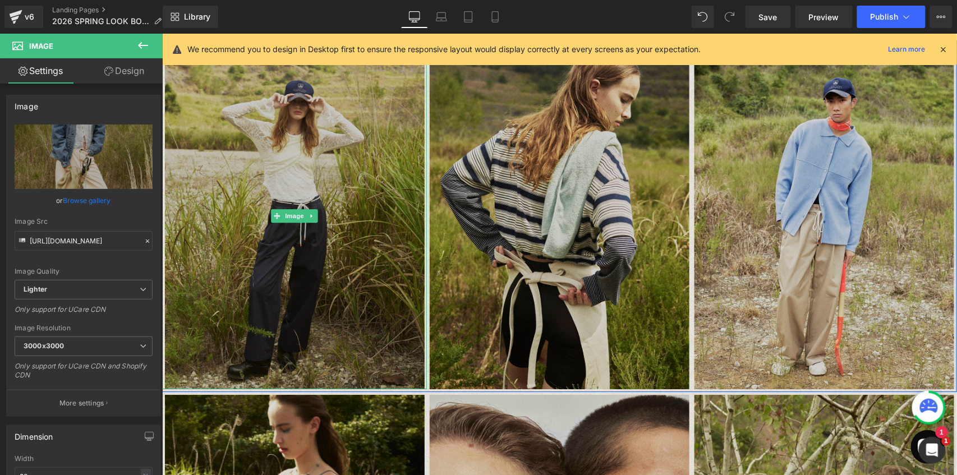
click at [288, 194] on img at bounding box center [294, 216] width 260 height 346
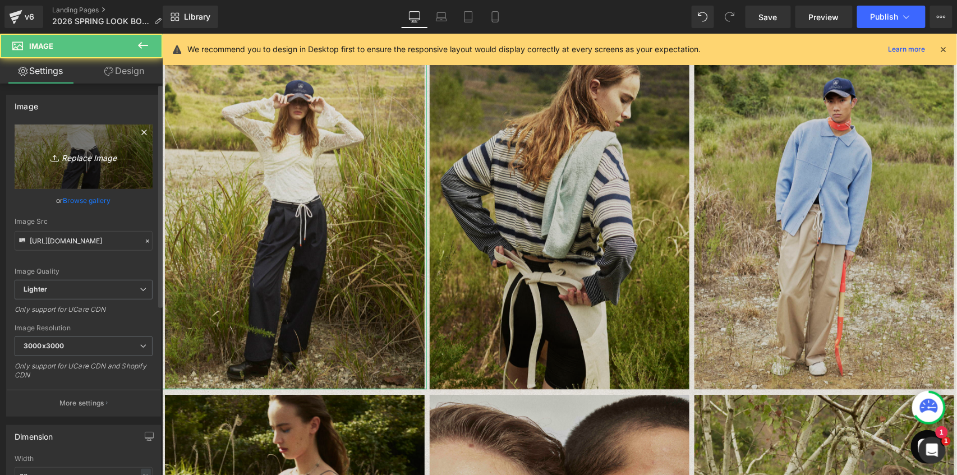
click at [82, 160] on icon "Replace Image" at bounding box center [84, 157] width 90 height 14
type input "C:\fakepath\[DATE]_Elchele443look.jpg"
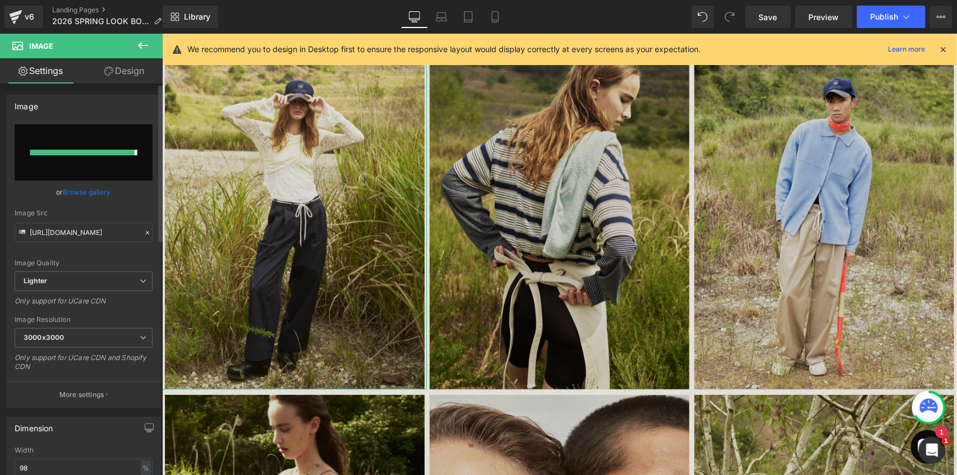
type input "[URL][DOMAIN_NAME]"
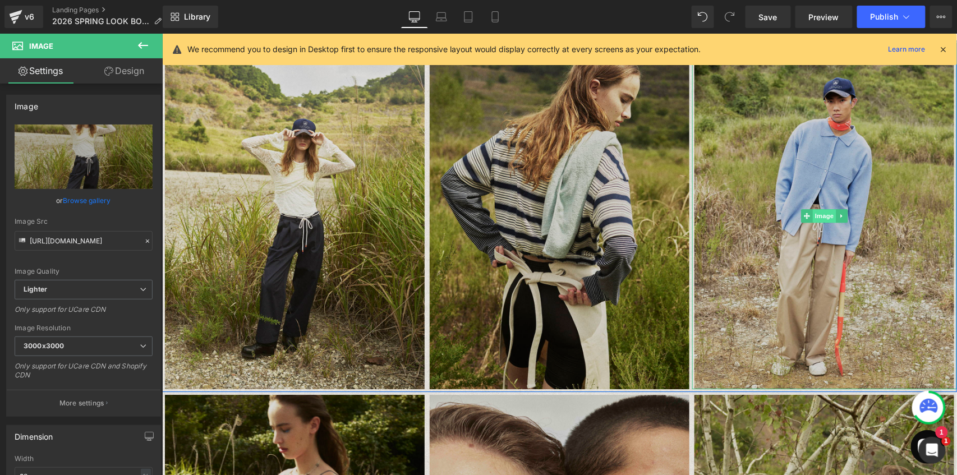
click at [718, 220] on span "Image" at bounding box center [824, 215] width 24 height 13
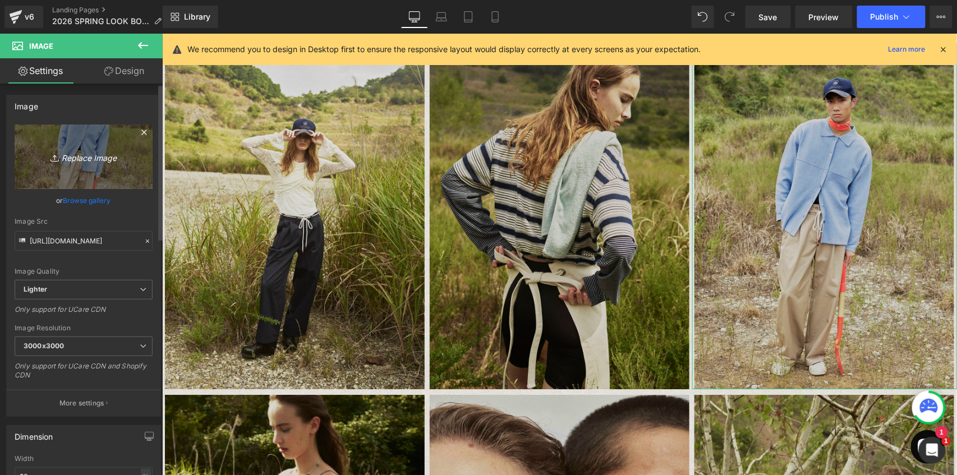
click at [47, 148] on link "Replace Image" at bounding box center [84, 157] width 138 height 65
type input "C:\fakepath\[DATE]_Elchele1509look.jpg"
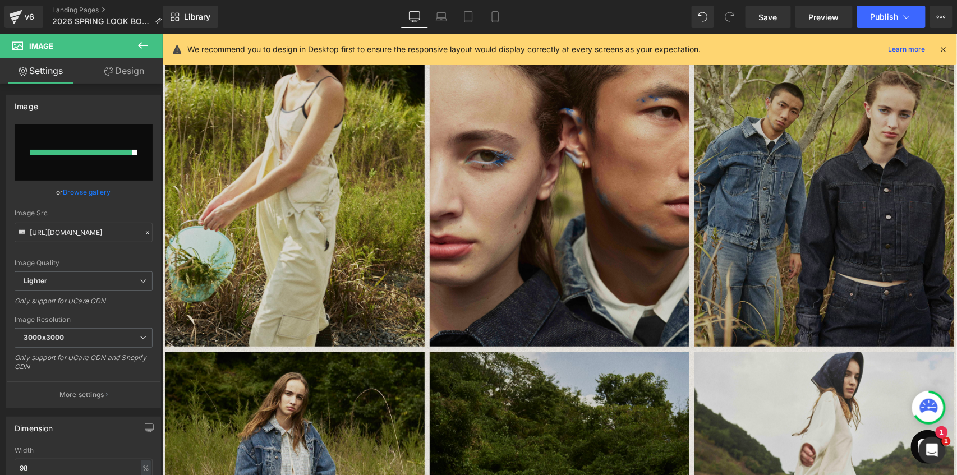
scroll to position [1394, 0]
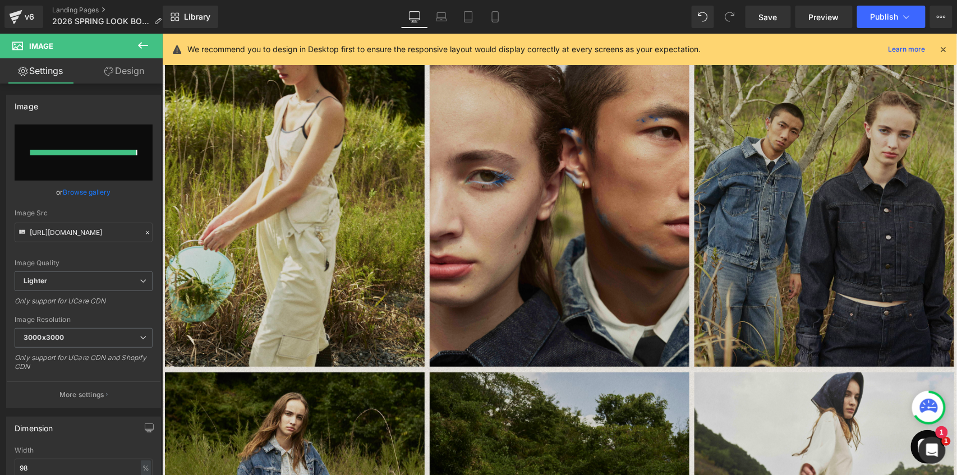
type input "[URL][DOMAIN_NAME]"
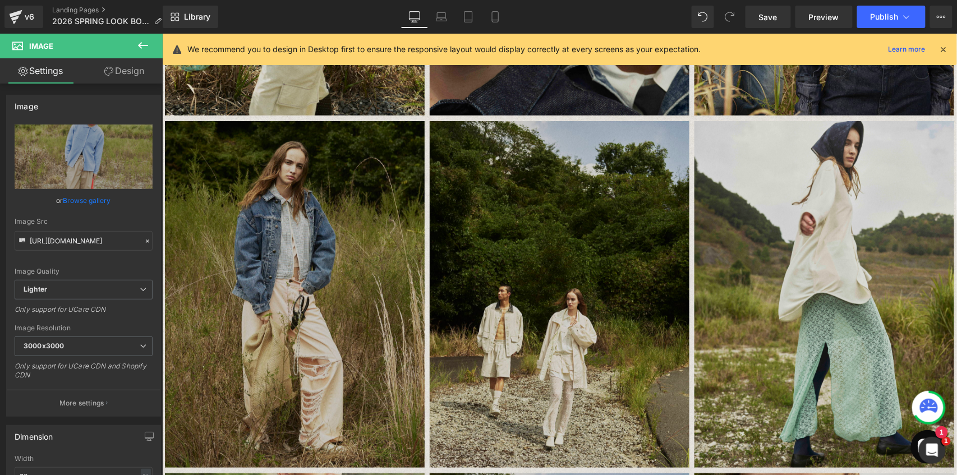
scroll to position [1767, 0]
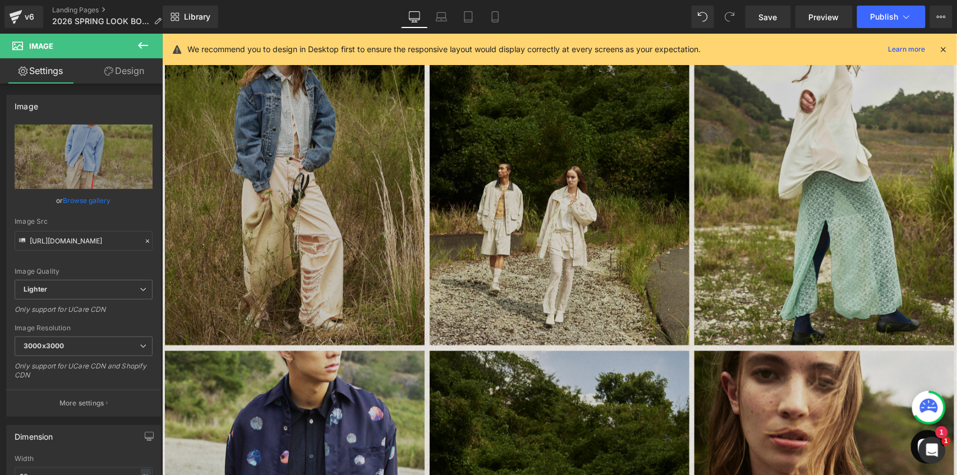
click at [305, 212] on img at bounding box center [294, 171] width 260 height 346
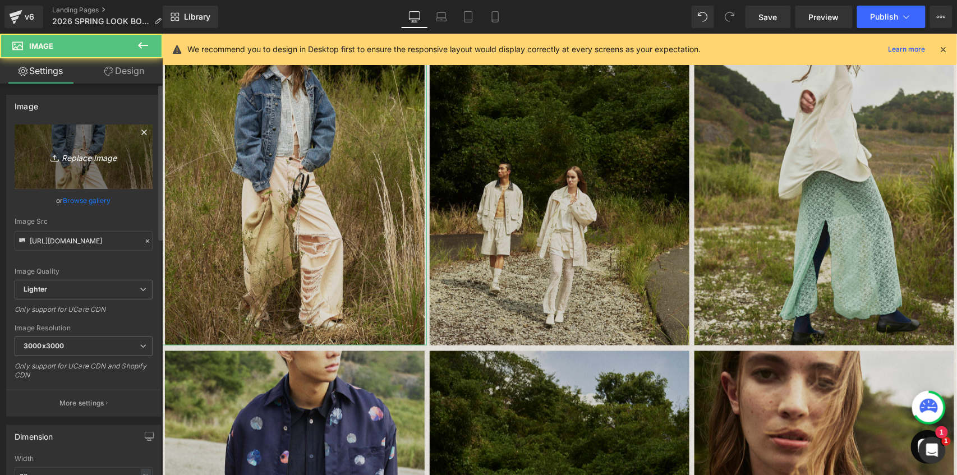
click at [107, 153] on icon "Replace Image" at bounding box center [84, 157] width 90 height 14
type input "C:\fakepath\[DATE]_Elchele1145look.jpg"
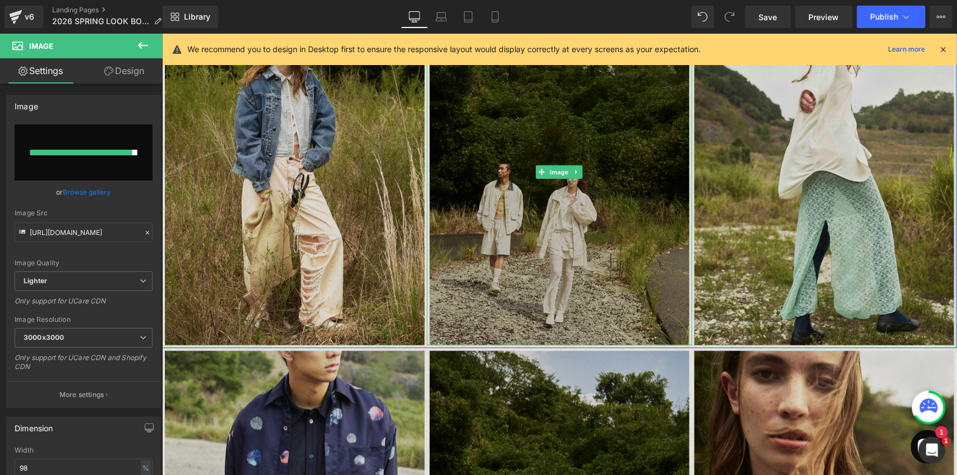
type input "[URL][DOMAIN_NAME]"
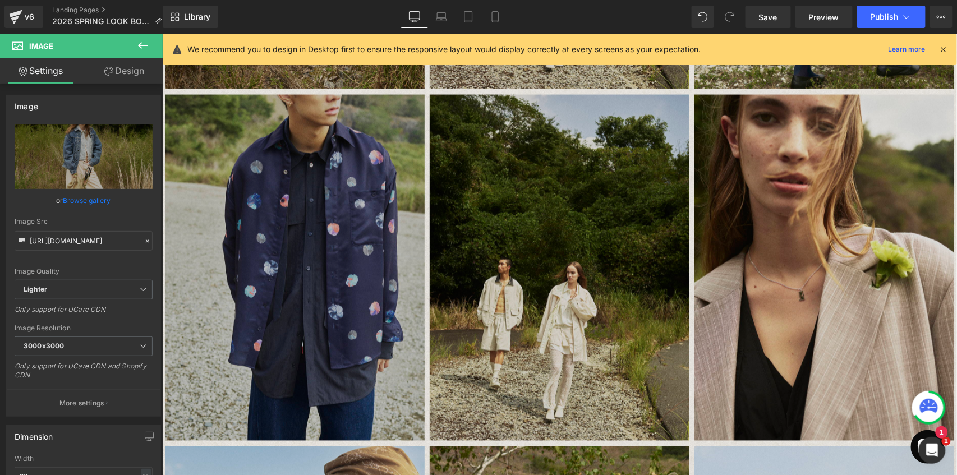
scroll to position [2104, 0]
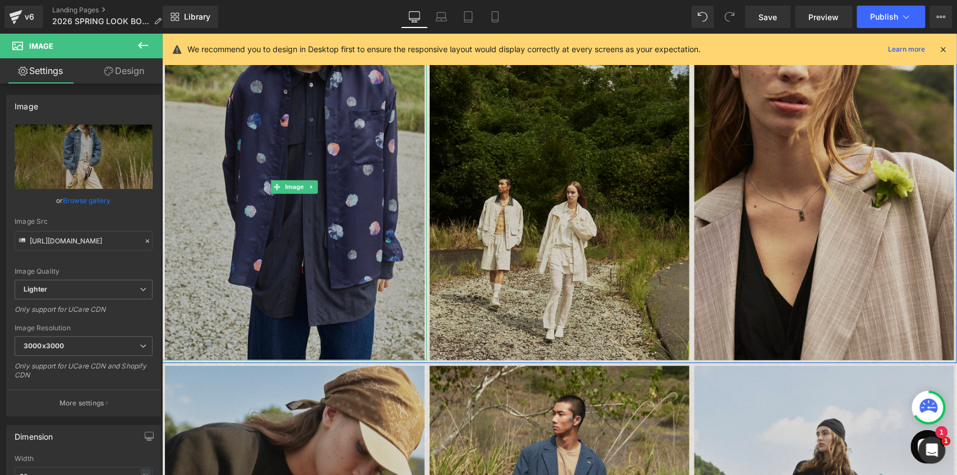
click at [268, 153] on img at bounding box center [294, 187] width 260 height 346
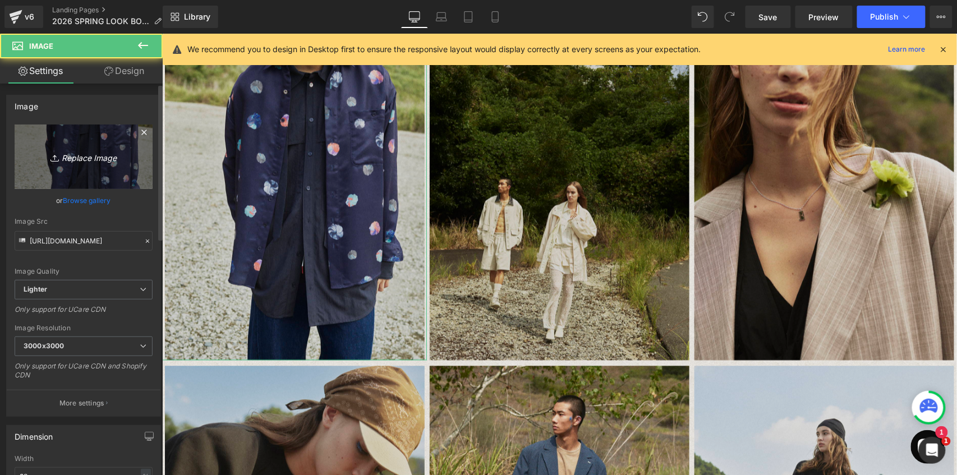
click at [82, 146] on link "Replace Image" at bounding box center [84, 157] width 138 height 65
type input "C:\fakepath\[DATE]_Elchele209look.jpg"
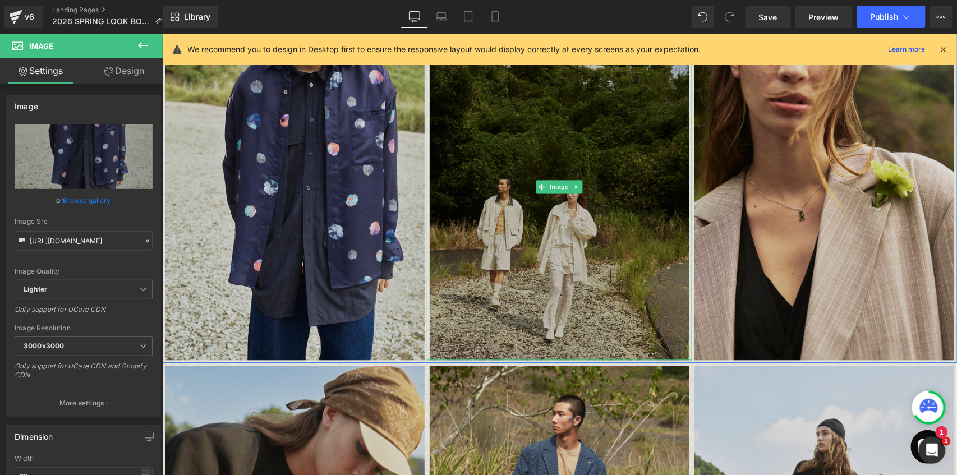
type input "[URL][DOMAIN_NAME]"
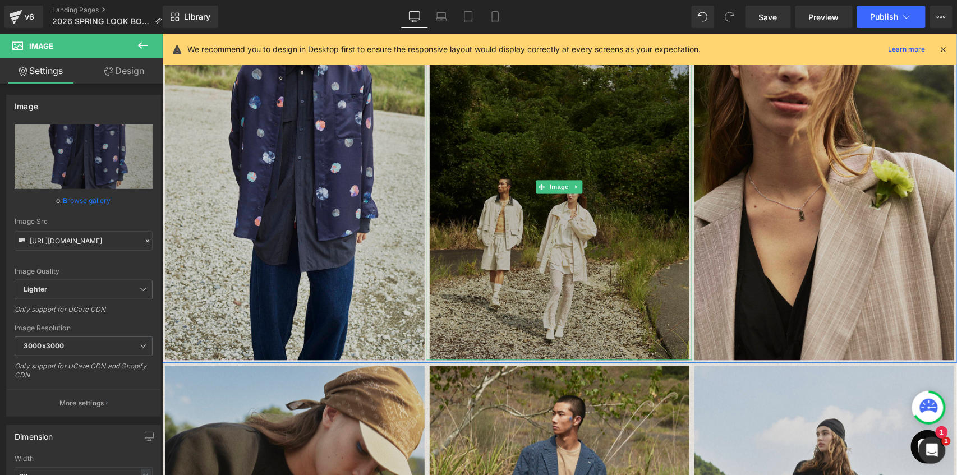
click at [542, 236] on img at bounding box center [559, 187] width 260 height 346
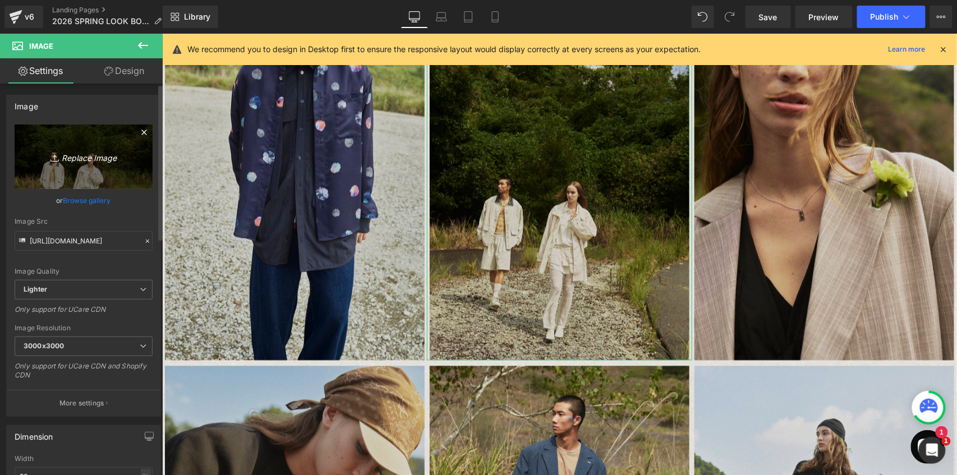
click at [73, 154] on icon "Replace Image" at bounding box center [84, 157] width 90 height 14
type input "C:\fakepath\[DATE]_Elchele357.jpg"
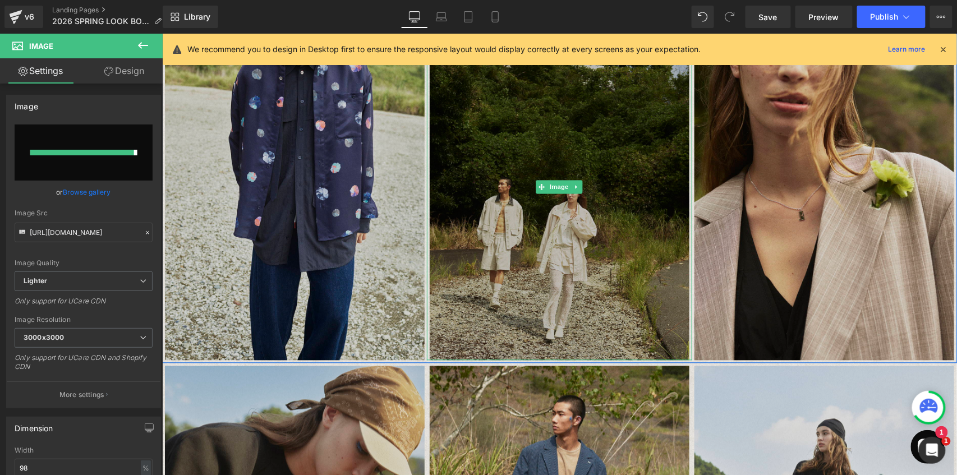
type input "[URL][DOMAIN_NAME]"
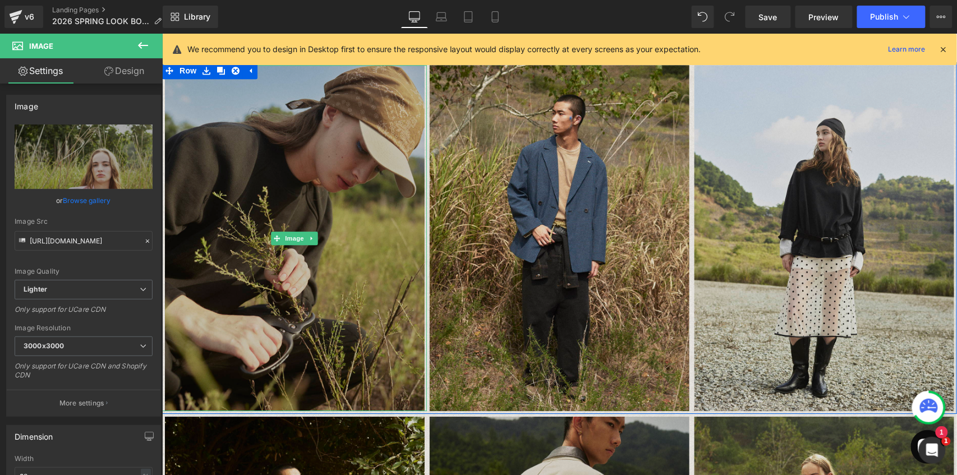
scroll to position [2441, 0]
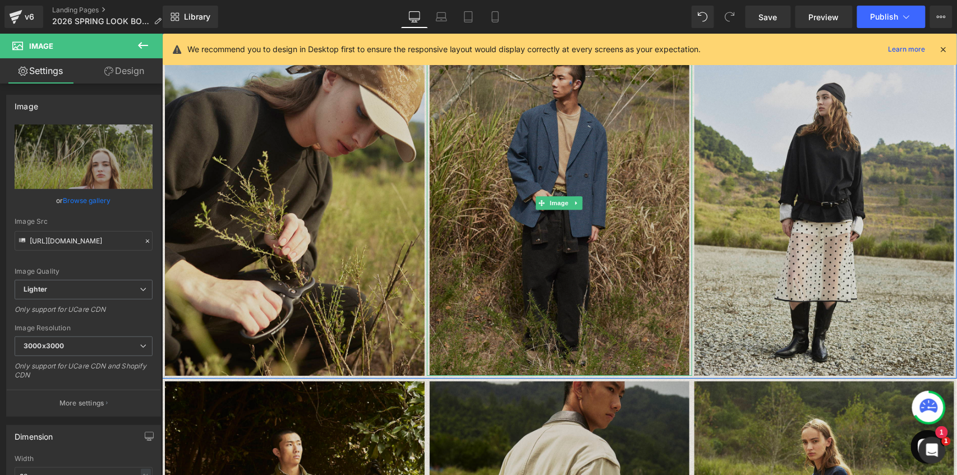
click at [589, 237] on img at bounding box center [559, 202] width 260 height 346
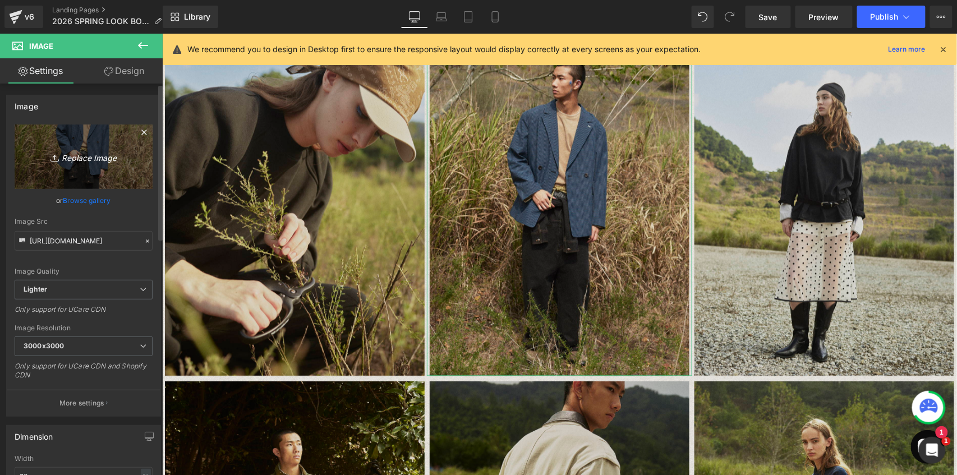
click at [130, 146] on link "Replace Image" at bounding box center [84, 157] width 138 height 65
type input "C:\fakepath\[DATE]_Elchele1449look.jpg"
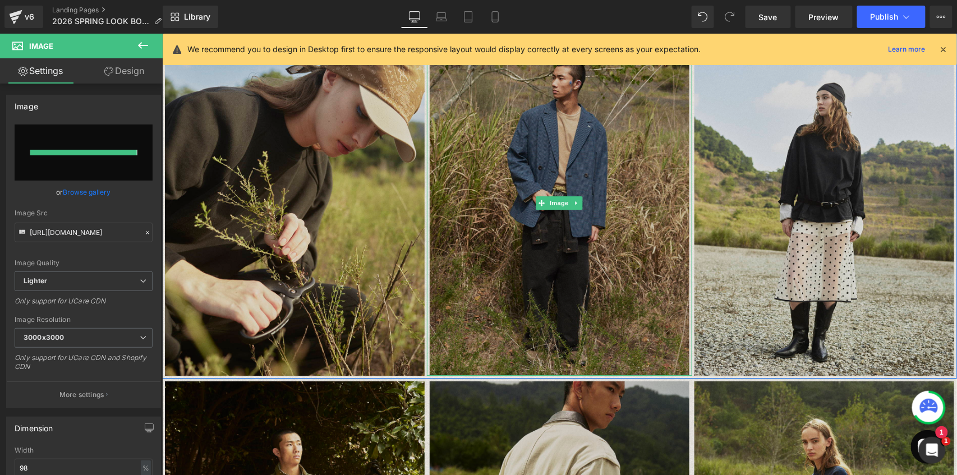
type input "[URL][DOMAIN_NAME]"
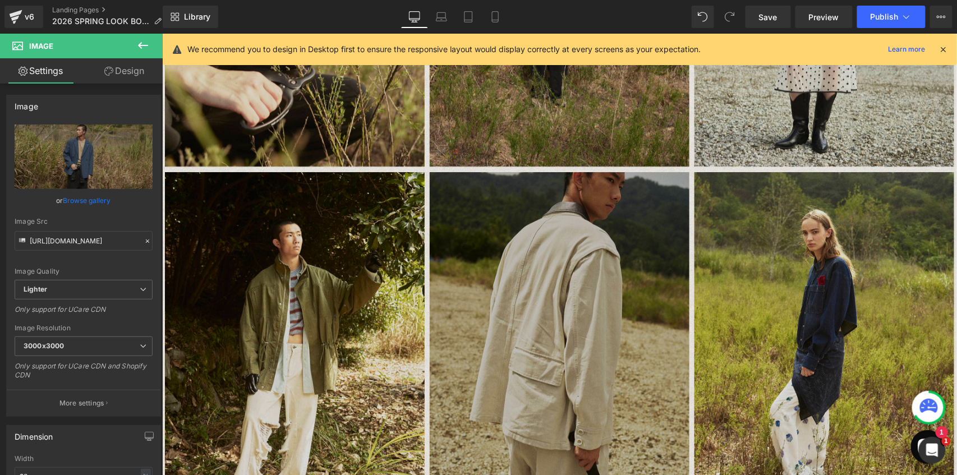
scroll to position [2665, 0]
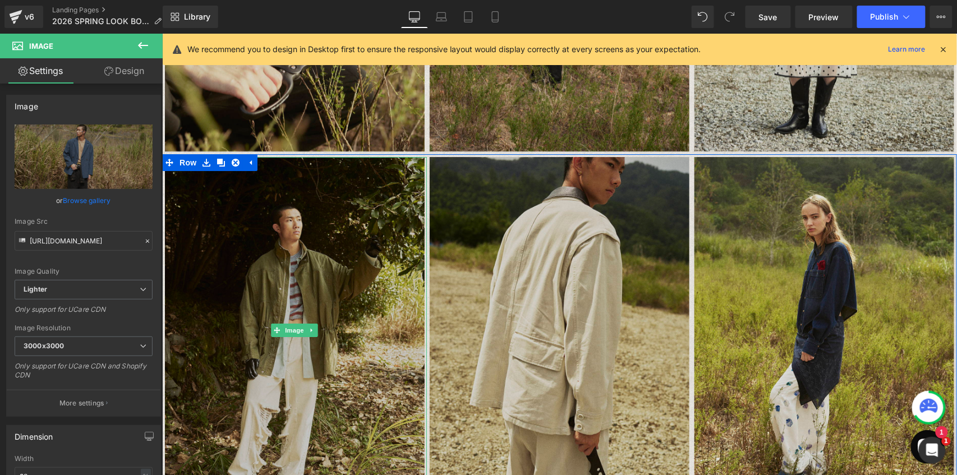
click at [286, 271] on img at bounding box center [294, 330] width 260 height 346
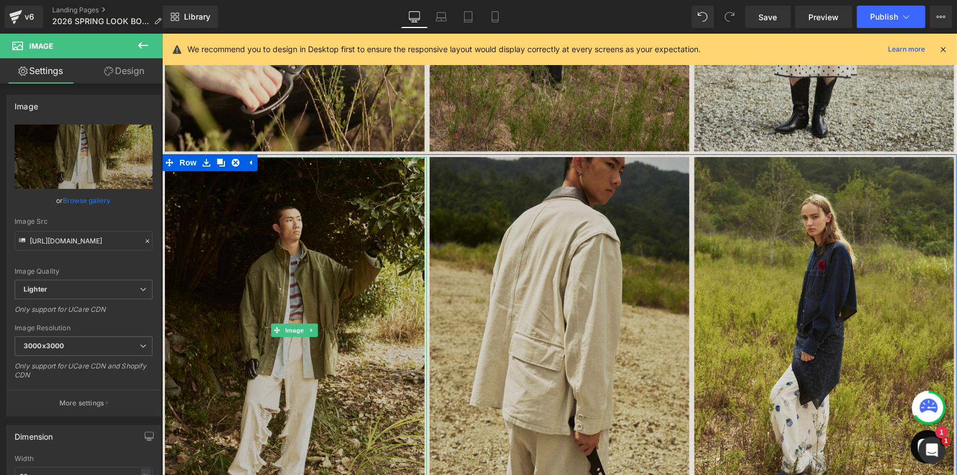
click at [318, 280] on img at bounding box center [294, 330] width 260 height 346
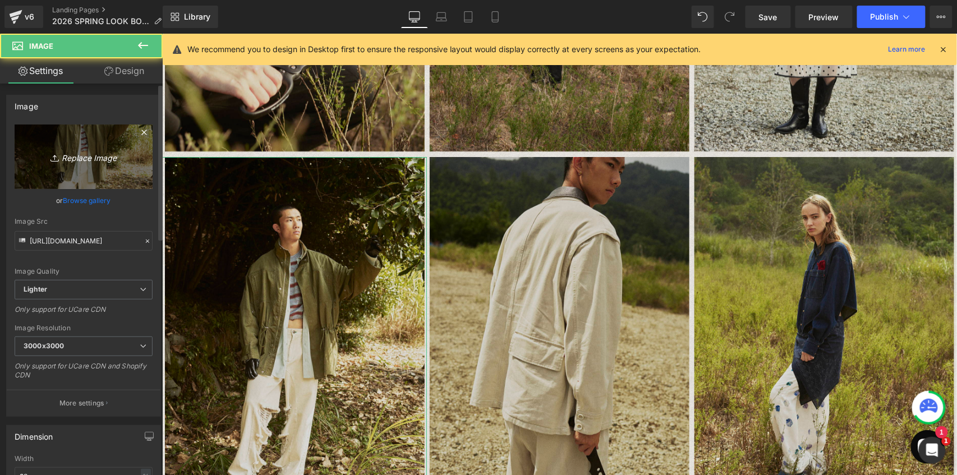
click at [82, 154] on icon "Replace Image" at bounding box center [84, 157] width 90 height 14
type input "C:\fakepath\[DATE]_Elchele1099look.jpg"
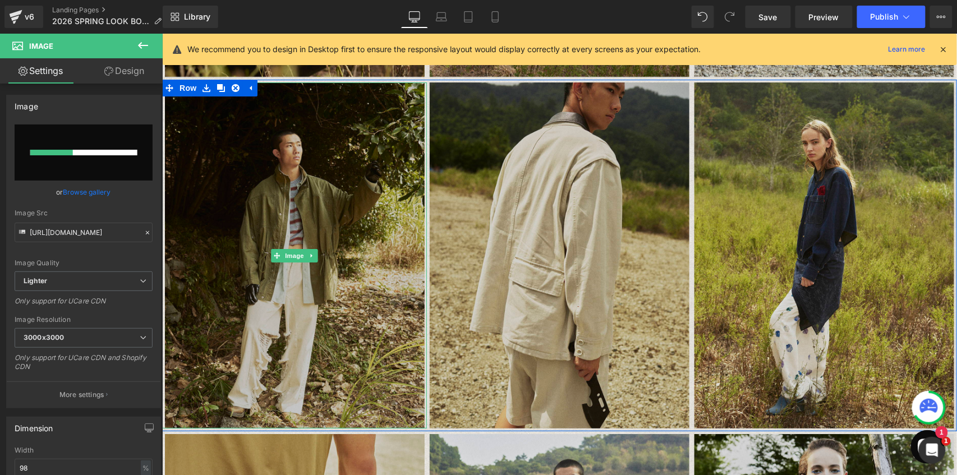
scroll to position [2740, 0]
type input "[URL][DOMAIN_NAME]"
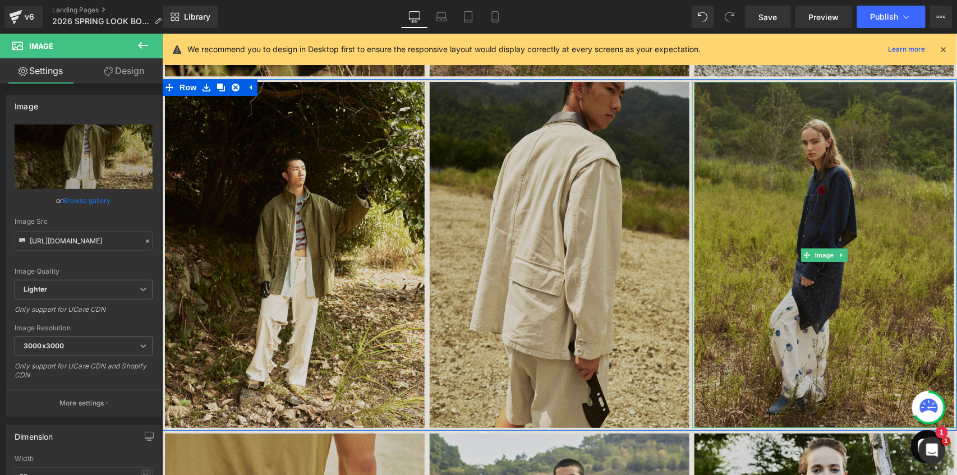
click at [718, 219] on img at bounding box center [824, 254] width 260 height 346
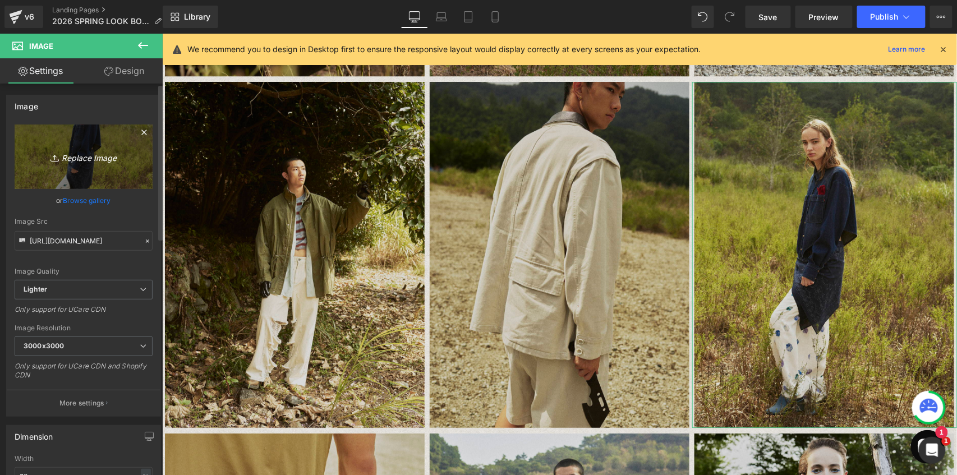
click at [89, 165] on link "Replace Image" at bounding box center [84, 157] width 138 height 65
type input "C:\fakepath\[DATE]_Elchele624.jpg"
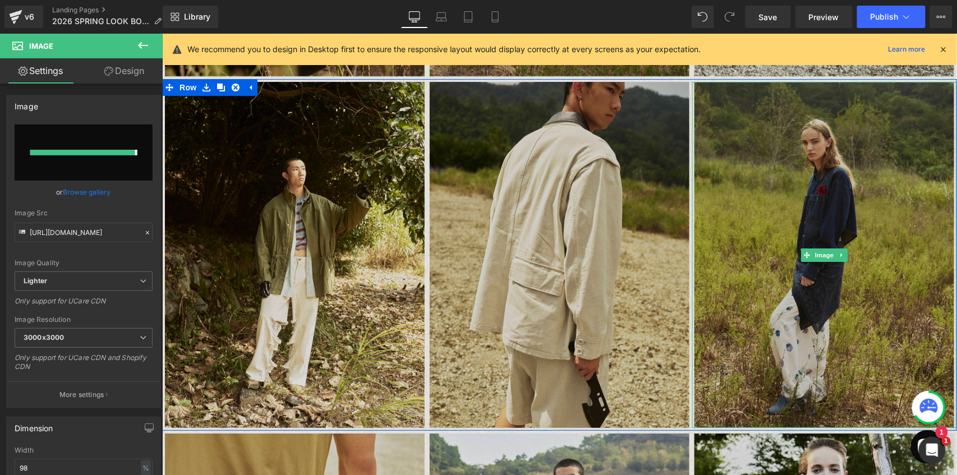
type input "[URL][DOMAIN_NAME]"
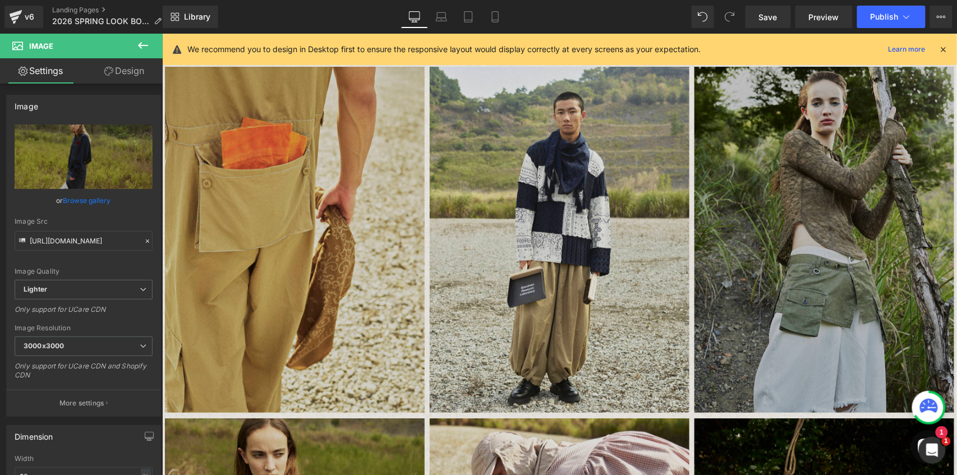
scroll to position [3114, 0]
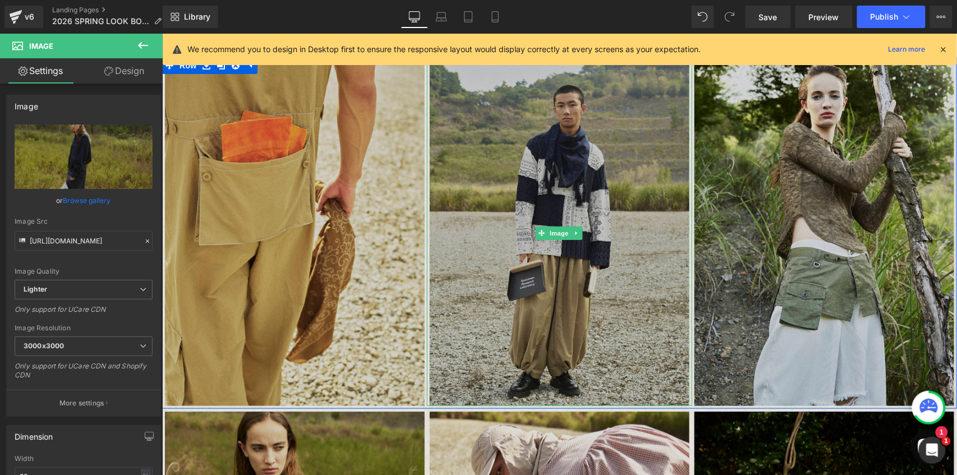
click at [562, 261] on img at bounding box center [559, 232] width 260 height 346
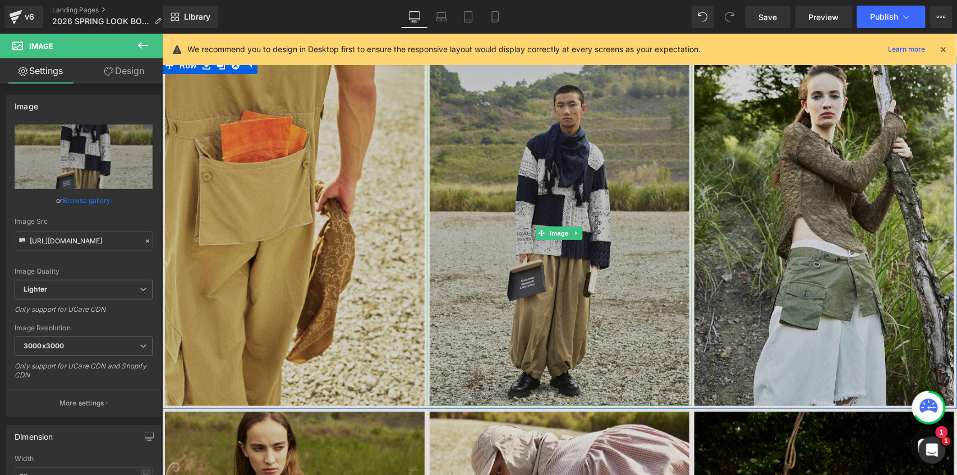
click at [626, 220] on img at bounding box center [559, 232] width 260 height 346
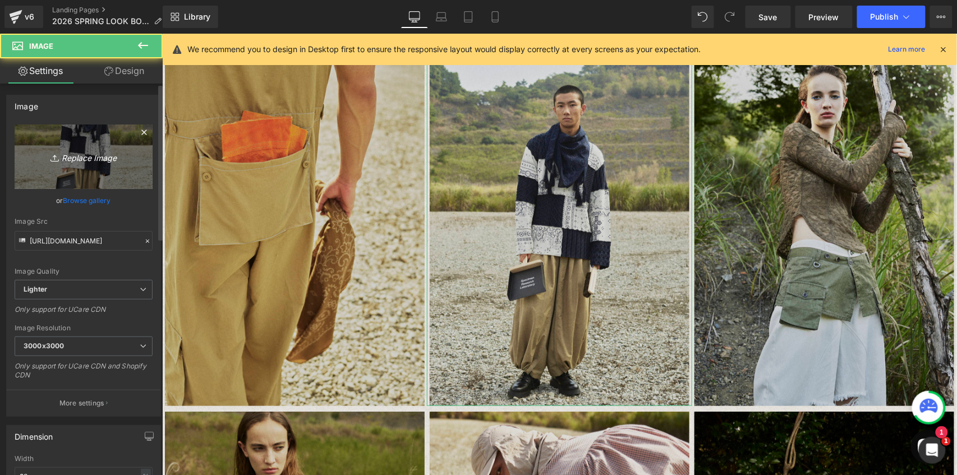
click at [65, 157] on icon "Replace Image" at bounding box center [84, 157] width 90 height 14
type input "C:\fakepath\[DATE]_Elchele070look.jpg"
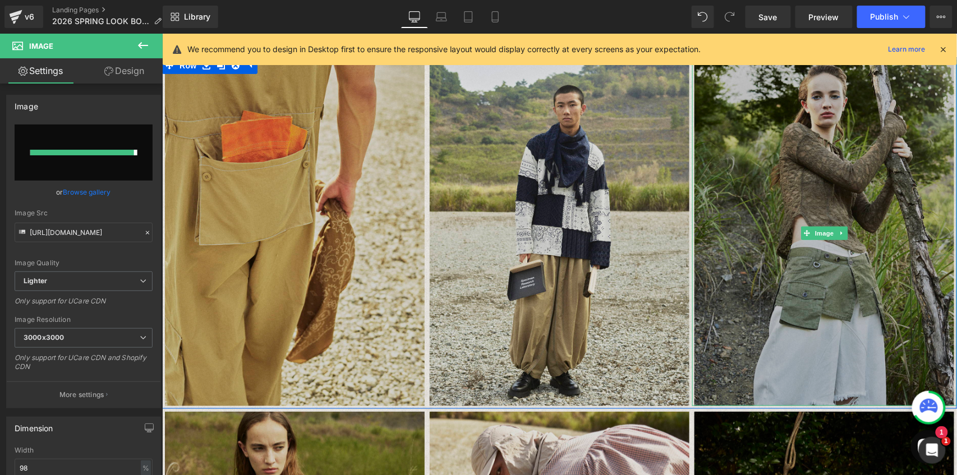
type input "[URL][DOMAIN_NAME]"
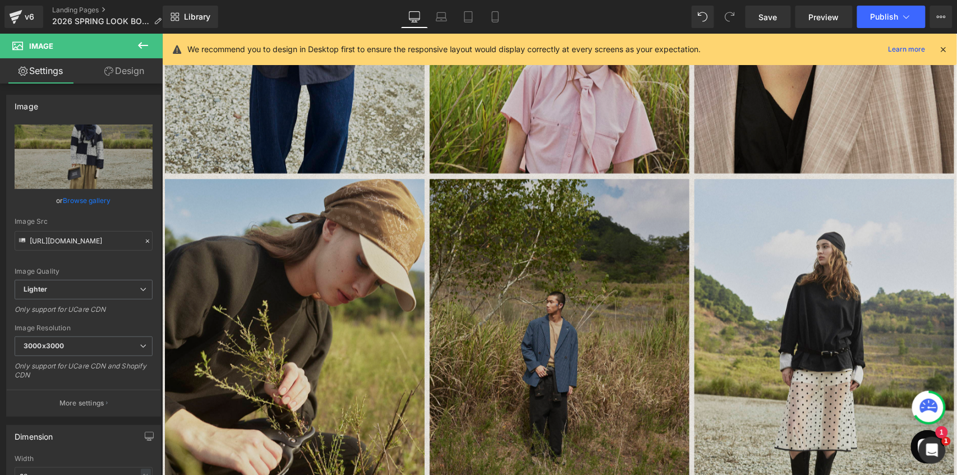
scroll to position [1992, 0]
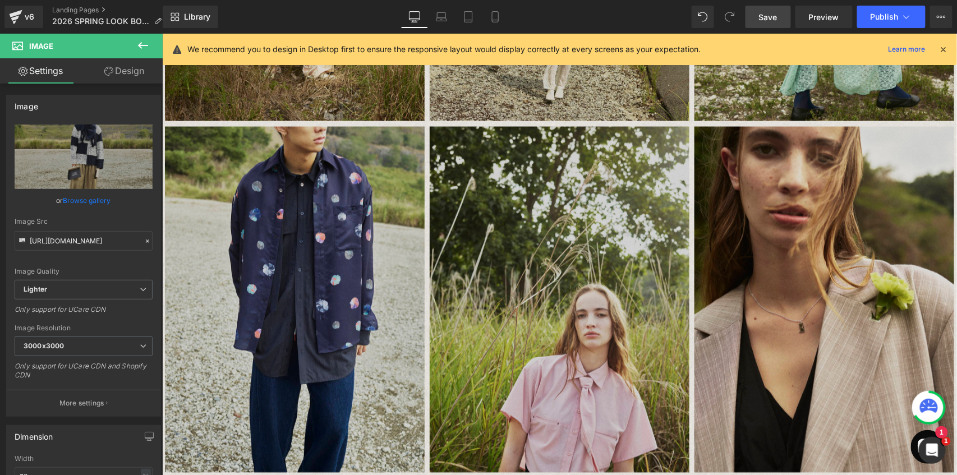
click at [718, 16] on span "Save" at bounding box center [768, 17] width 19 height 12
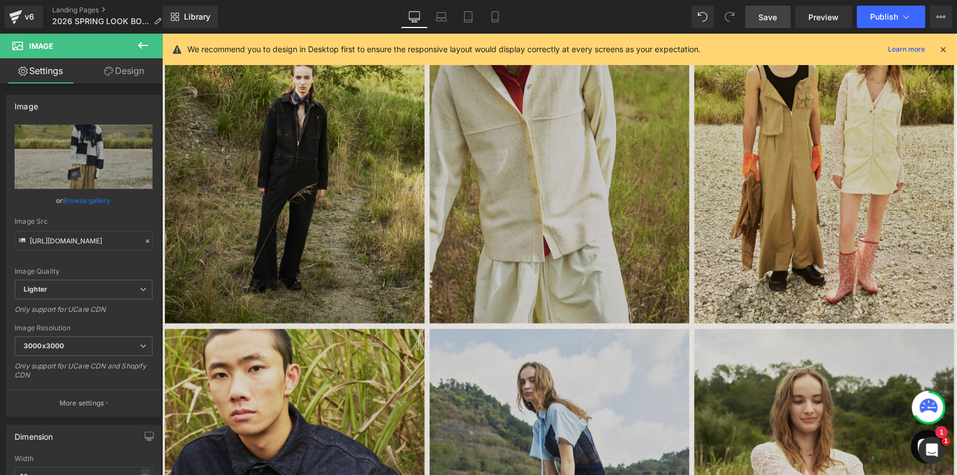
scroll to position [307, 0]
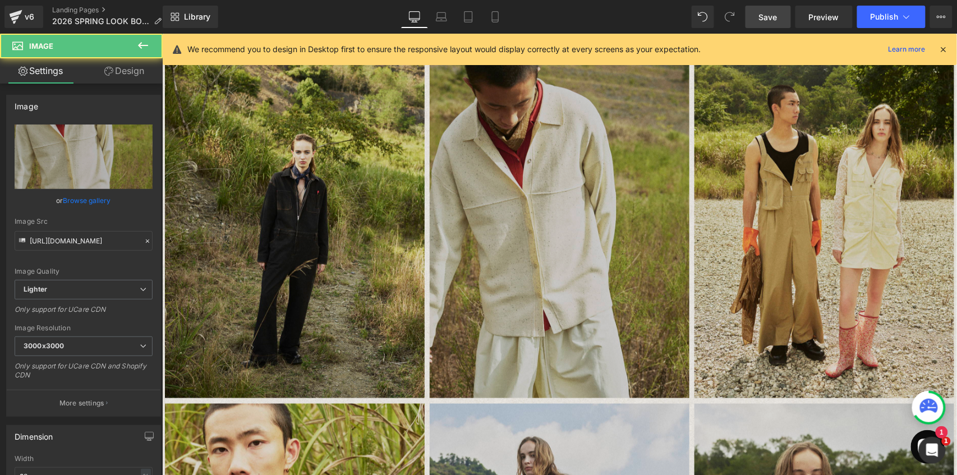
click at [566, 190] on img at bounding box center [559, 224] width 260 height 346
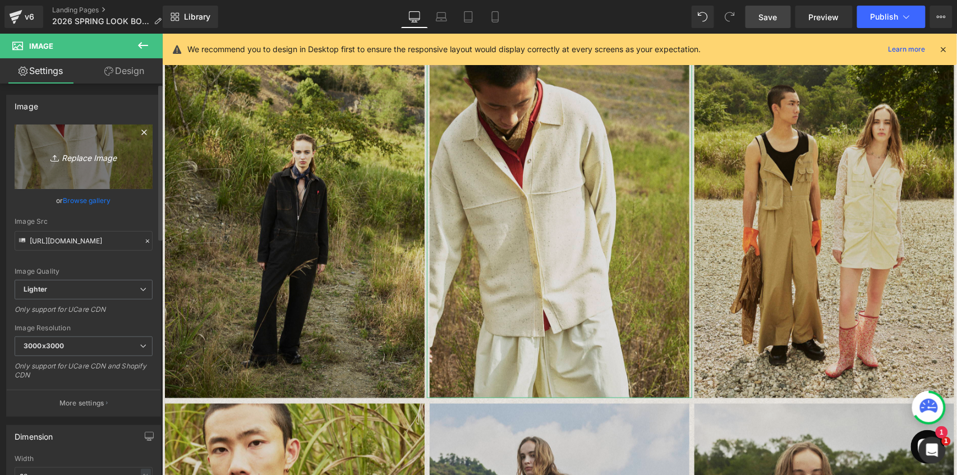
click at [61, 150] on icon "Replace Image" at bounding box center [84, 157] width 90 height 14
type input "C:\fakepath\[DATE]_Elchele568look.jpg"
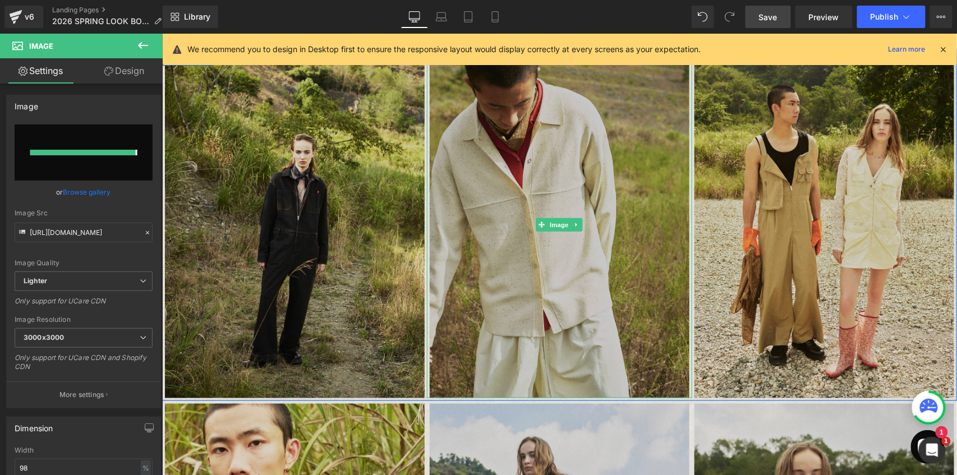
type input "[URL][DOMAIN_NAME]"
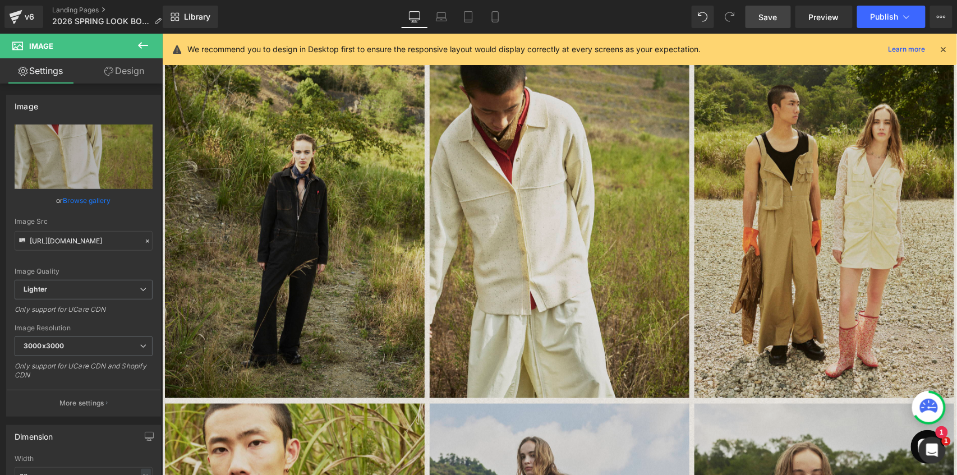
click at [718, 17] on link "Save" at bounding box center [768, 17] width 45 height 22
click at [718, 20] on span "Publish" at bounding box center [885, 16] width 28 height 9
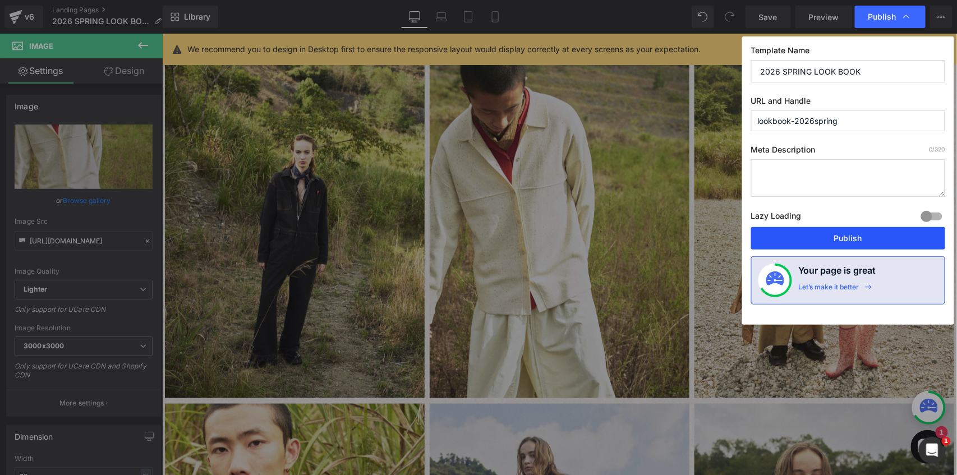
click at [718, 240] on button "Publish" at bounding box center [848, 238] width 194 height 22
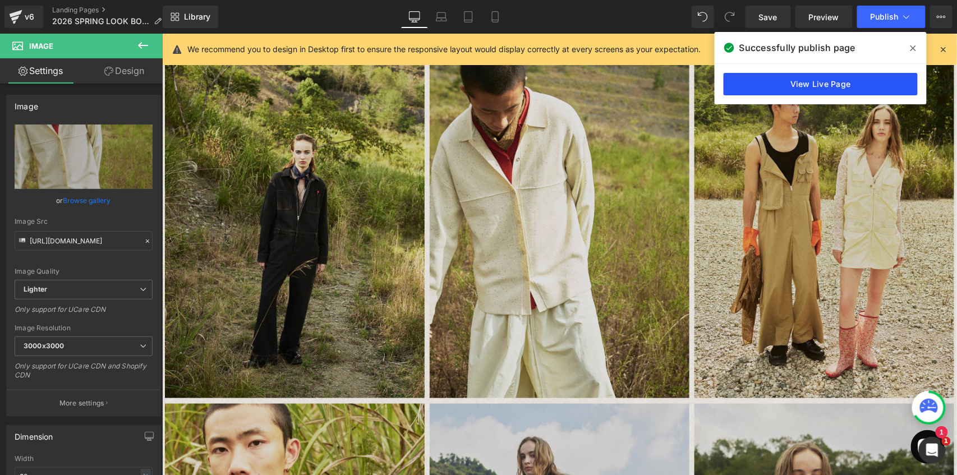
click at [718, 82] on link "View Live Page" at bounding box center [821, 84] width 194 height 22
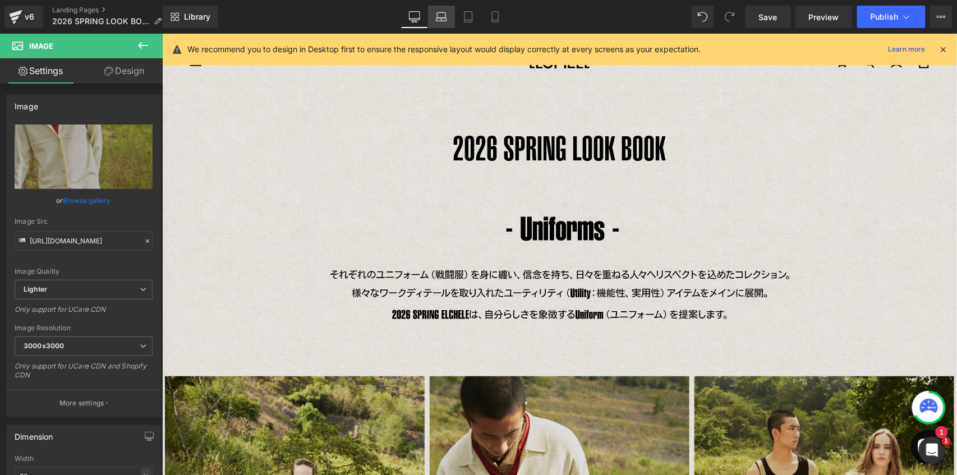
click at [439, 16] on icon at bounding box center [441, 16] width 11 height 11
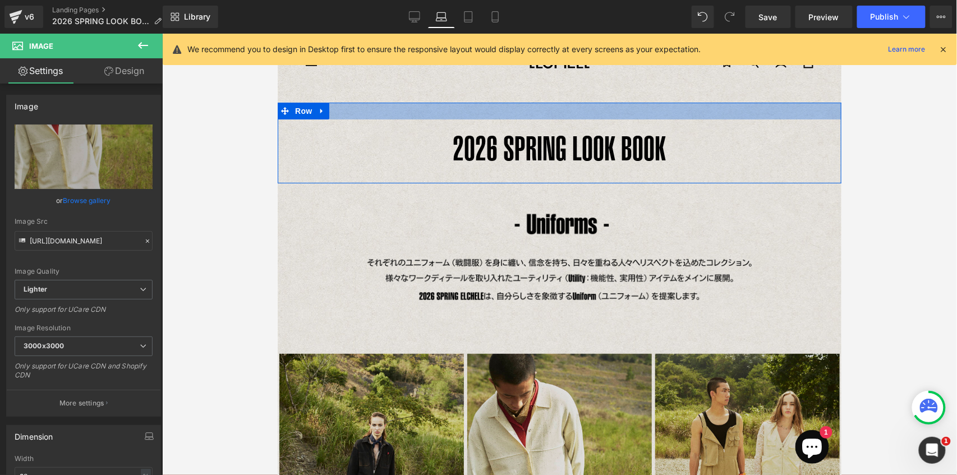
click at [492, 103] on div at bounding box center [559, 110] width 564 height 17
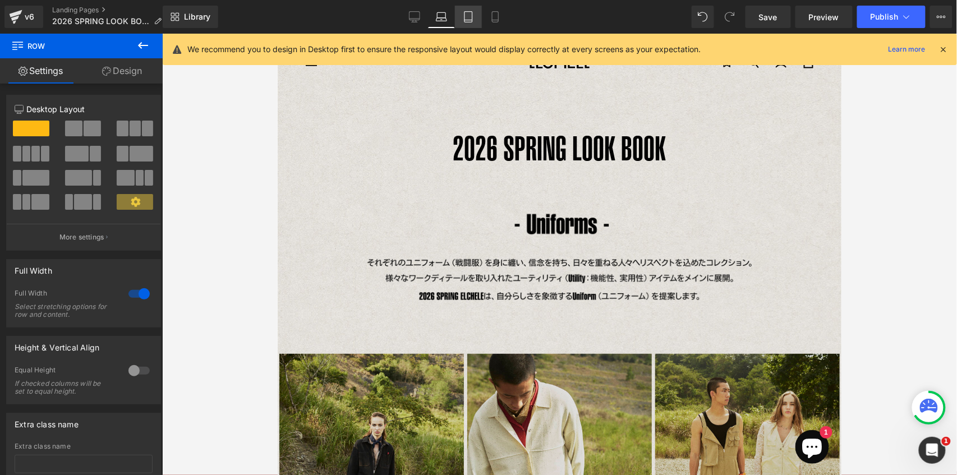
click at [474, 19] on icon at bounding box center [468, 16] width 11 height 11
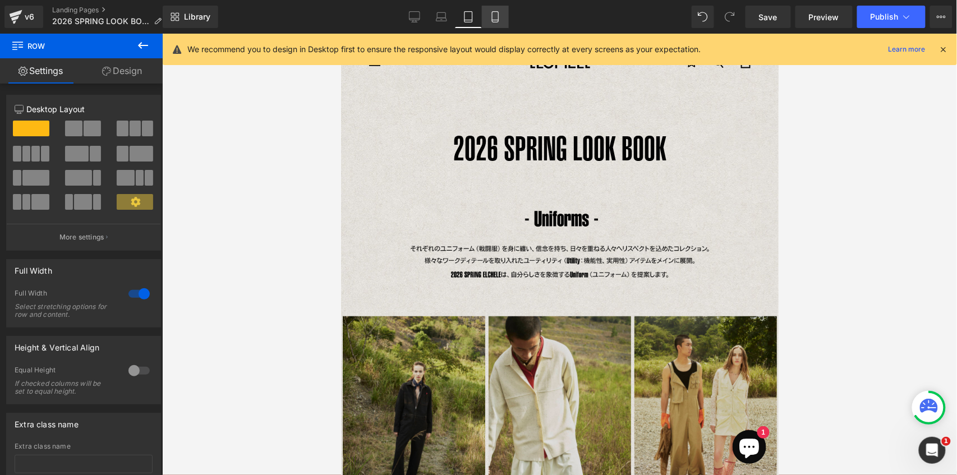
click at [495, 21] on icon at bounding box center [495, 16] width 11 height 11
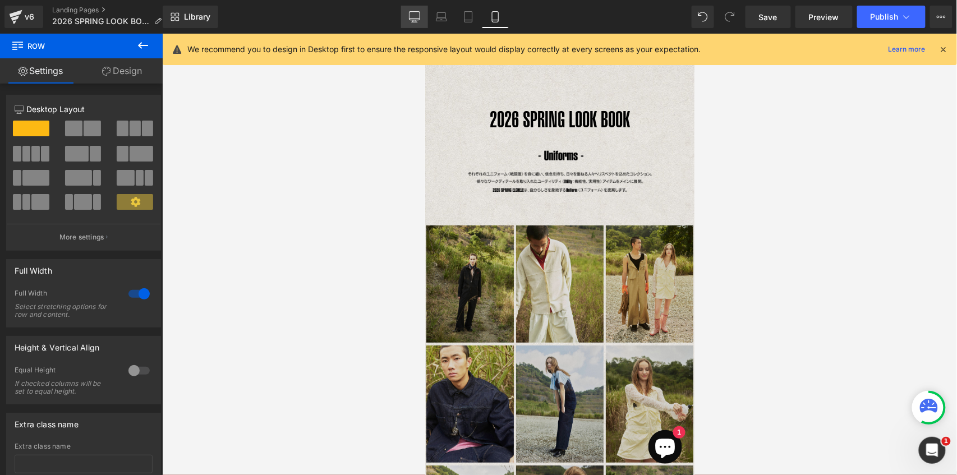
click at [413, 20] on icon at bounding box center [415, 16] width 11 height 8
